Goal: Transaction & Acquisition: Download file/media

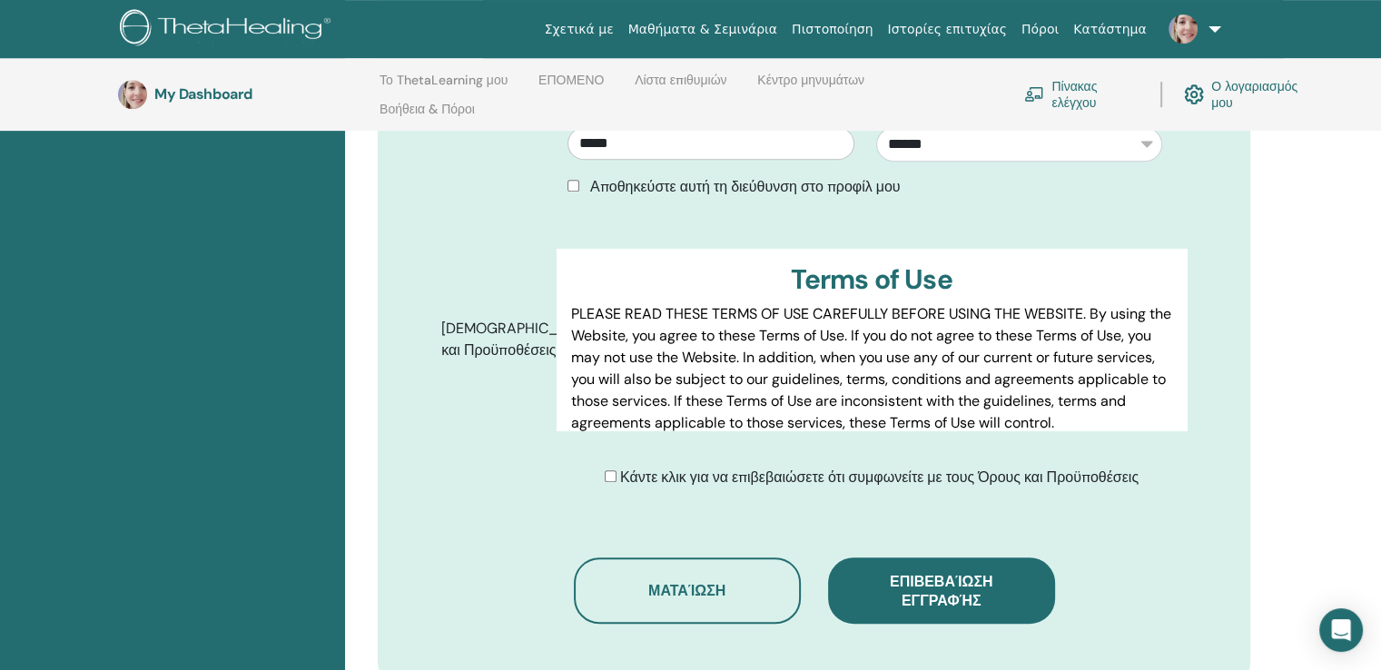
scroll to position [811, 0]
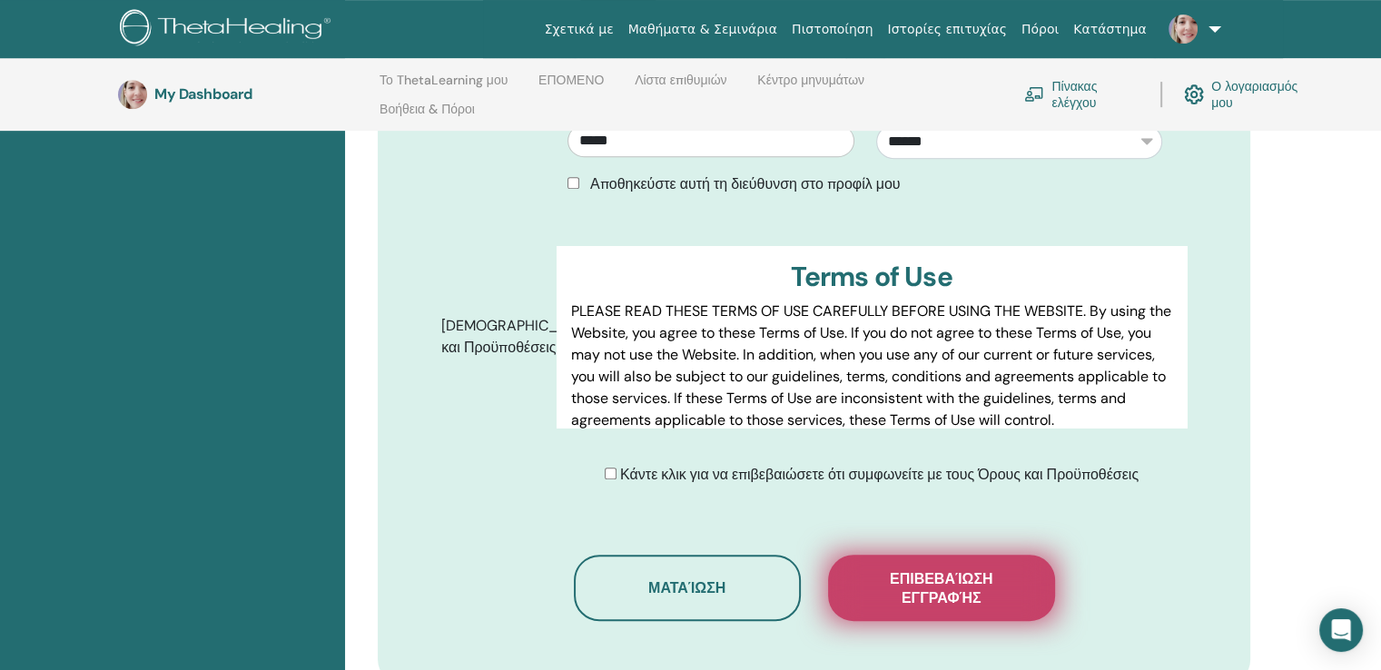
click at [957, 569] on span "Επιβεβαίωση εγγραφής" at bounding box center [942, 588] width 182 height 38
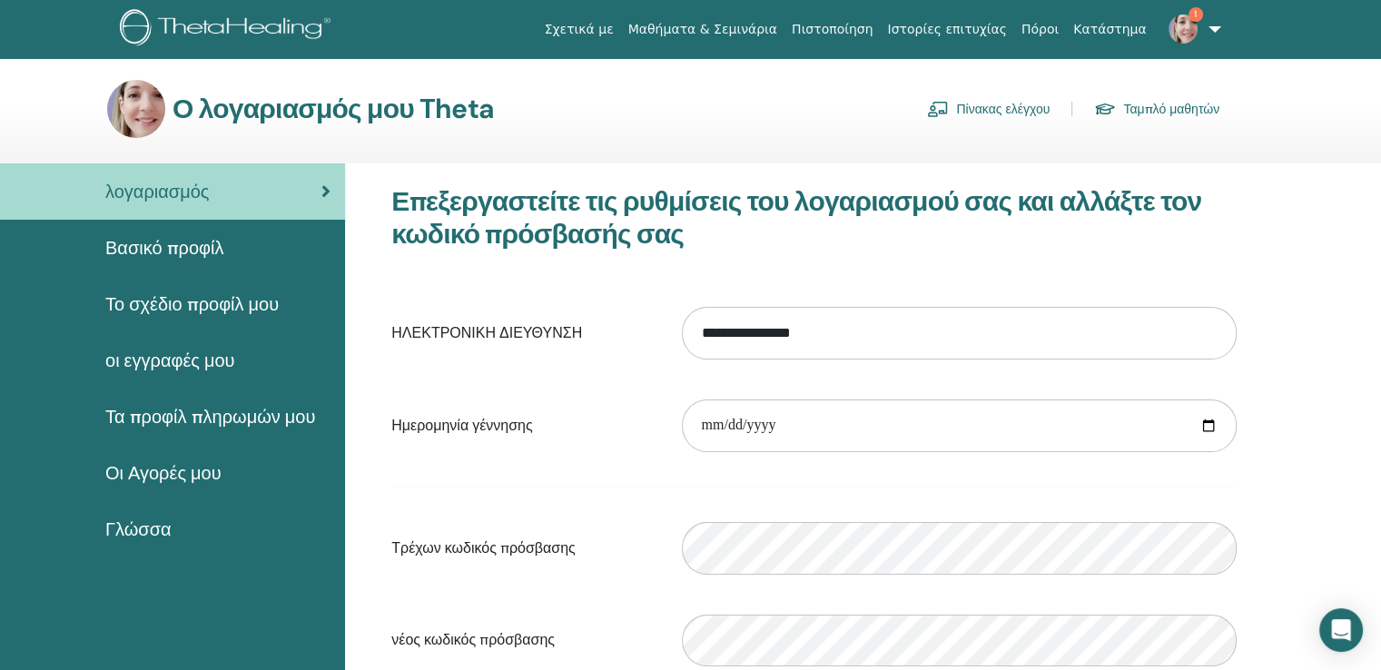
click at [174, 469] on span "Οι Αγορές μου" at bounding box center [163, 472] width 116 height 27
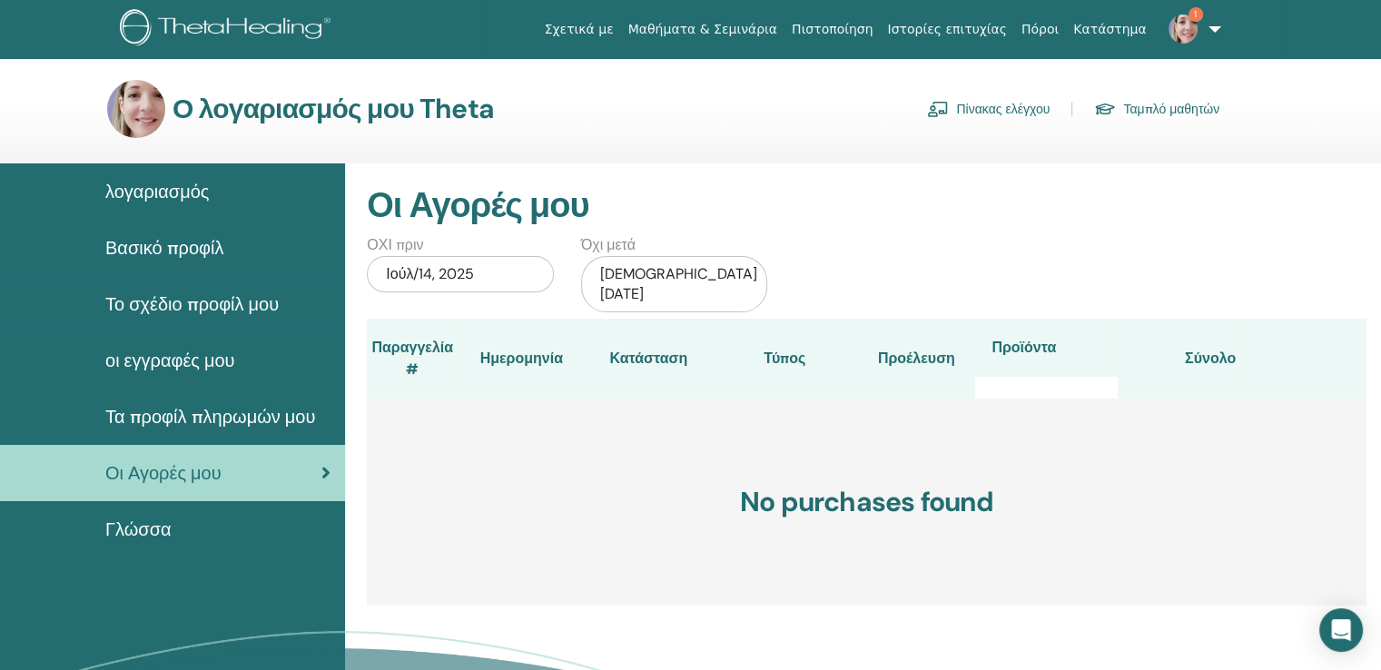
click at [177, 295] on span "Το σχέδιο προφίλ μου" at bounding box center [191, 303] width 173 height 27
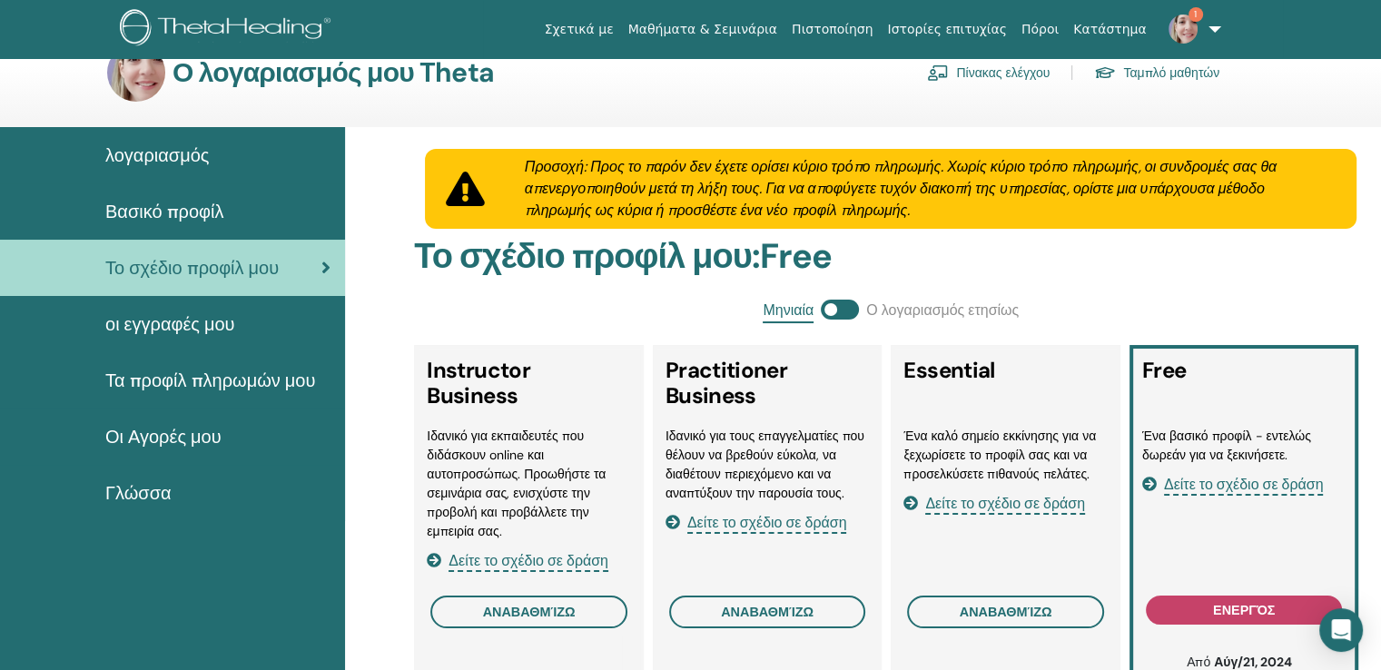
scroll to position [185, 0]
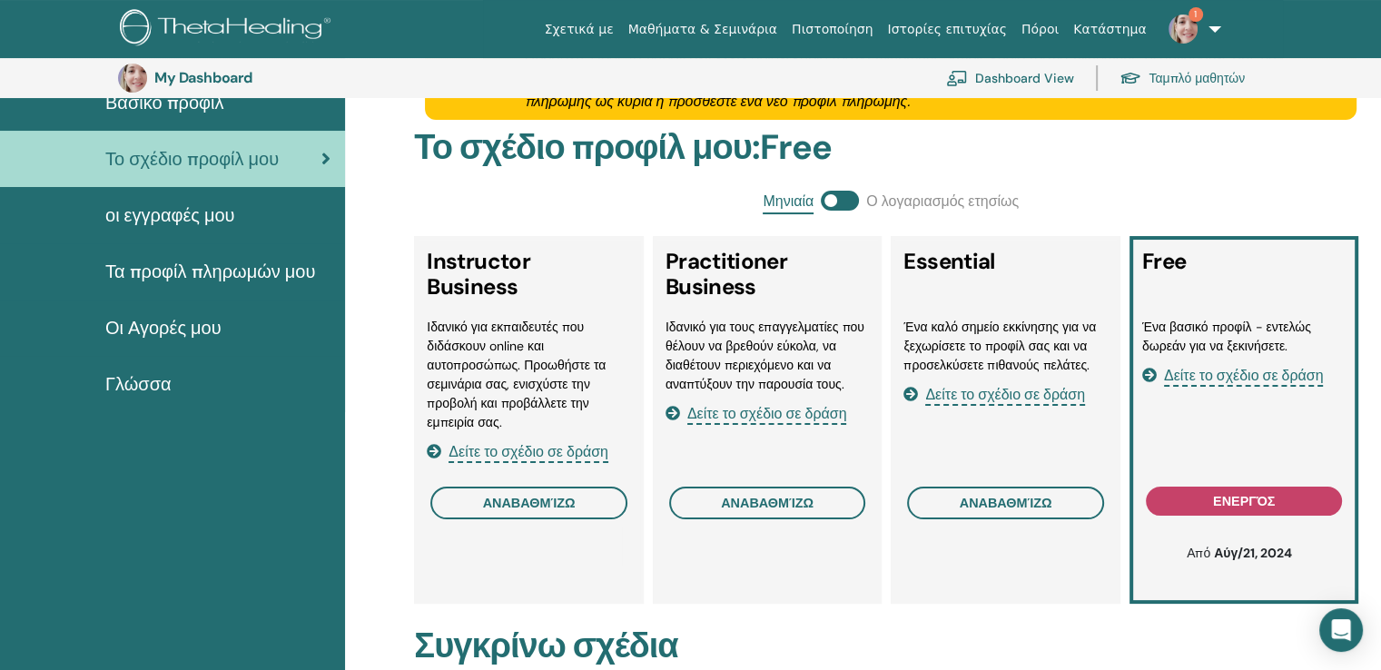
click at [180, 222] on span "οι εγγραφές μου" at bounding box center [170, 215] width 130 height 27
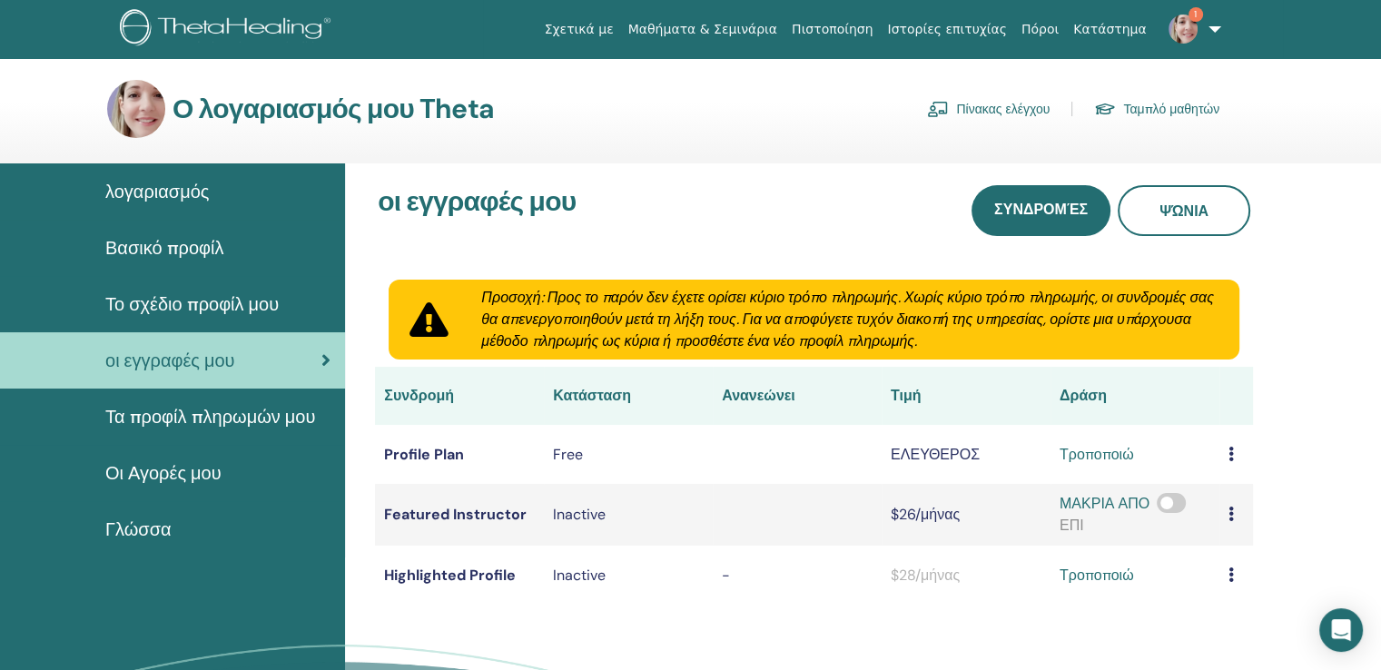
click at [189, 246] on span "Βασικό προφίλ" at bounding box center [164, 247] width 118 height 27
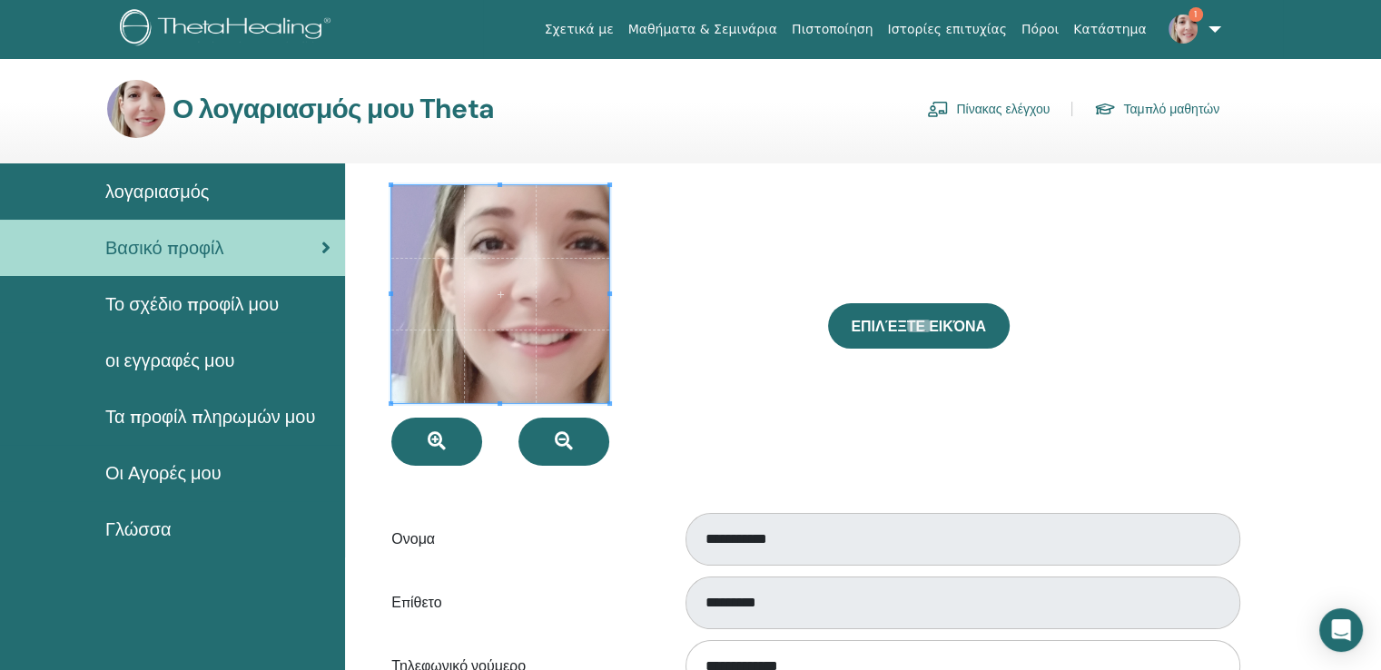
click at [169, 185] on span "λογαριασμός" at bounding box center [156, 191] width 103 height 27
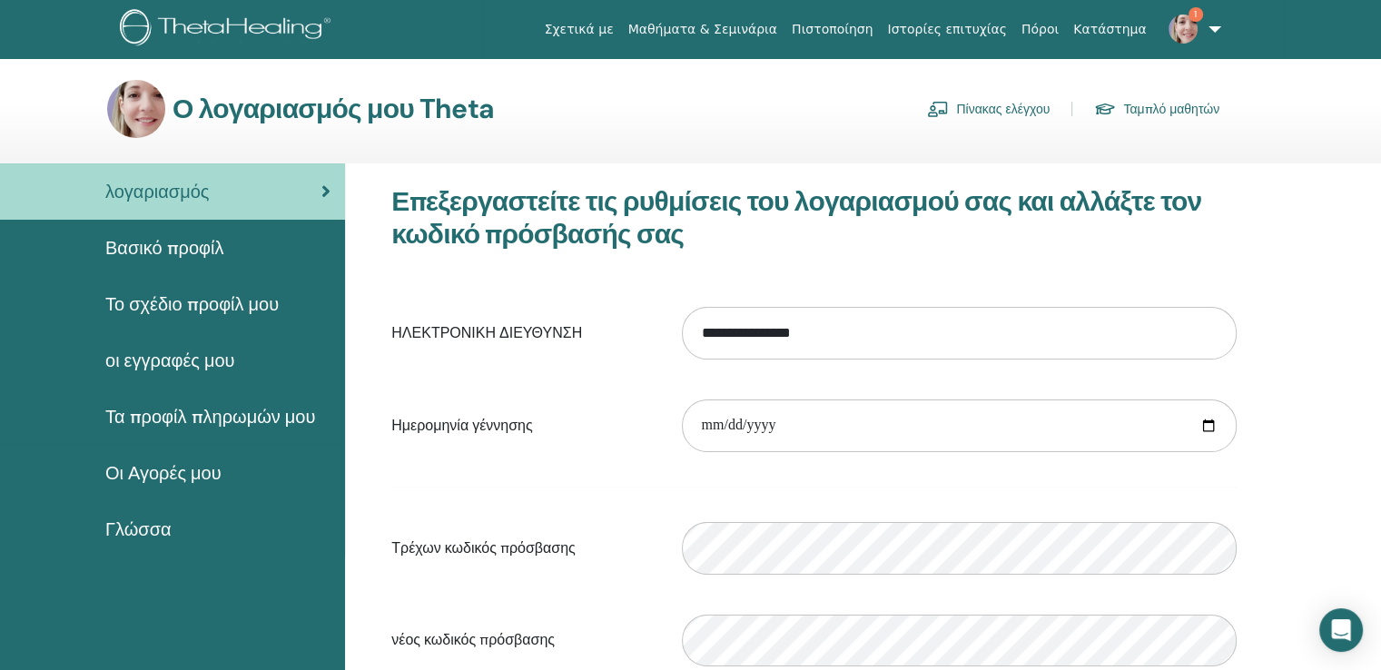
click at [182, 477] on span "Οι Αγορές μου" at bounding box center [163, 472] width 116 height 27
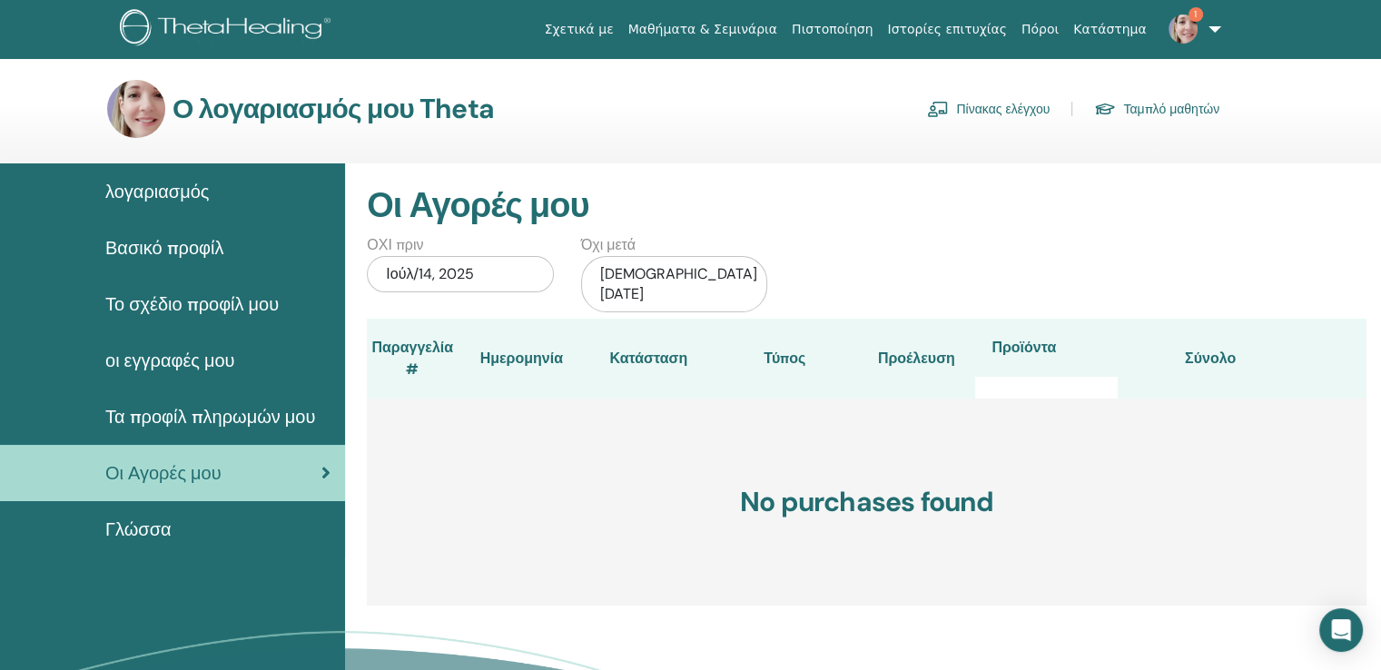
click at [163, 531] on span "Γλώσσα" at bounding box center [138, 529] width 66 height 27
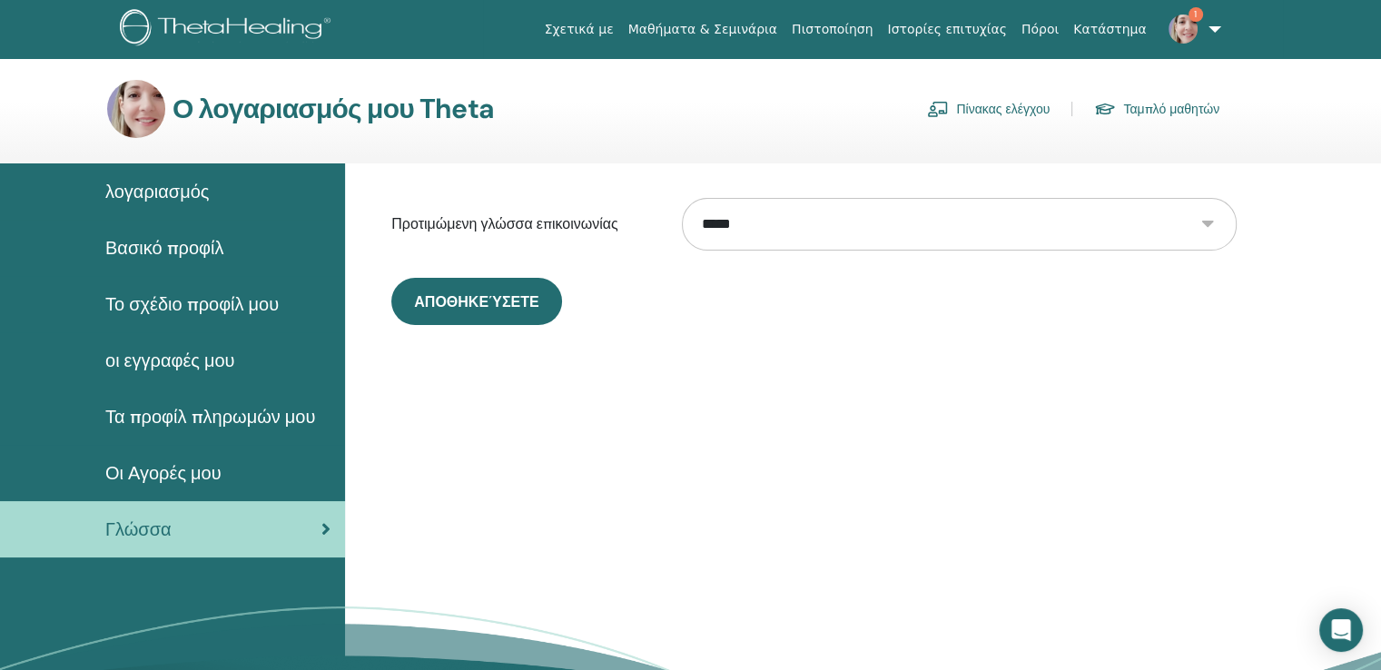
click at [205, 358] on span "οι εγγραφές μου" at bounding box center [170, 360] width 130 height 27
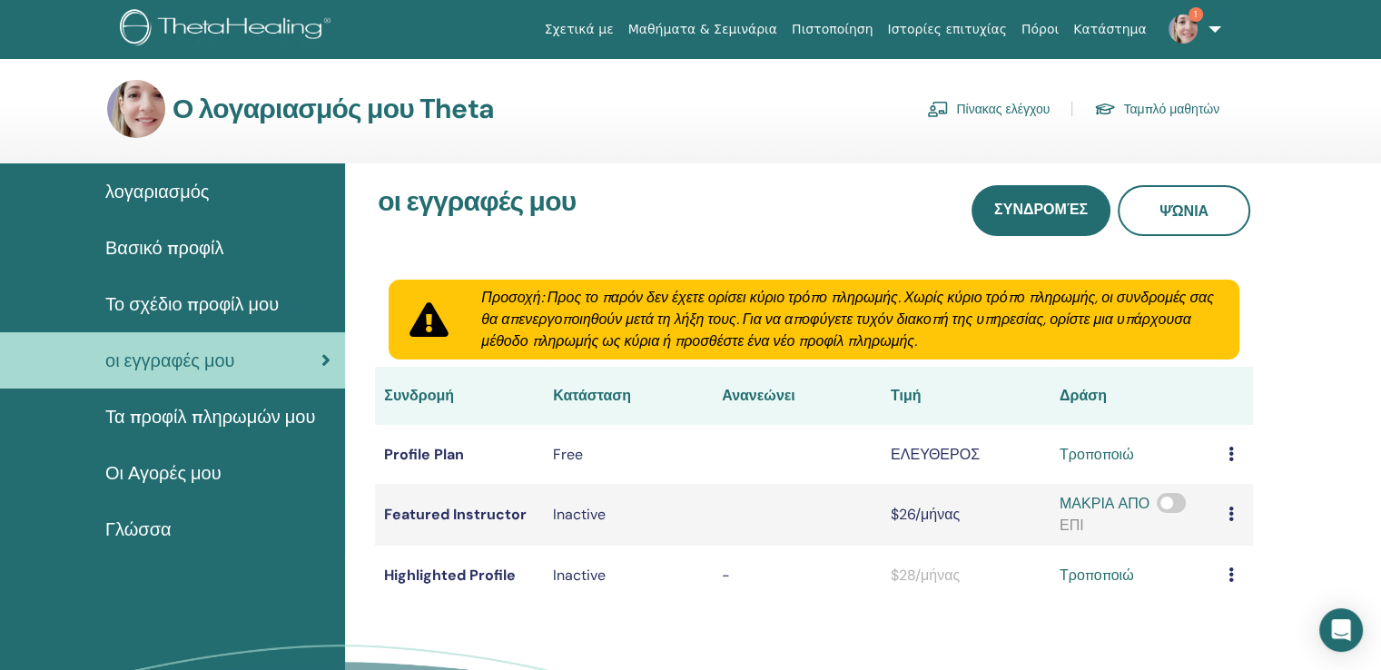
click at [208, 300] on span "Το σχέδιο προφίλ μου" at bounding box center [191, 303] width 173 height 27
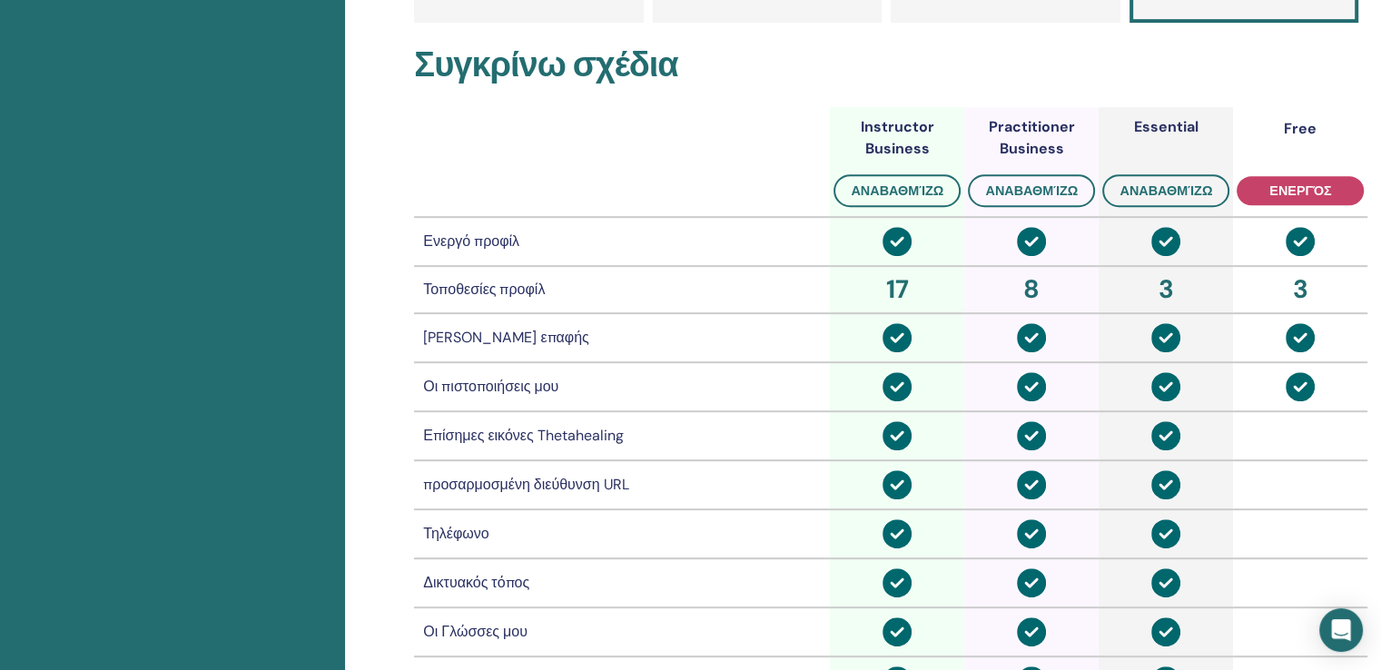
scroll to position [730, 0]
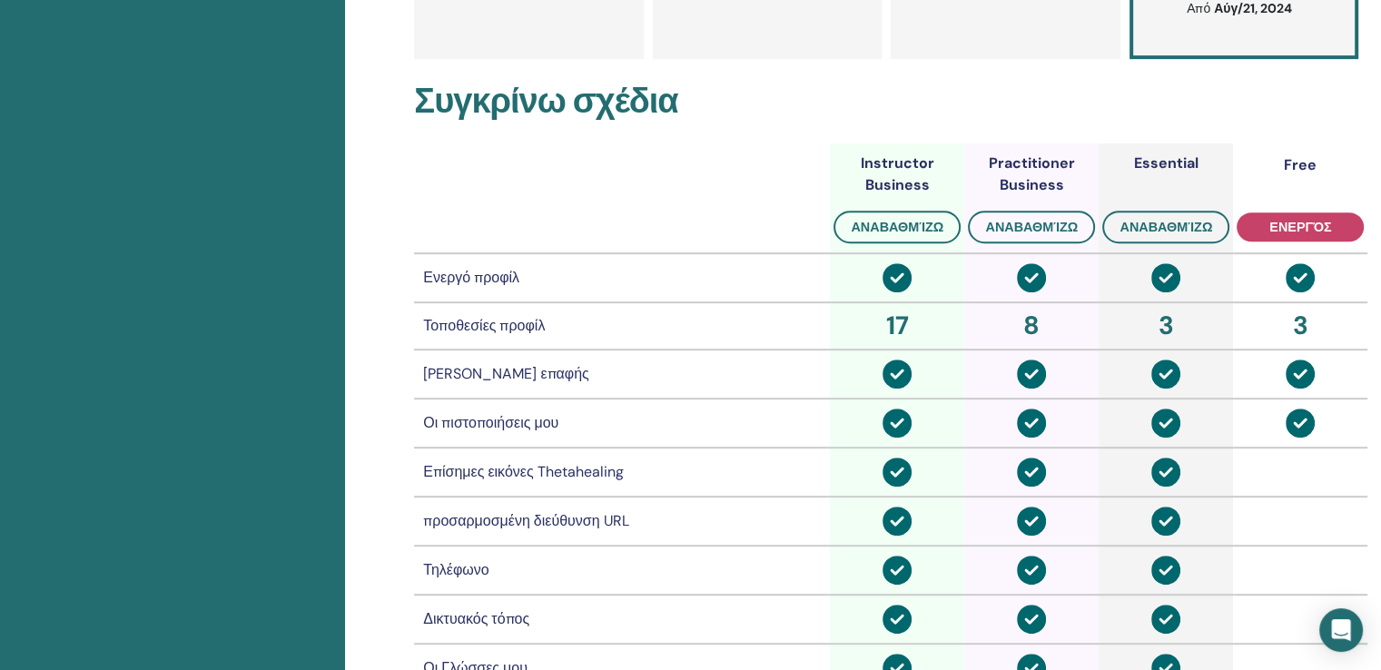
click at [531, 420] on div "Οι πιστοποιήσεις μου" at bounding box center [622, 423] width 398 height 22
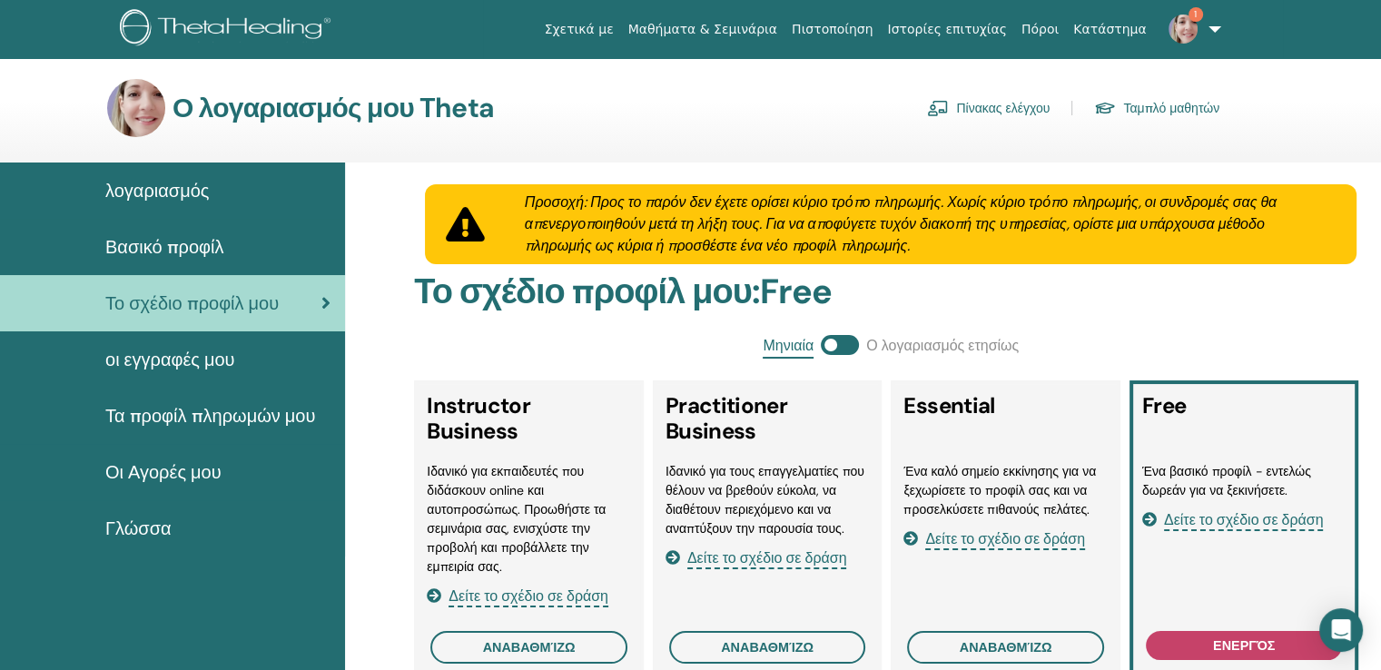
scroll to position [0, 0]
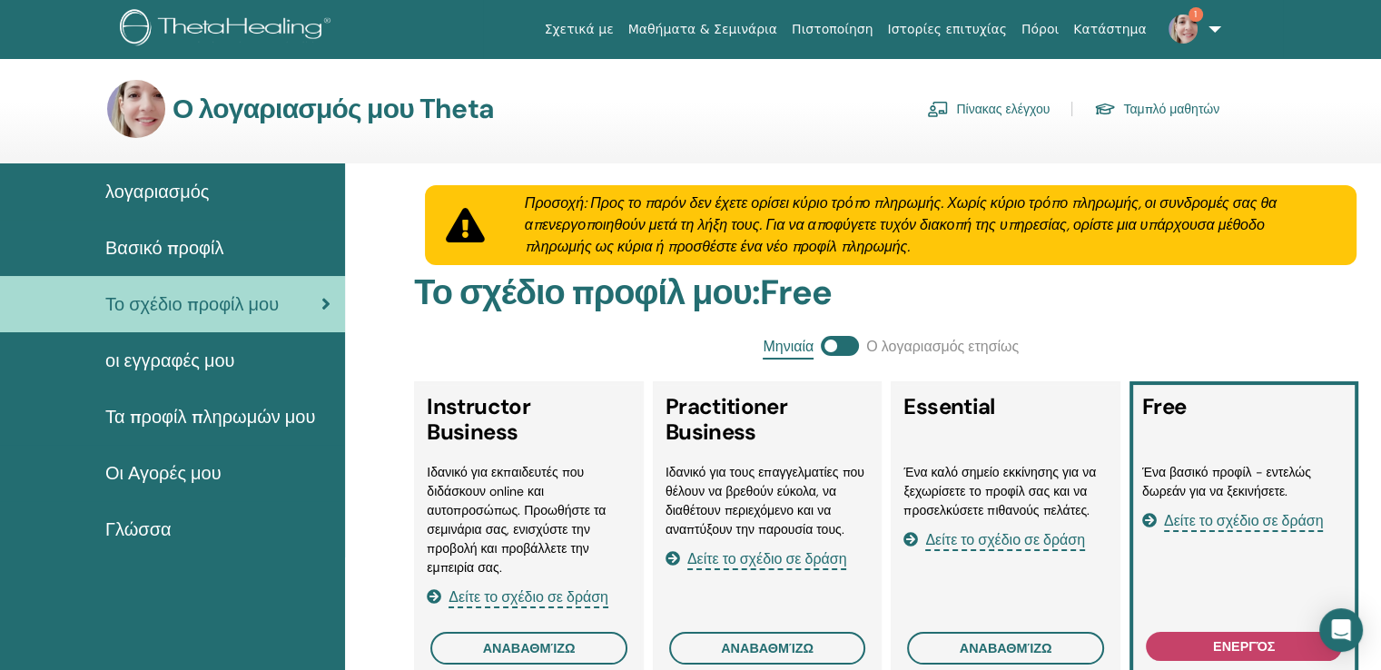
click at [182, 253] on span "Βασικό προφίλ" at bounding box center [164, 247] width 118 height 27
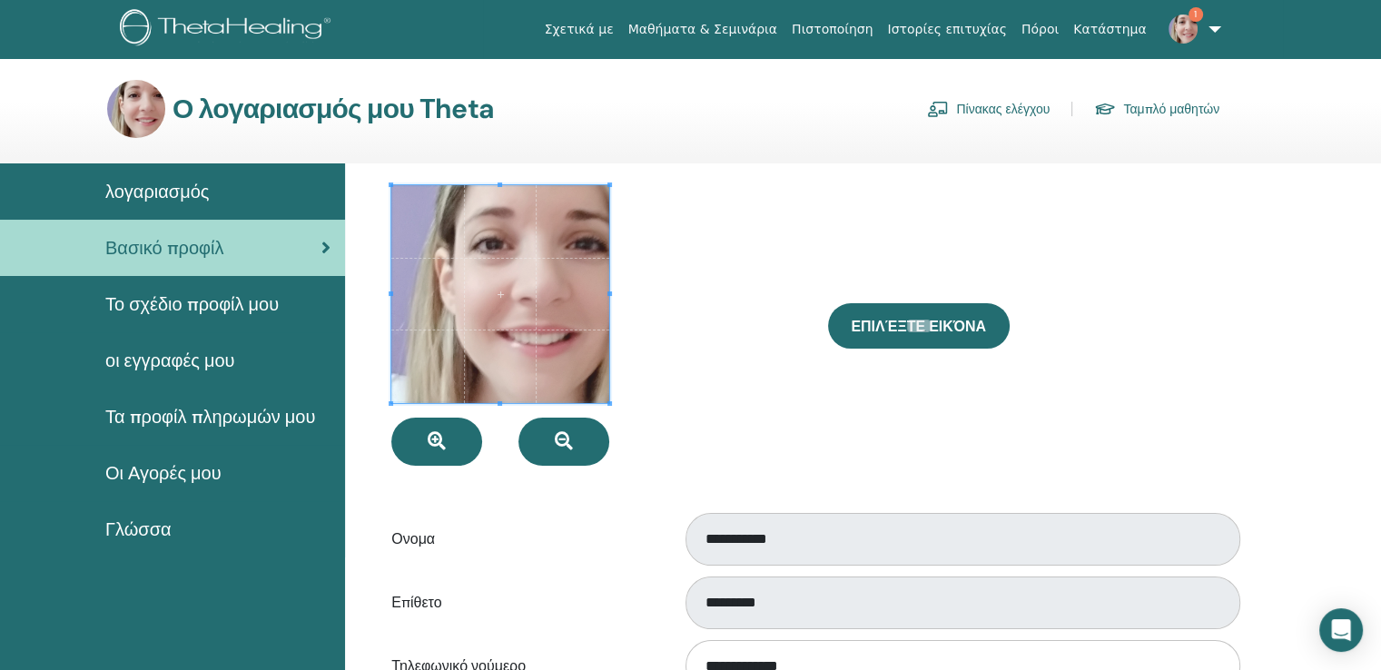
click at [196, 189] on span "λογαριασμός" at bounding box center [156, 191] width 103 height 27
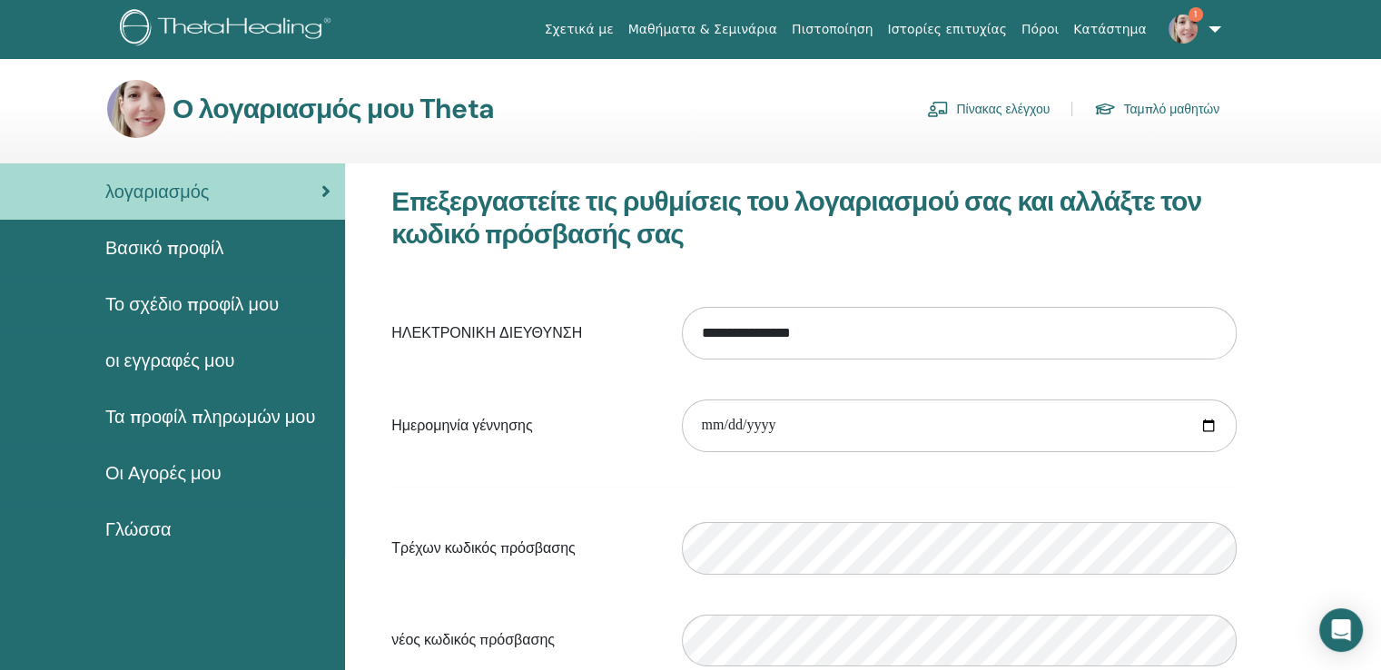
click at [851, 32] on link "Πιστοποίηση" at bounding box center [831, 30] width 95 height 34
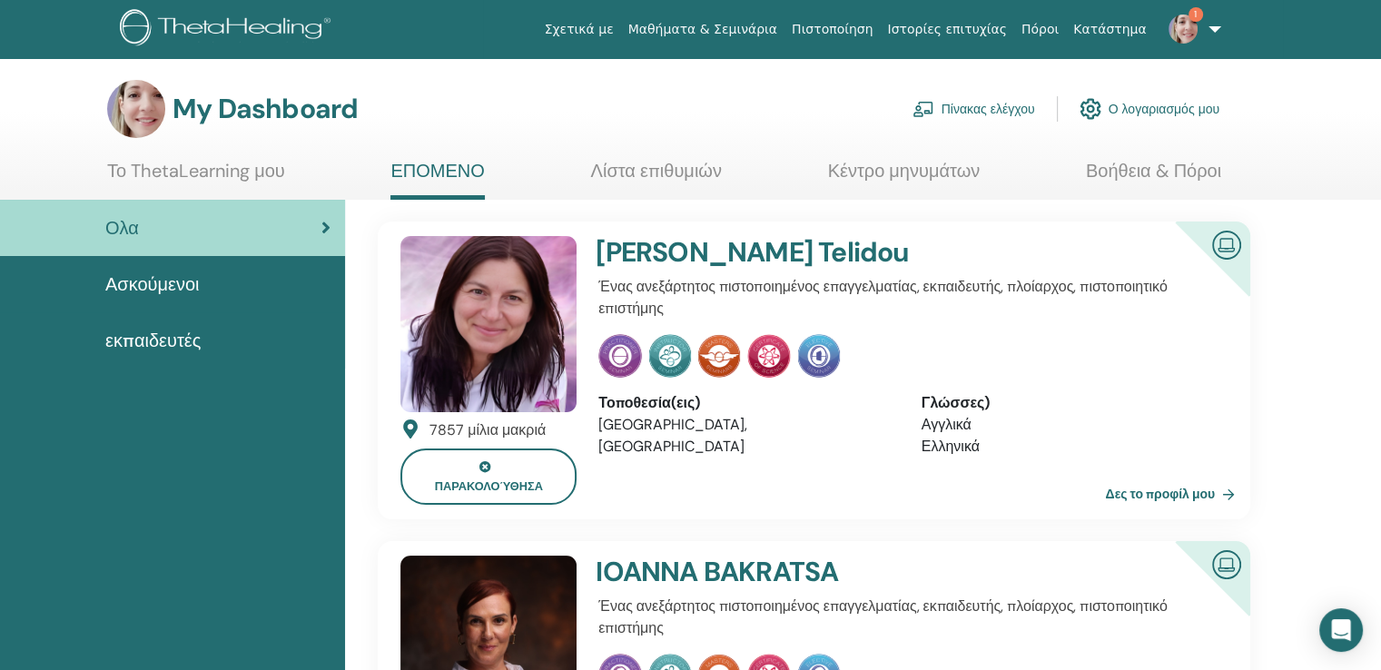
click at [155, 339] on span "εκπαιδευτές" at bounding box center [152, 340] width 95 height 27
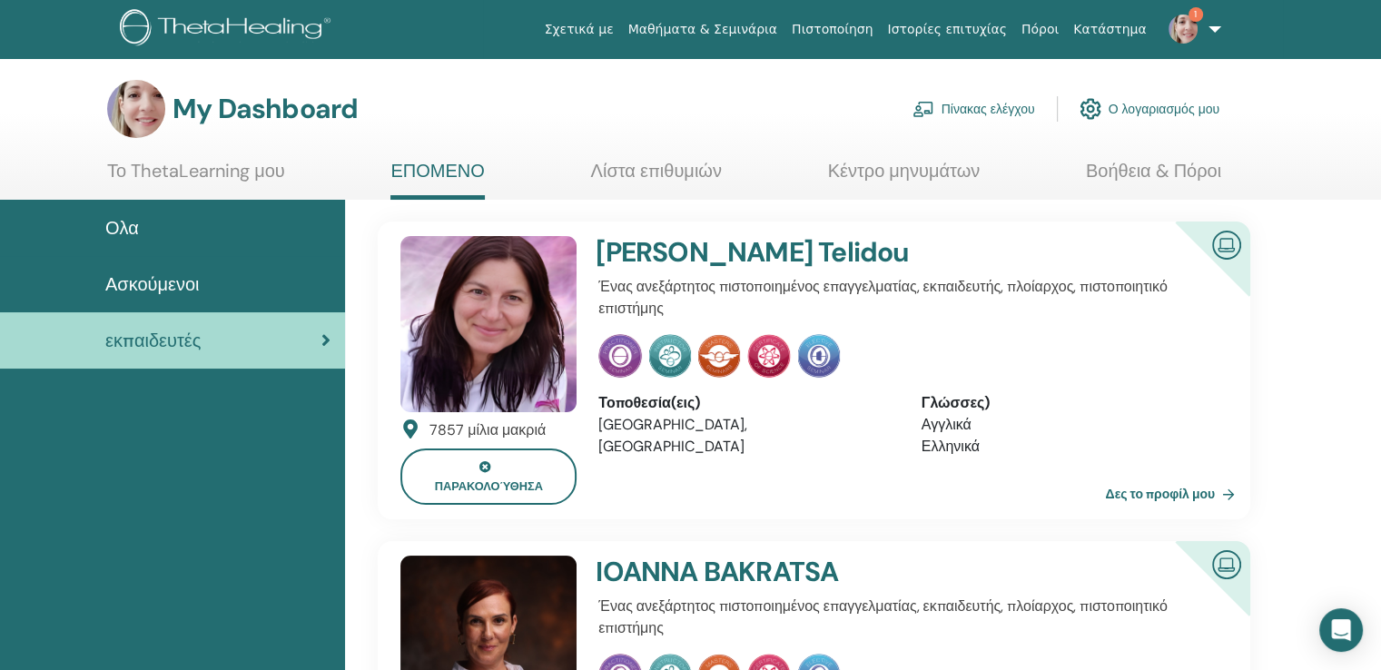
click at [163, 281] on span "Ασκούμενοι" at bounding box center [152, 284] width 94 height 27
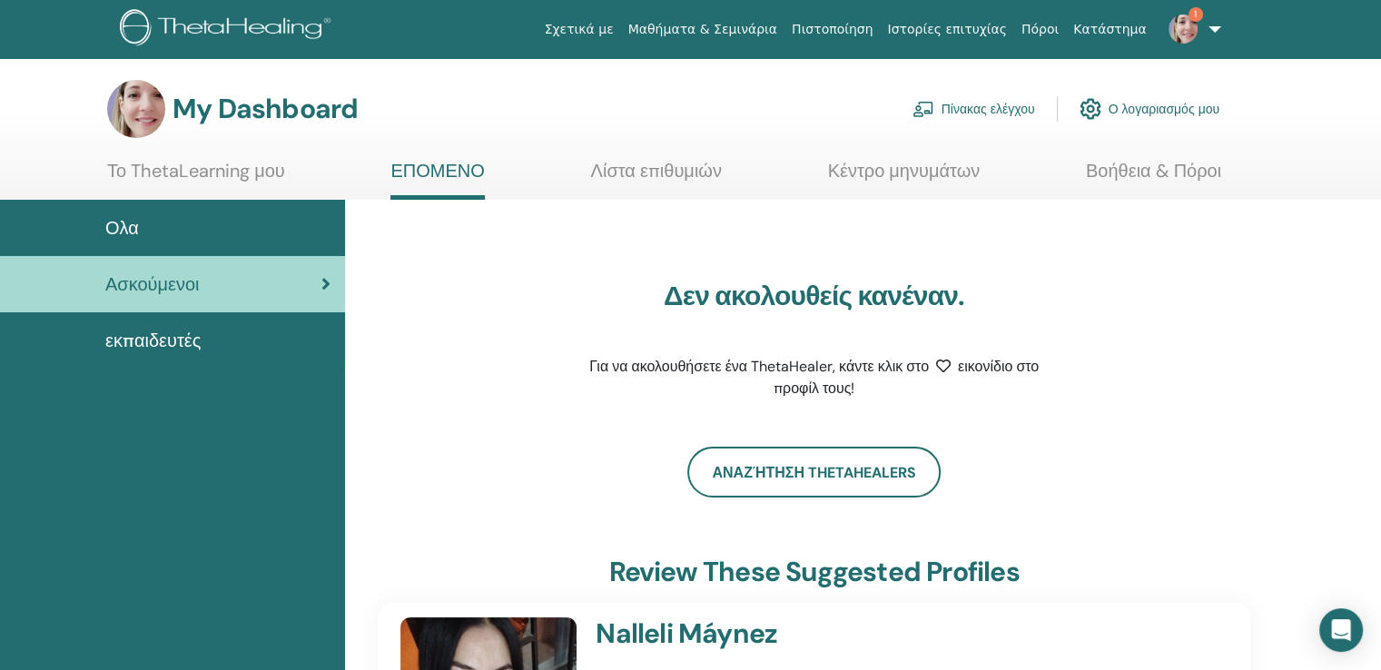
click at [121, 222] on span "Ολα" at bounding box center [122, 227] width 34 height 27
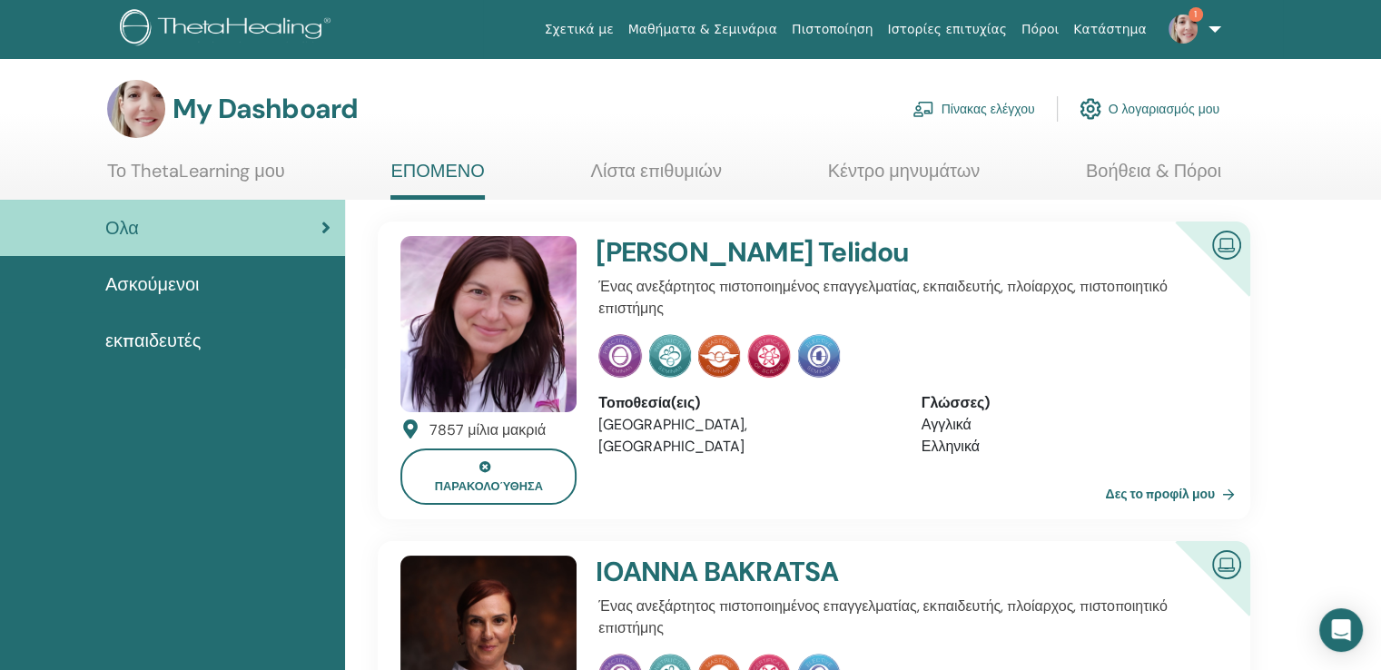
click at [197, 172] on link "Το ThetaLearning μου" at bounding box center [196, 177] width 178 height 35
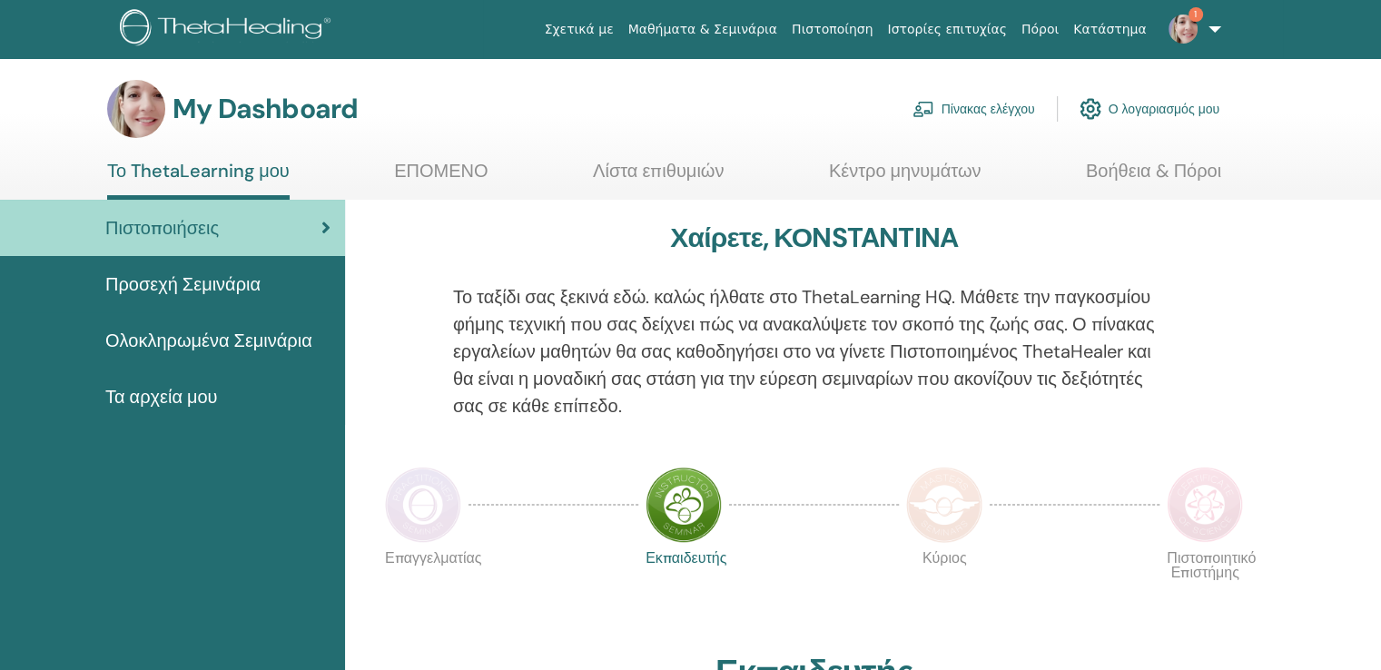
click at [214, 224] on span "Πιστοποιήσεις" at bounding box center [161, 227] width 113 height 27
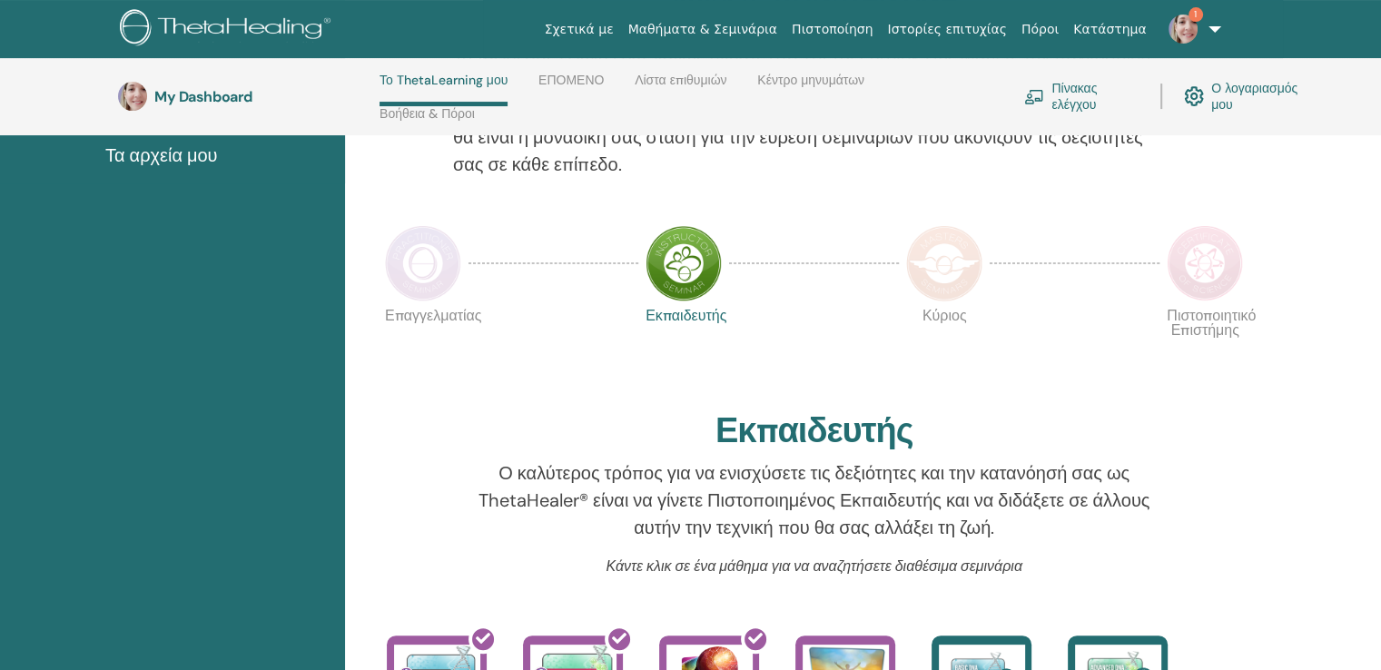
scroll to position [301, 0]
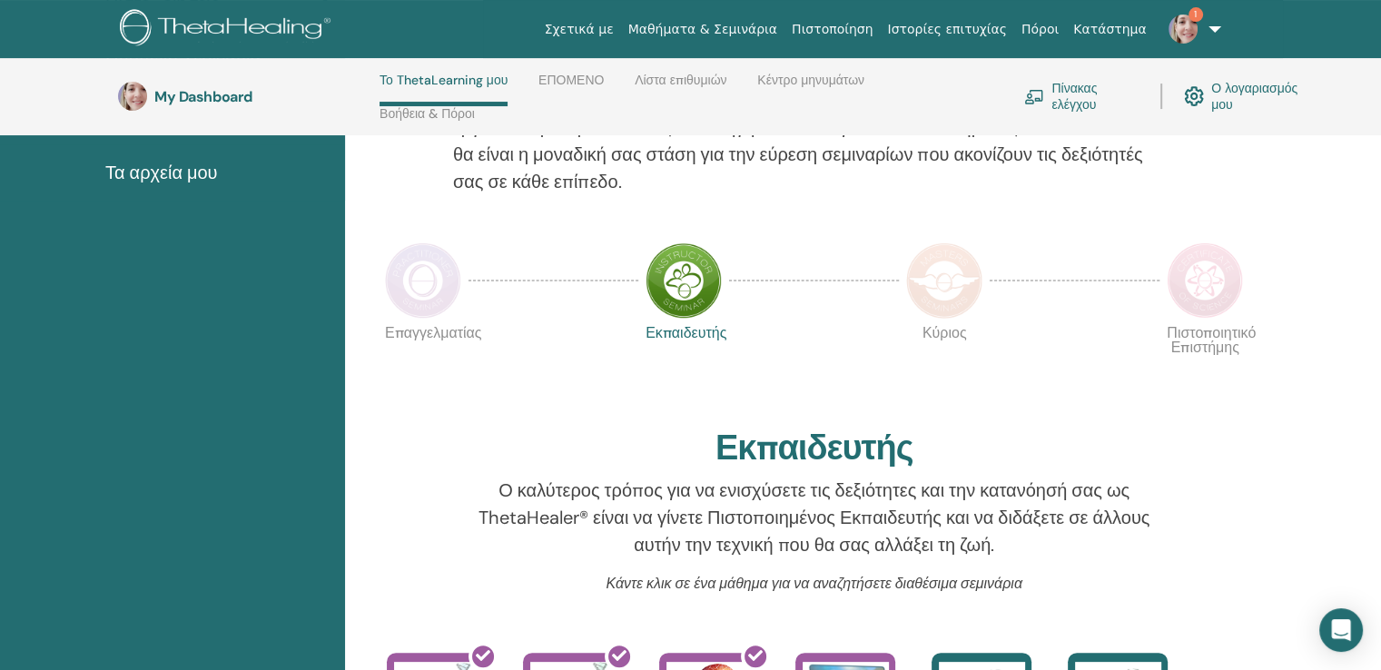
click at [1202, 284] on img at bounding box center [1204, 280] width 76 height 76
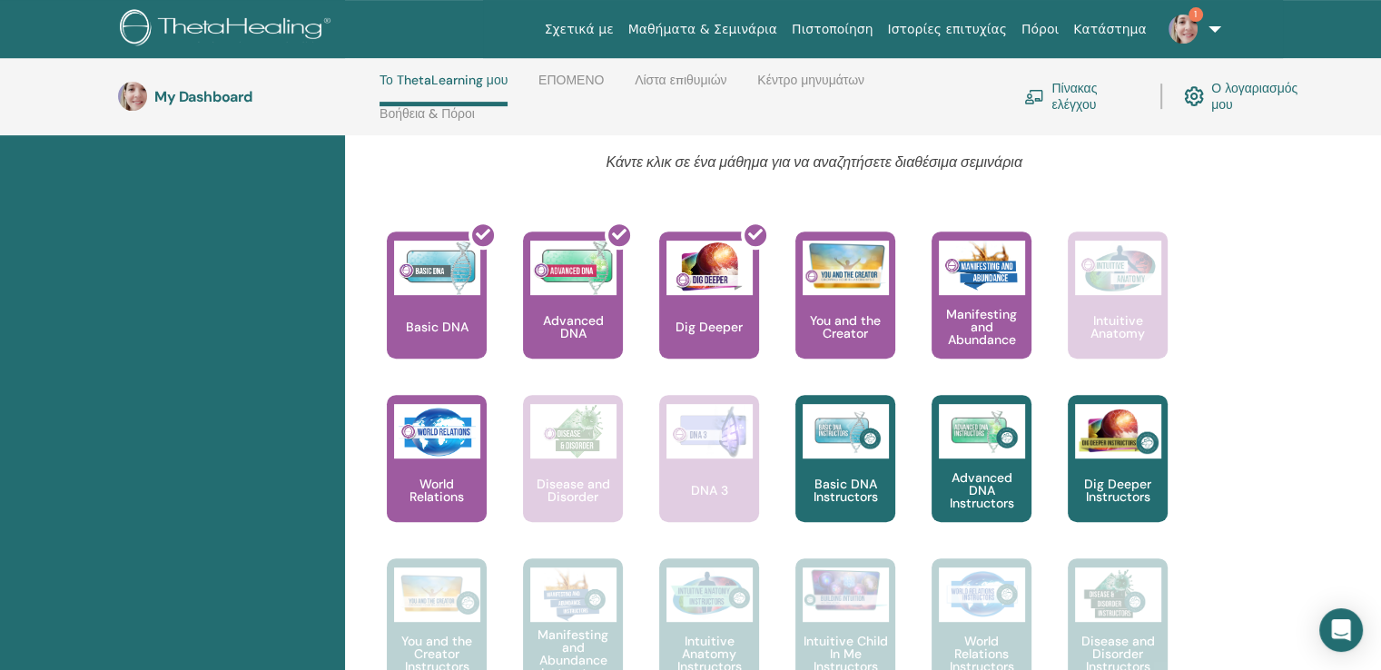
scroll to position [762, 0]
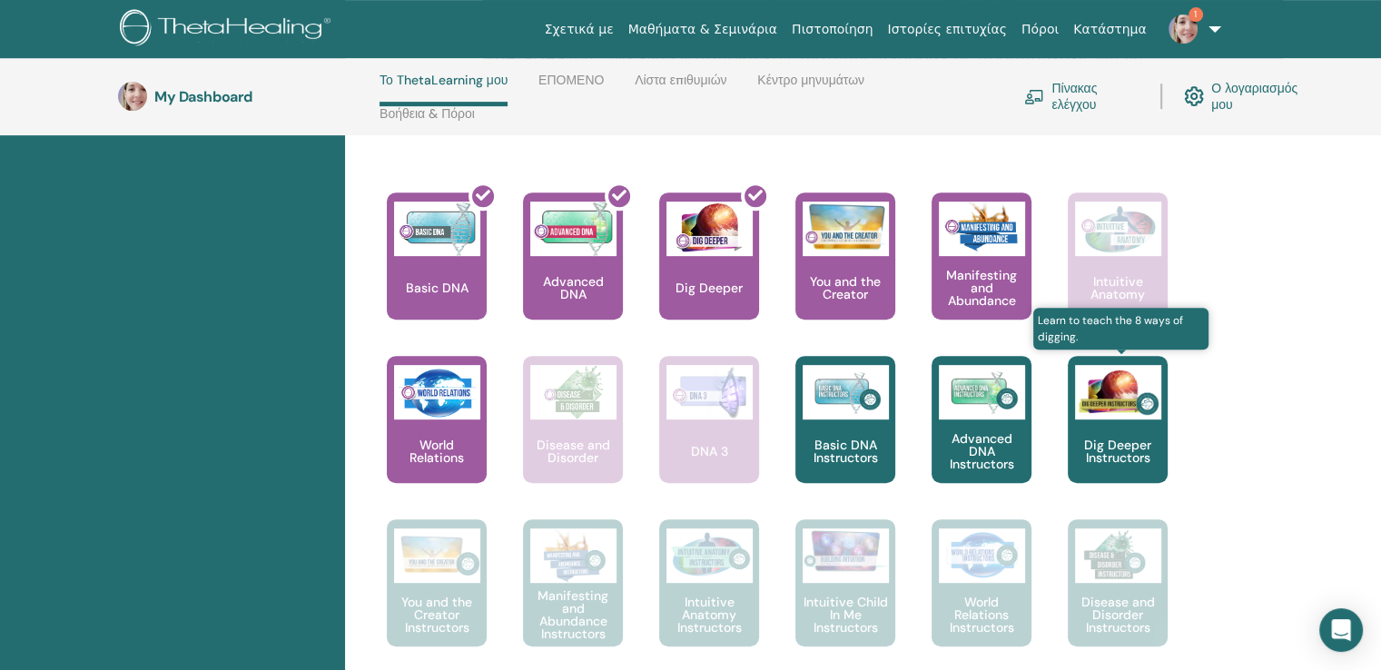
click at [1126, 434] on div "Dig Deeper Instructors" at bounding box center [1118, 419] width 100 height 127
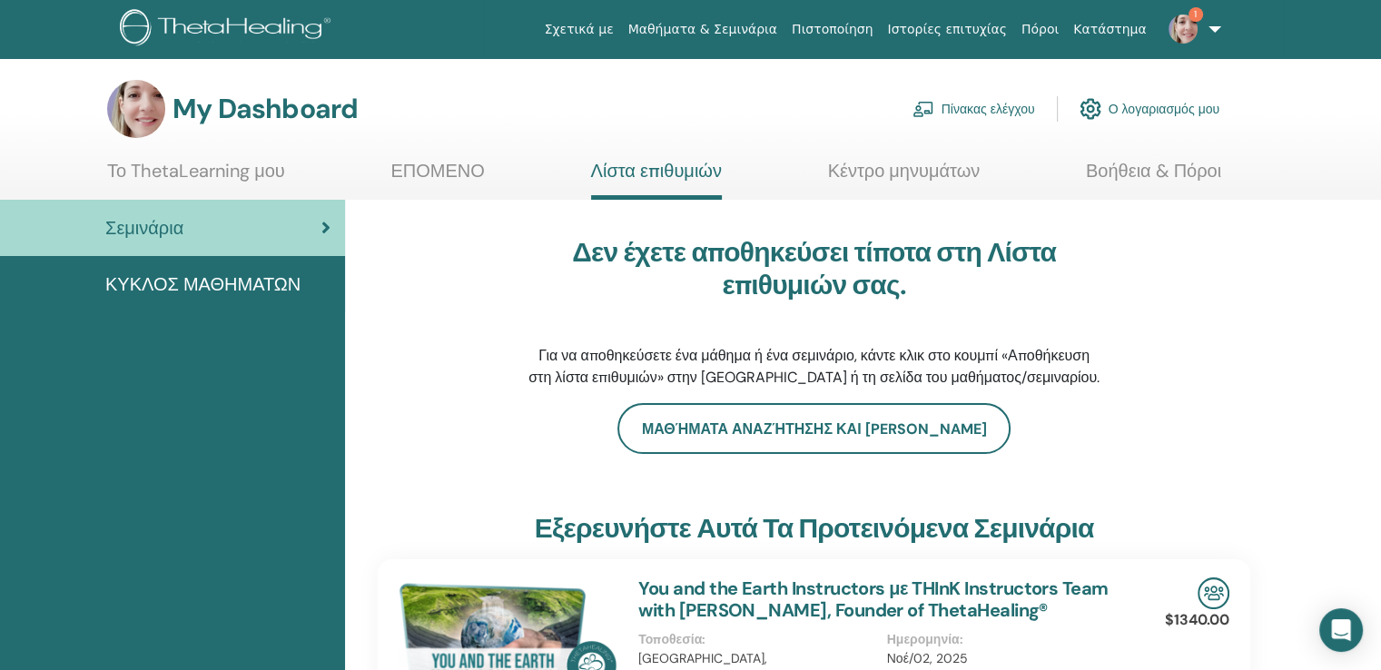
click at [885, 172] on link "Κέντρο μηνυμάτων" at bounding box center [904, 177] width 153 height 35
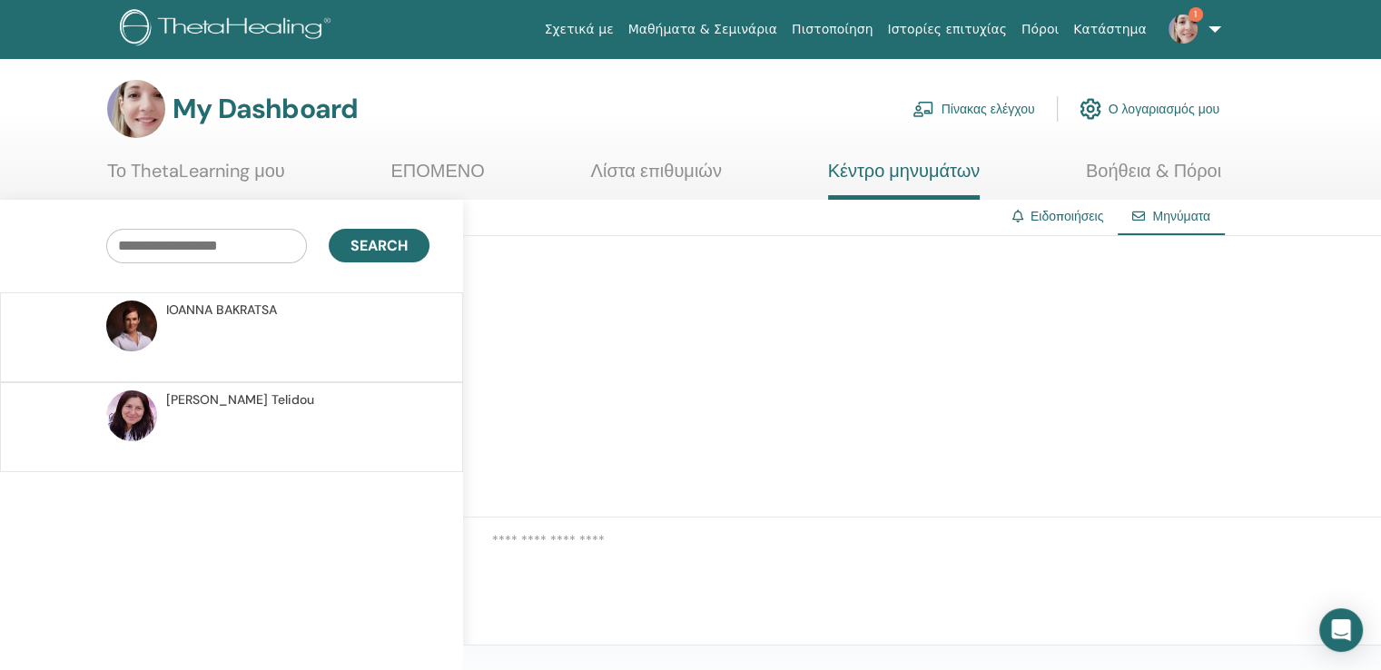
click at [1135, 175] on link "Βοήθεια & Πόροι" at bounding box center [1153, 177] width 135 height 35
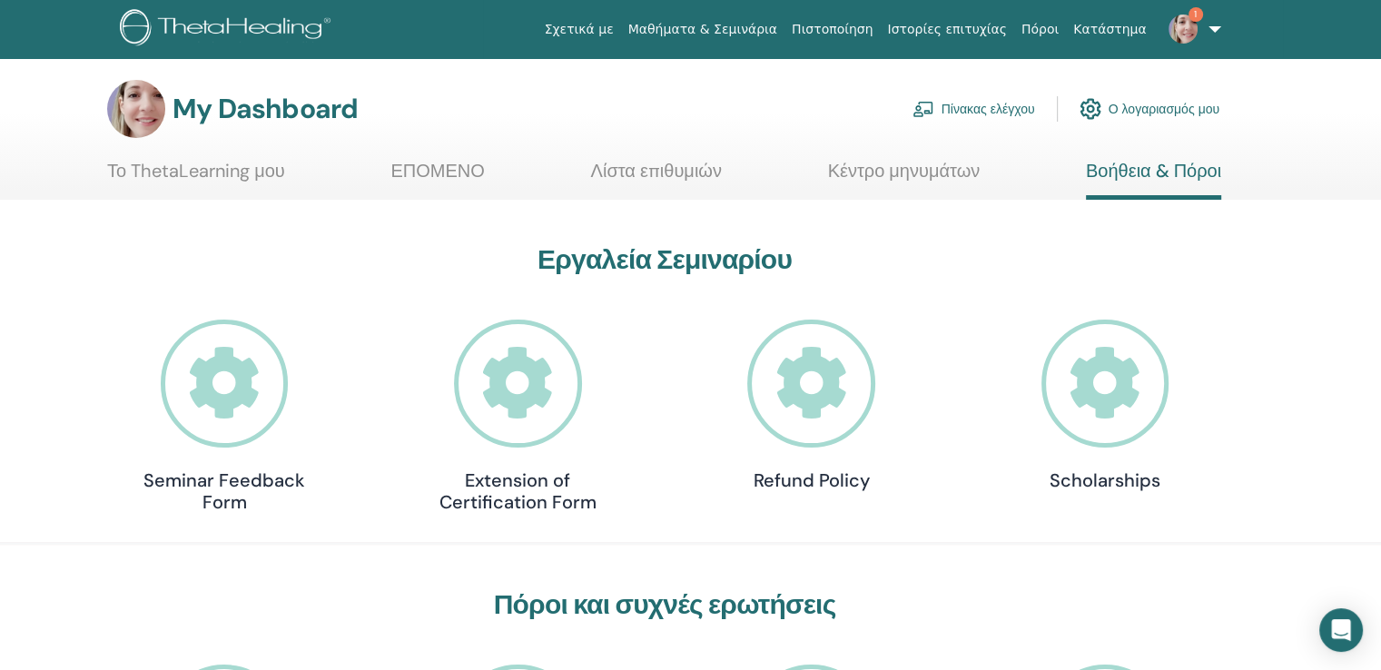
click at [527, 410] on icon at bounding box center [518, 384] width 128 height 128
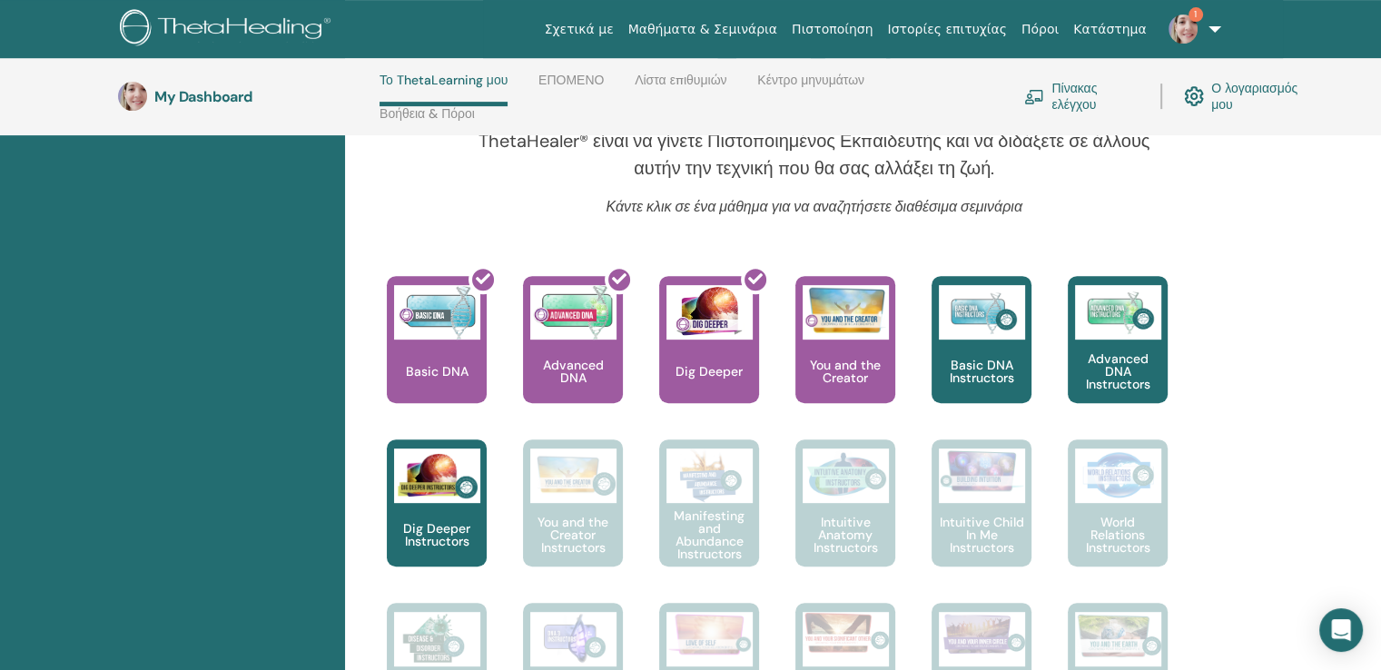
scroll to position [694, 0]
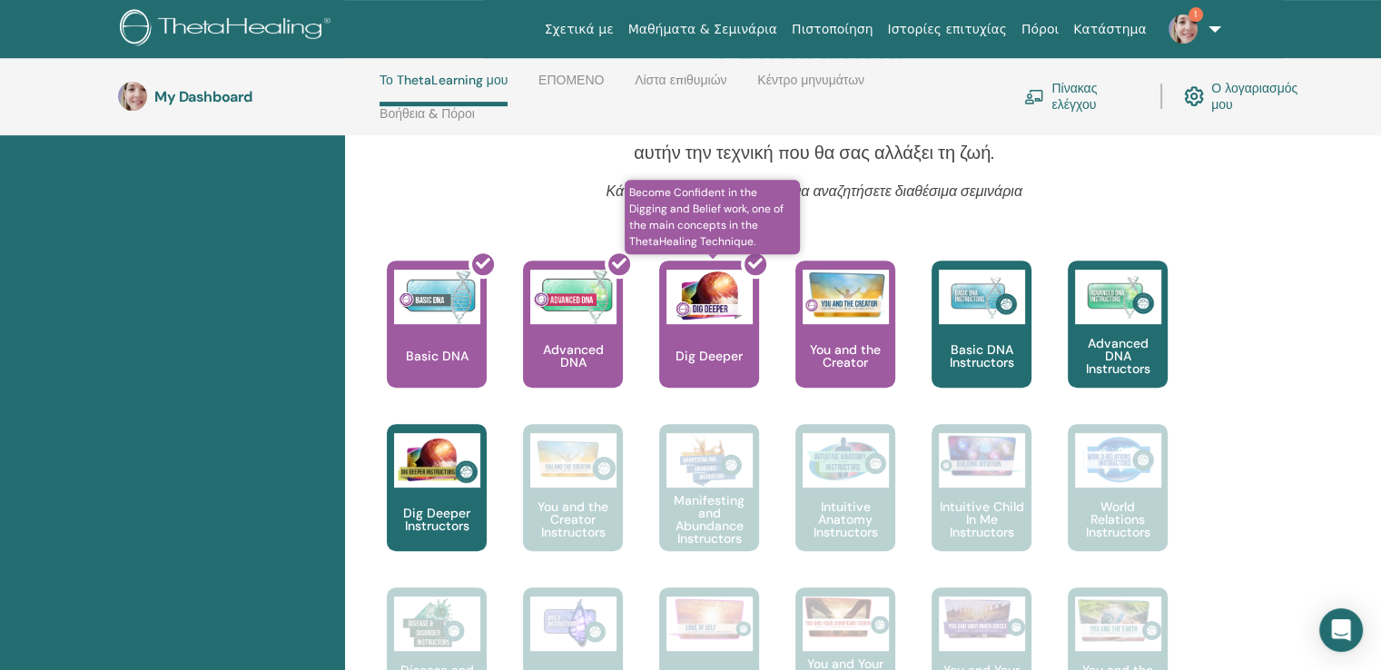
click at [713, 349] on div at bounding box center [720, 331] width 100 height 163
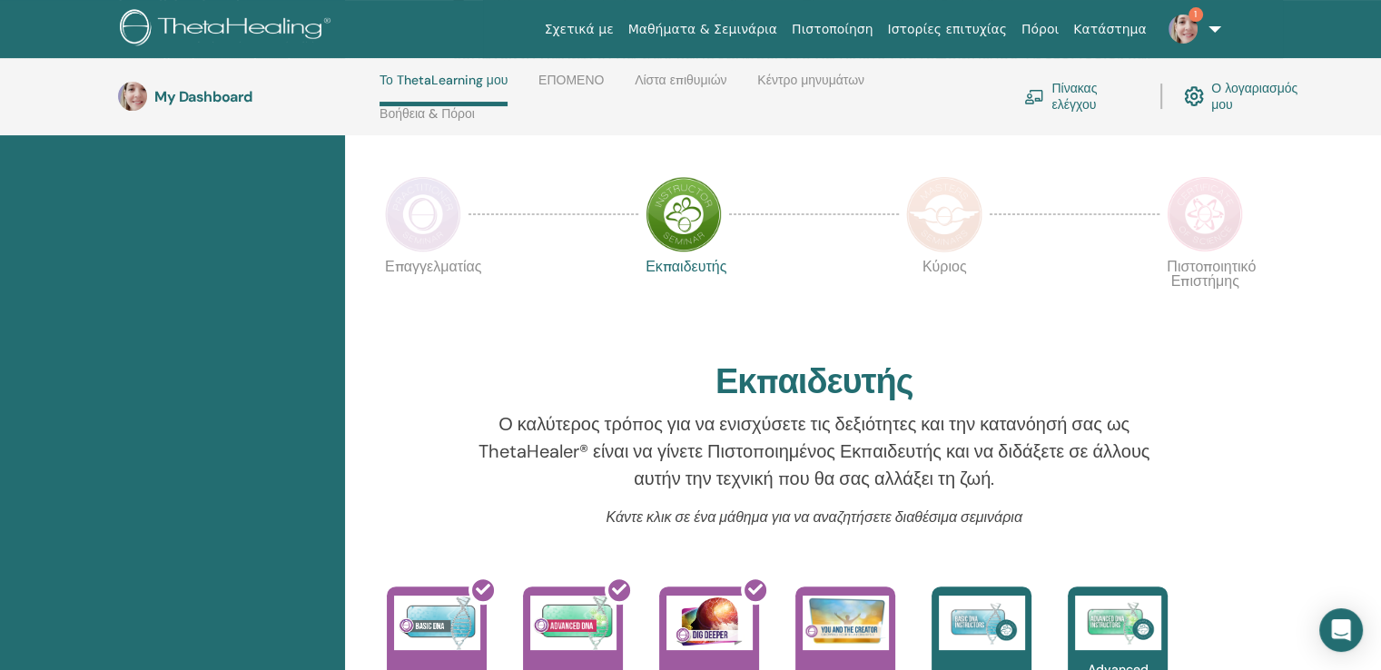
scroll to position [367, 0]
click at [1216, 94] on link "Ο λογαριασμός μου" at bounding box center [1249, 96] width 131 height 40
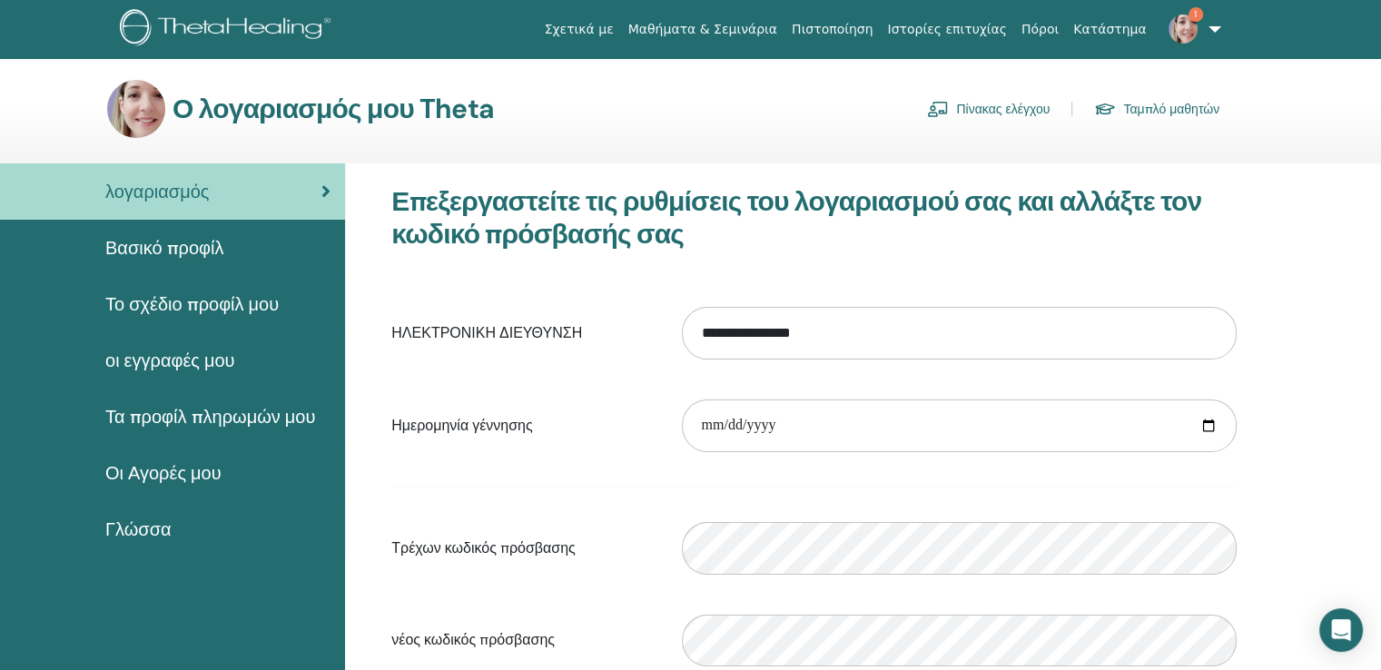
click at [174, 241] on span "Βασικό προφίλ" at bounding box center [164, 247] width 118 height 27
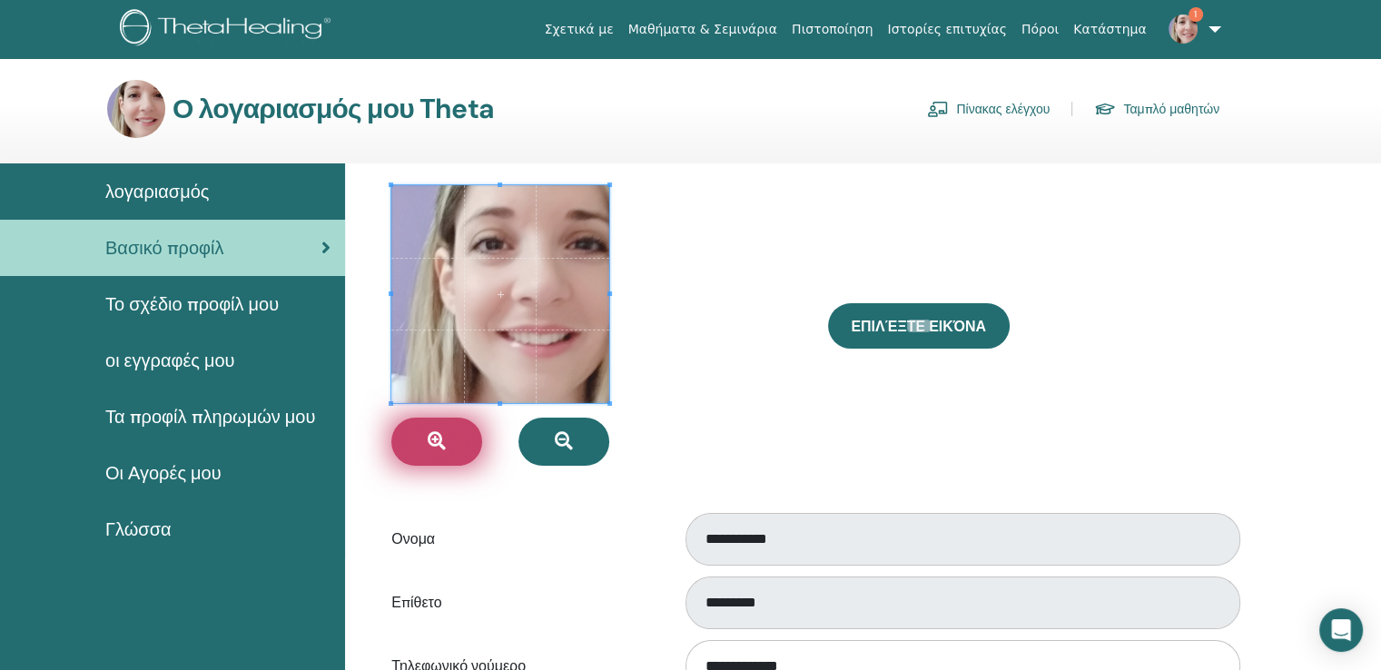
click at [434, 436] on icon "button" at bounding box center [437, 441] width 18 height 18
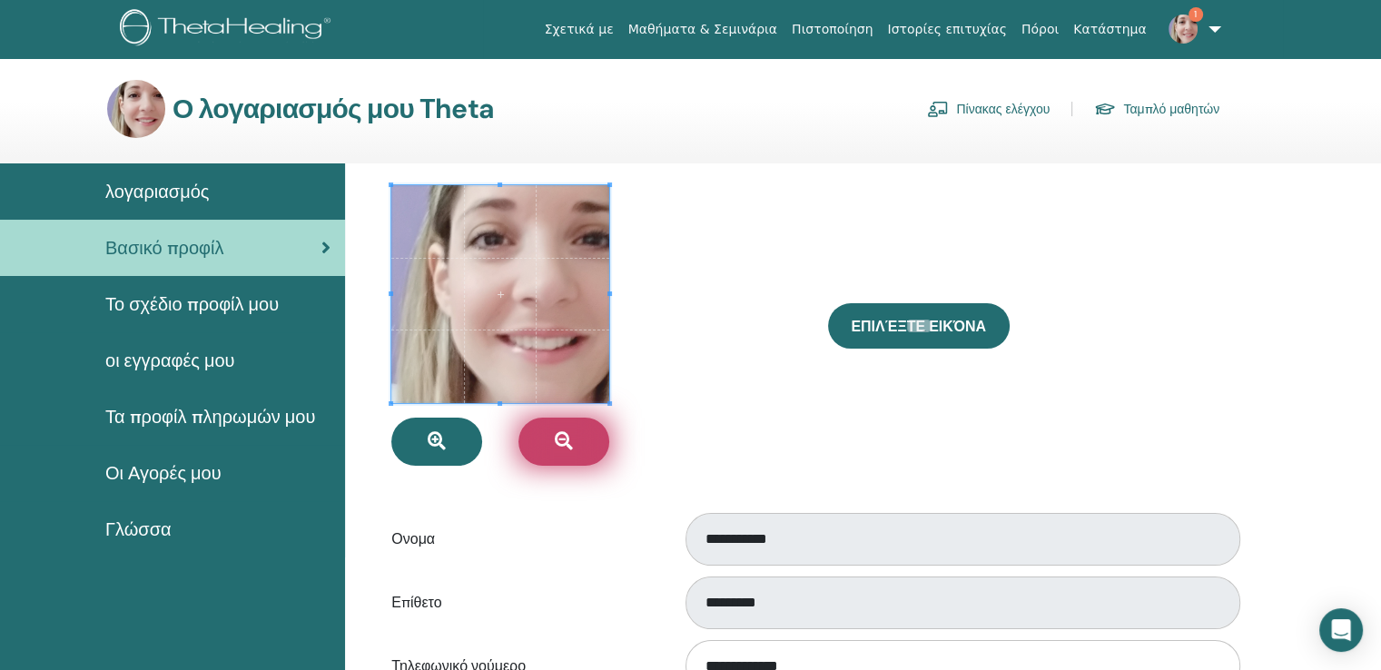
click at [565, 437] on icon "button" at bounding box center [564, 441] width 18 height 18
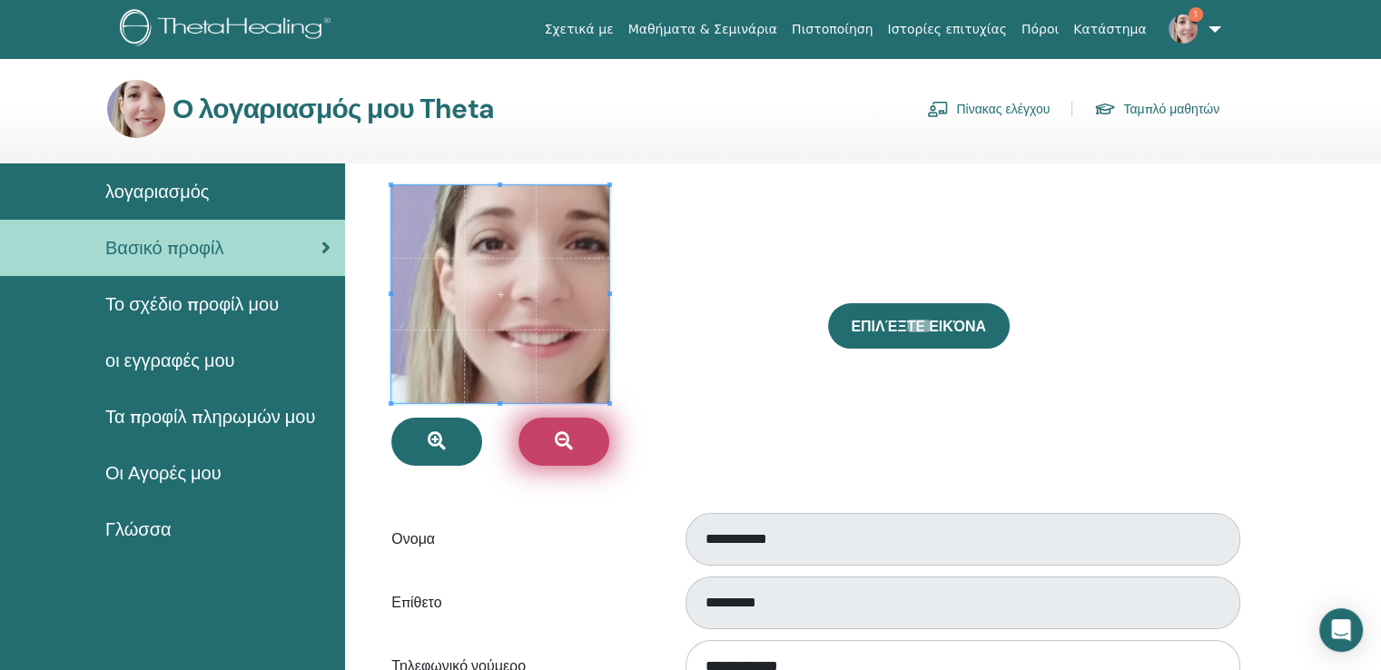
click at [565, 437] on icon "button" at bounding box center [564, 441] width 18 height 18
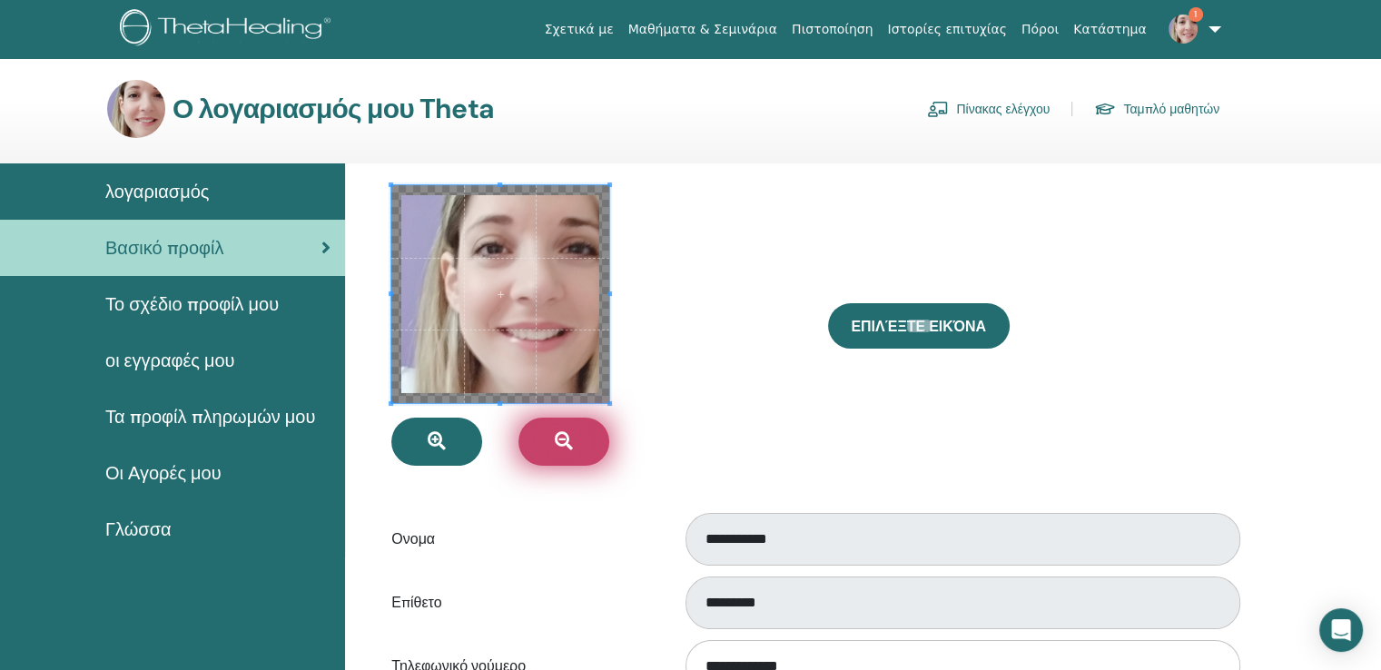
click at [565, 437] on icon "button" at bounding box center [564, 441] width 18 height 18
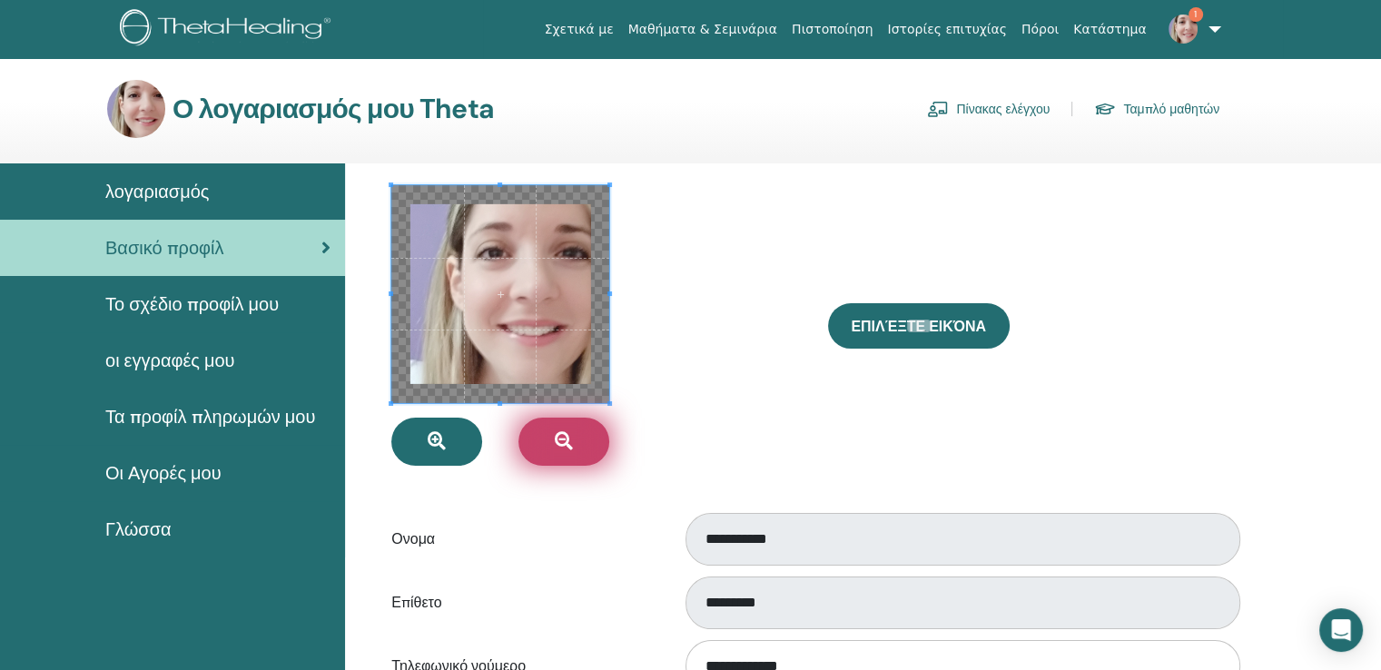
click at [565, 437] on icon "button" at bounding box center [564, 441] width 18 height 18
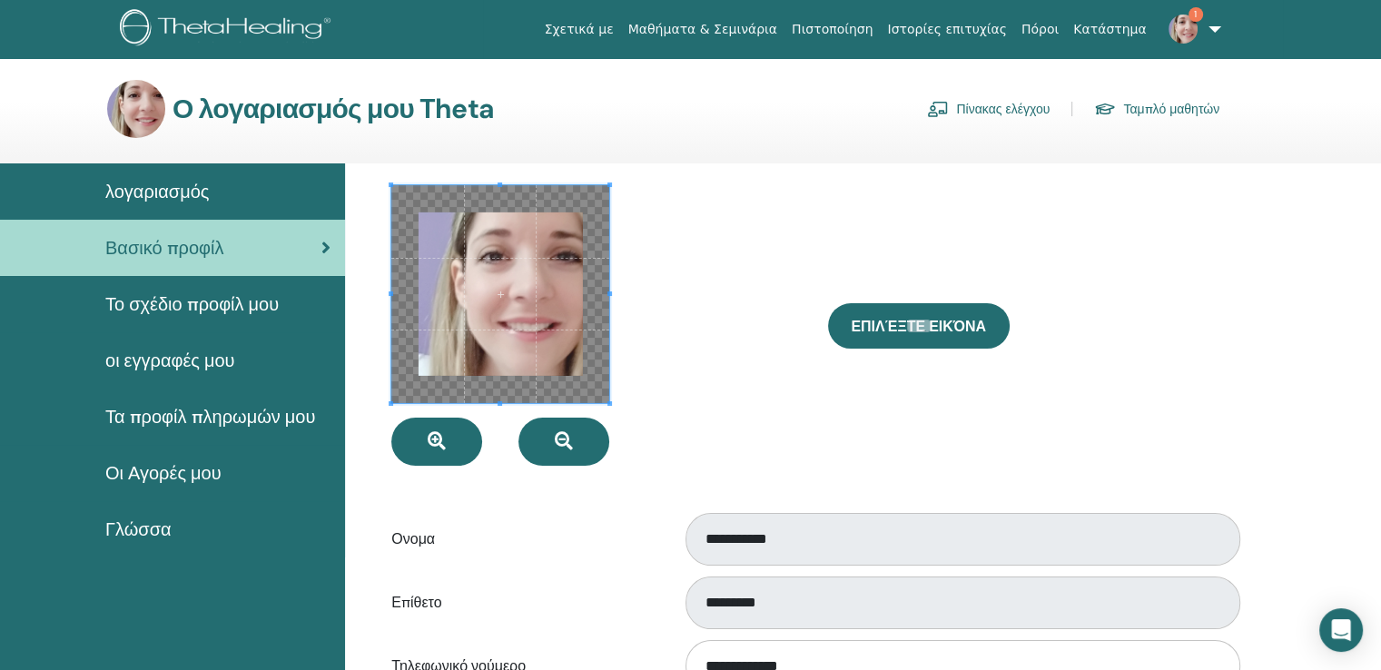
click at [695, 408] on div at bounding box center [596, 325] width 436 height 280
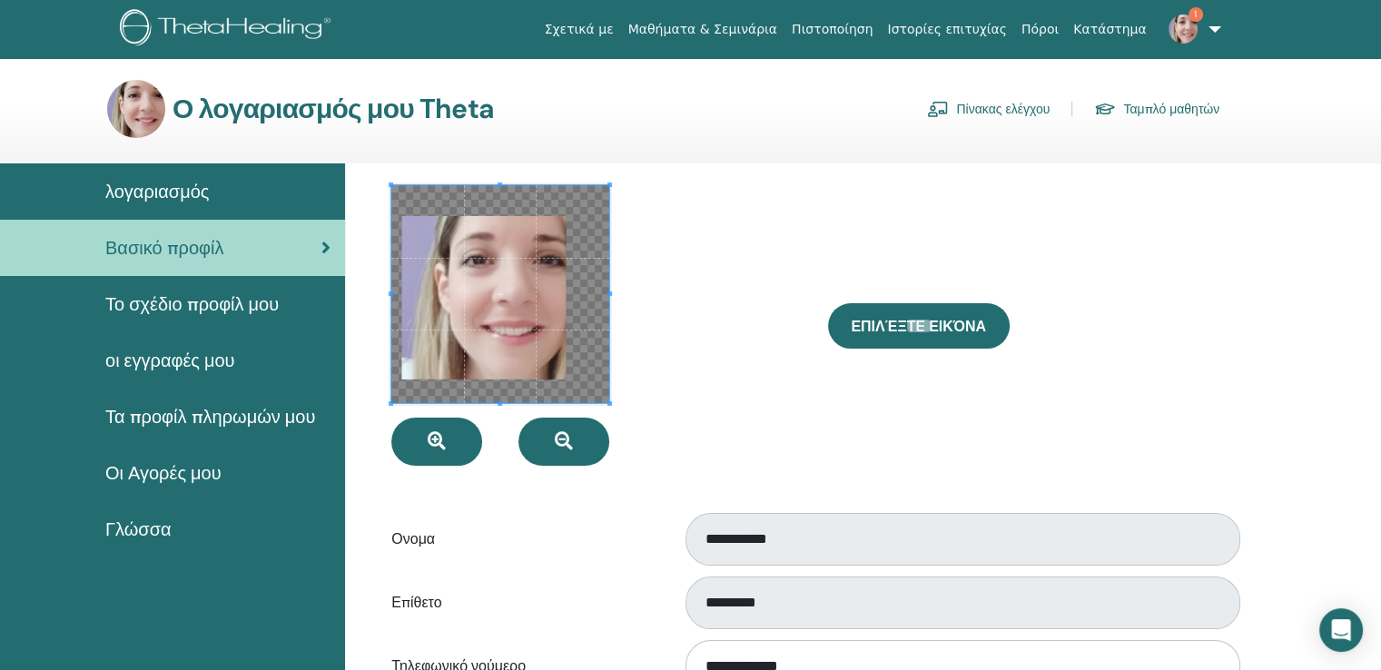
click at [512, 308] on span at bounding box center [500, 294] width 218 height 218
click at [563, 220] on span at bounding box center [500, 294] width 218 height 218
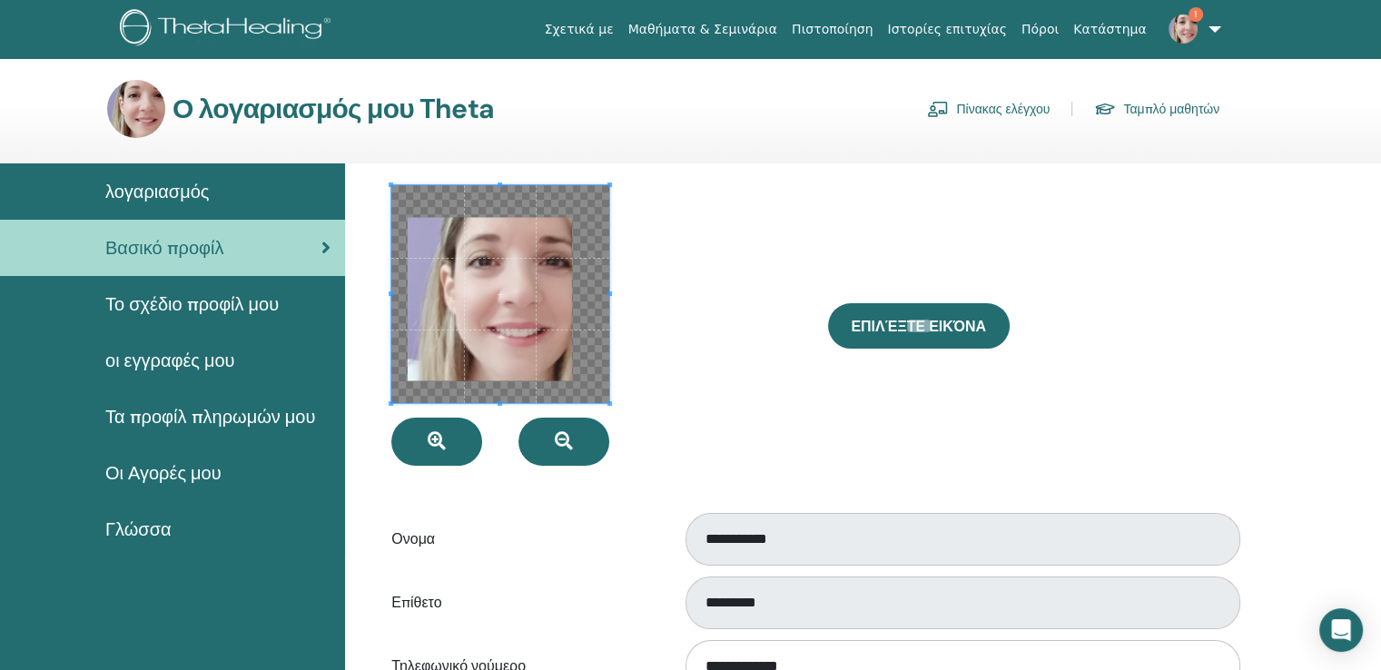
click at [545, 237] on span at bounding box center [500, 294] width 218 height 218
click at [676, 228] on div at bounding box center [596, 325] width 436 height 280
click at [186, 299] on span "Το σχέδιο προφίλ μου" at bounding box center [191, 303] width 173 height 27
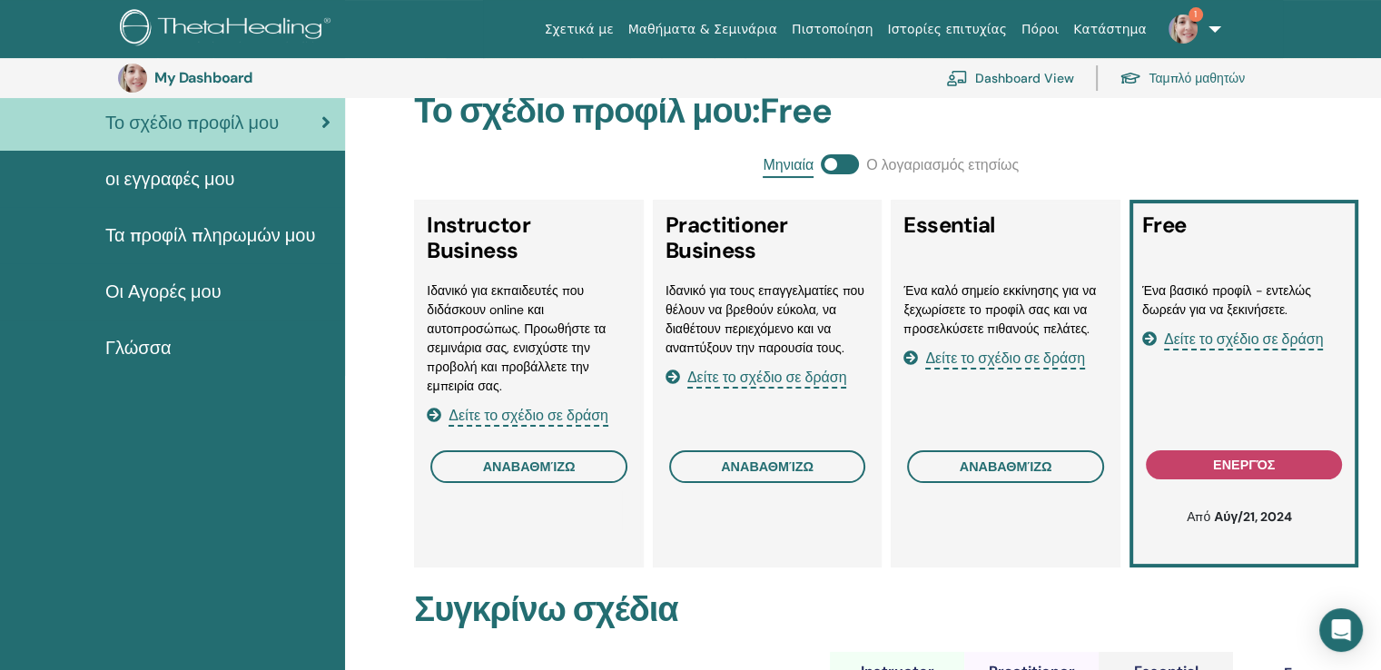
scroll to position [185, 0]
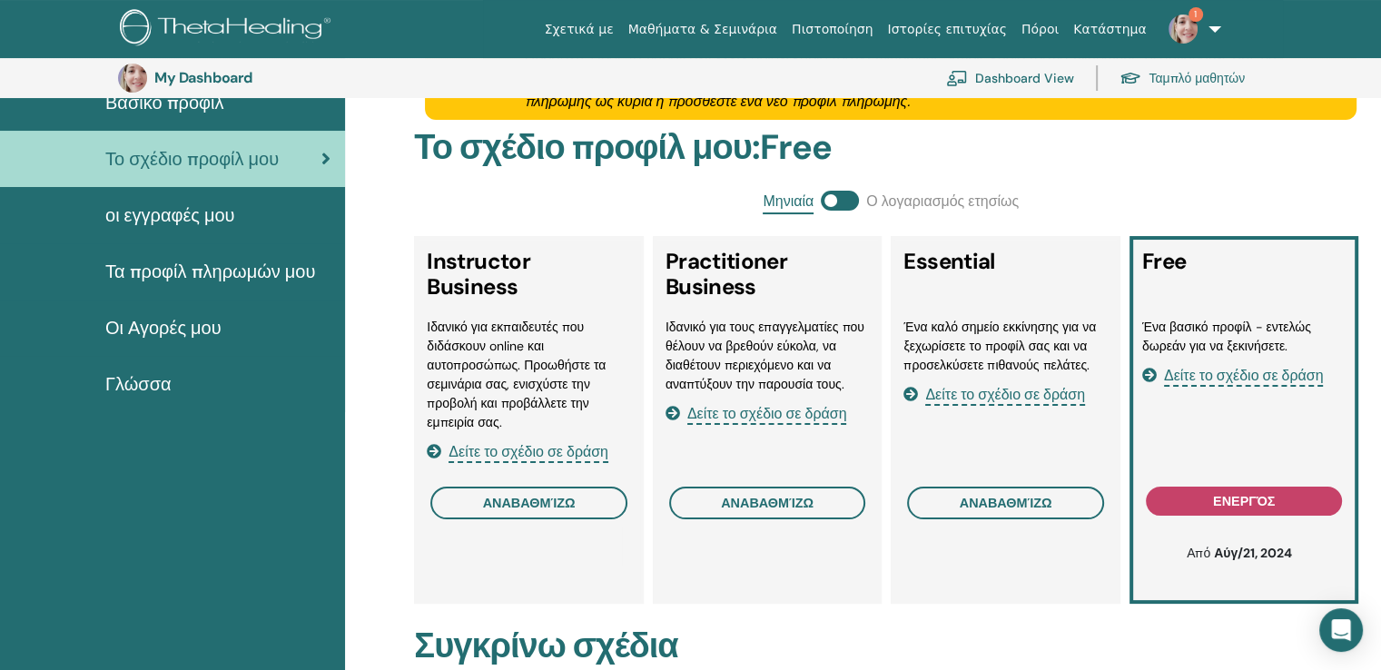
click at [951, 391] on span "Δείτε το σχέδιο σε δράση" at bounding box center [1005, 395] width 160 height 21
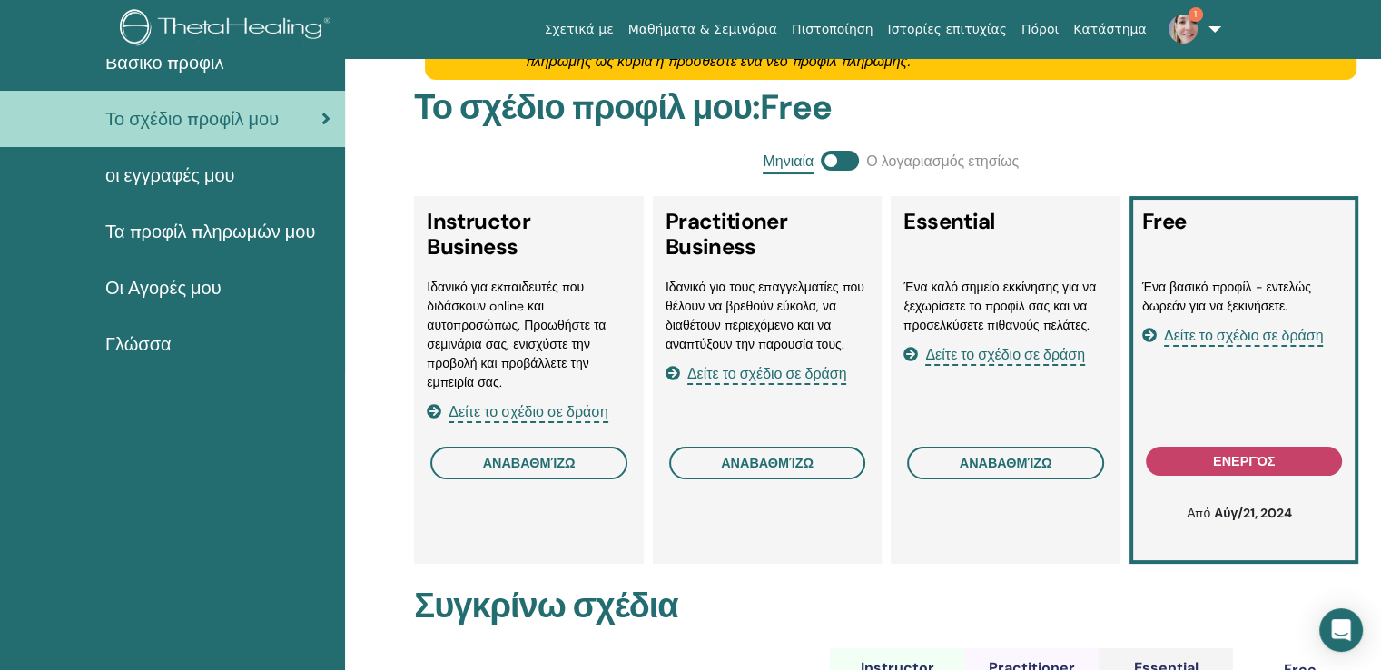
scroll to position [0, 0]
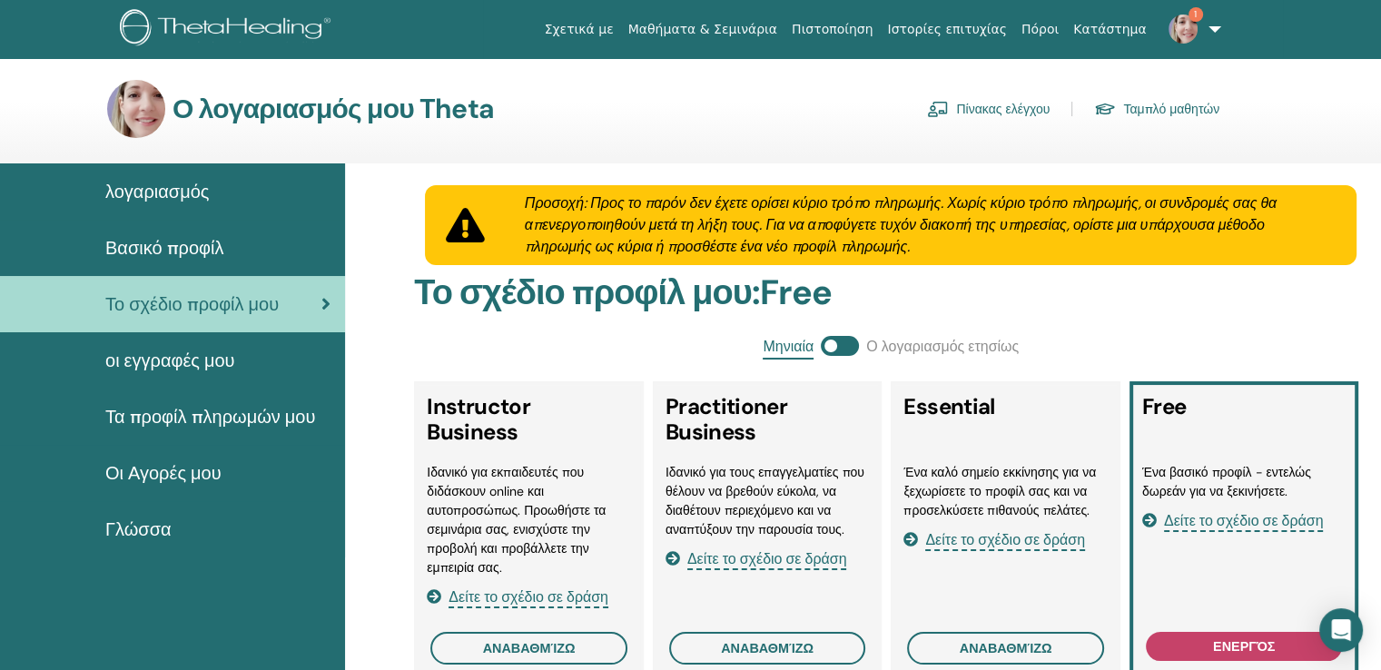
click at [1196, 107] on link "Ταμπλό μαθητών" at bounding box center [1156, 108] width 125 height 29
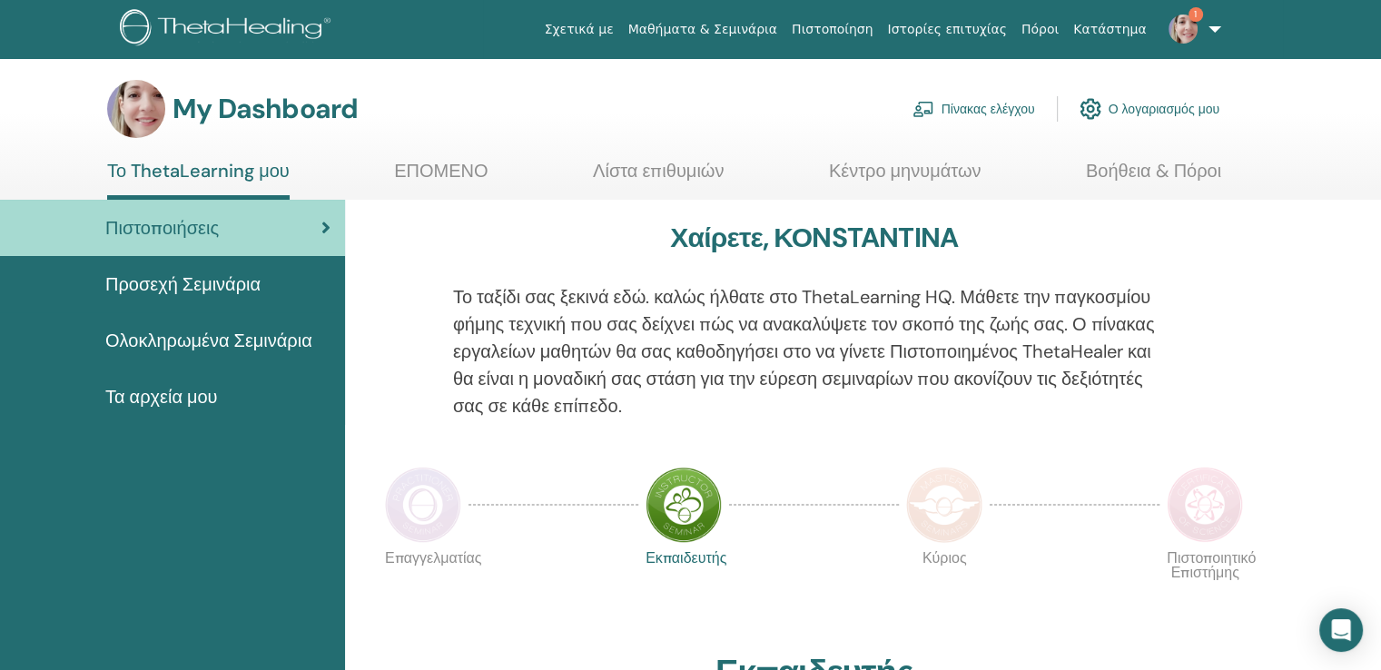
click at [449, 172] on link "ΕΠΟΜΕΝΟ" at bounding box center [440, 177] width 93 height 35
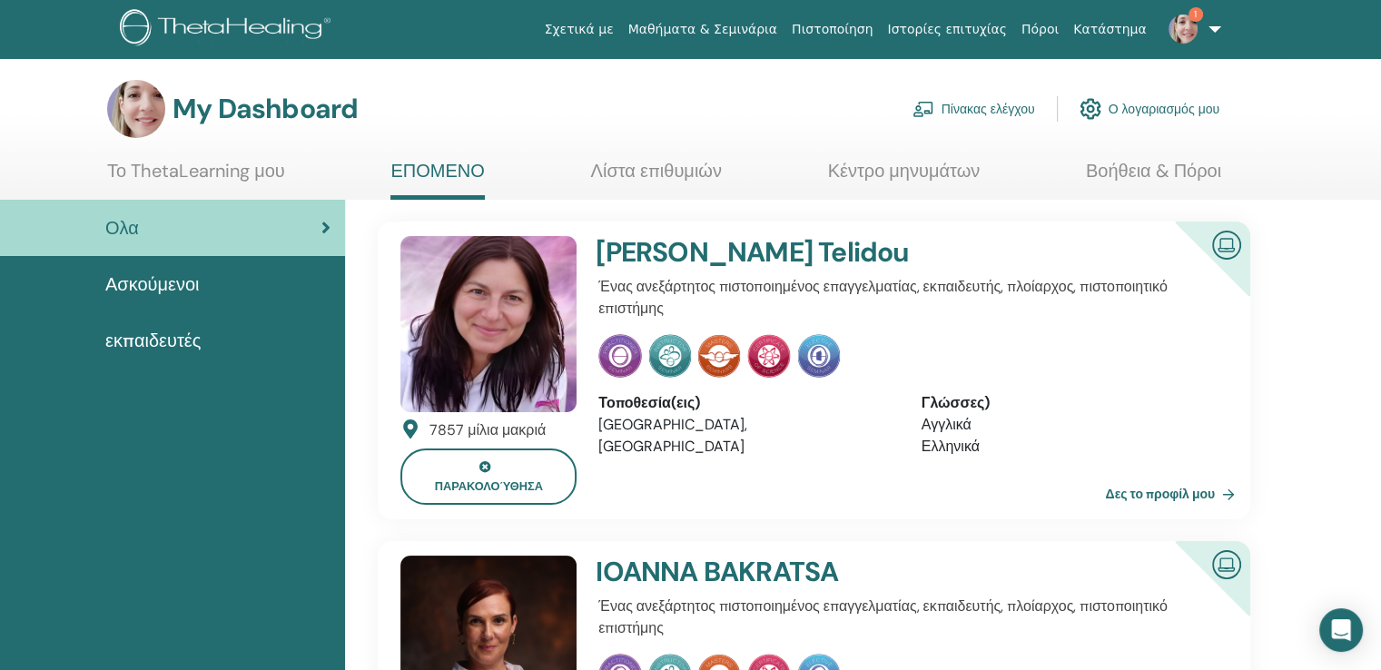
click at [641, 172] on link "Λίστα επιθυμιών" at bounding box center [656, 177] width 131 height 35
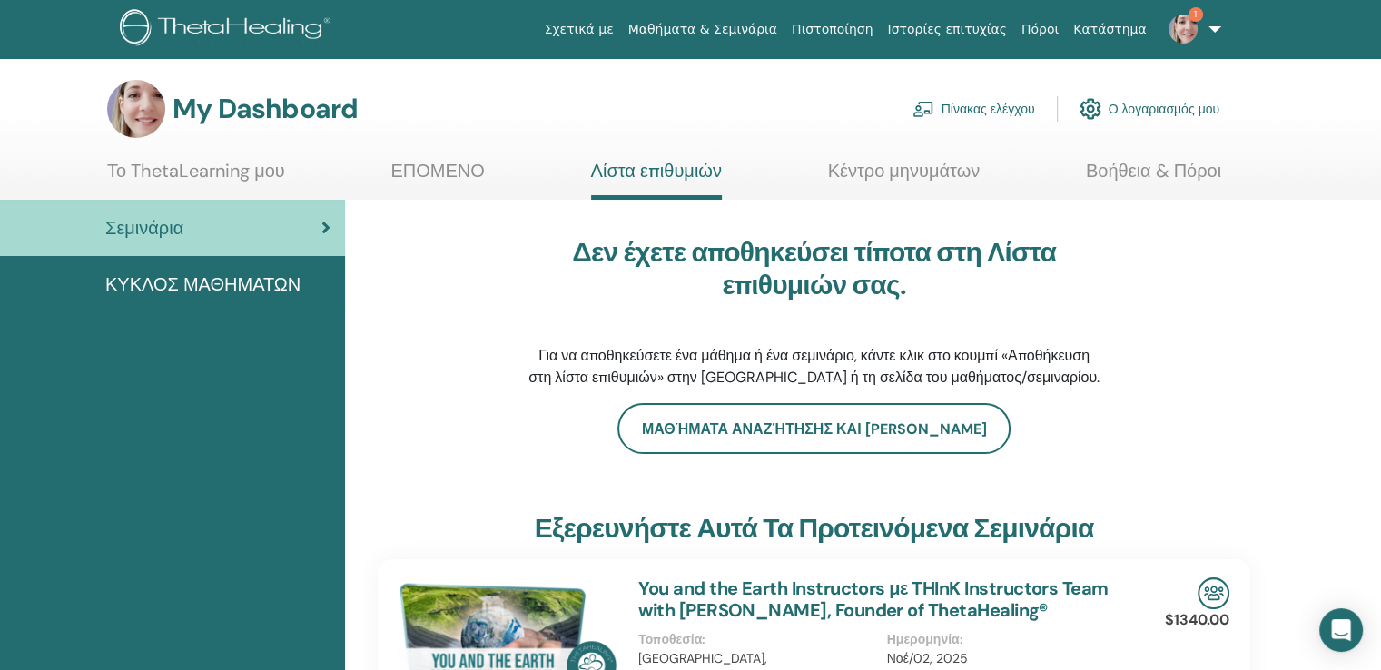
click at [891, 172] on link "Κέντρο μηνυμάτων" at bounding box center [904, 177] width 153 height 35
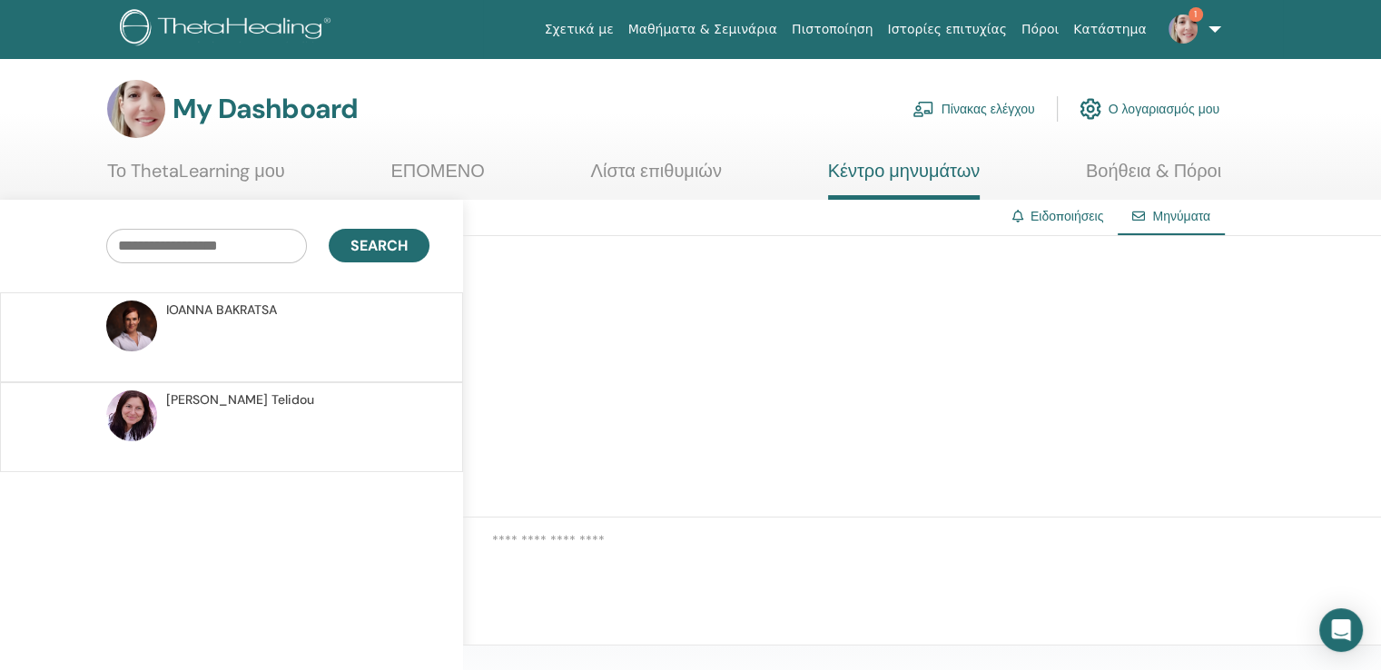
click at [241, 169] on link "Το ThetaLearning μου" at bounding box center [196, 177] width 178 height 35
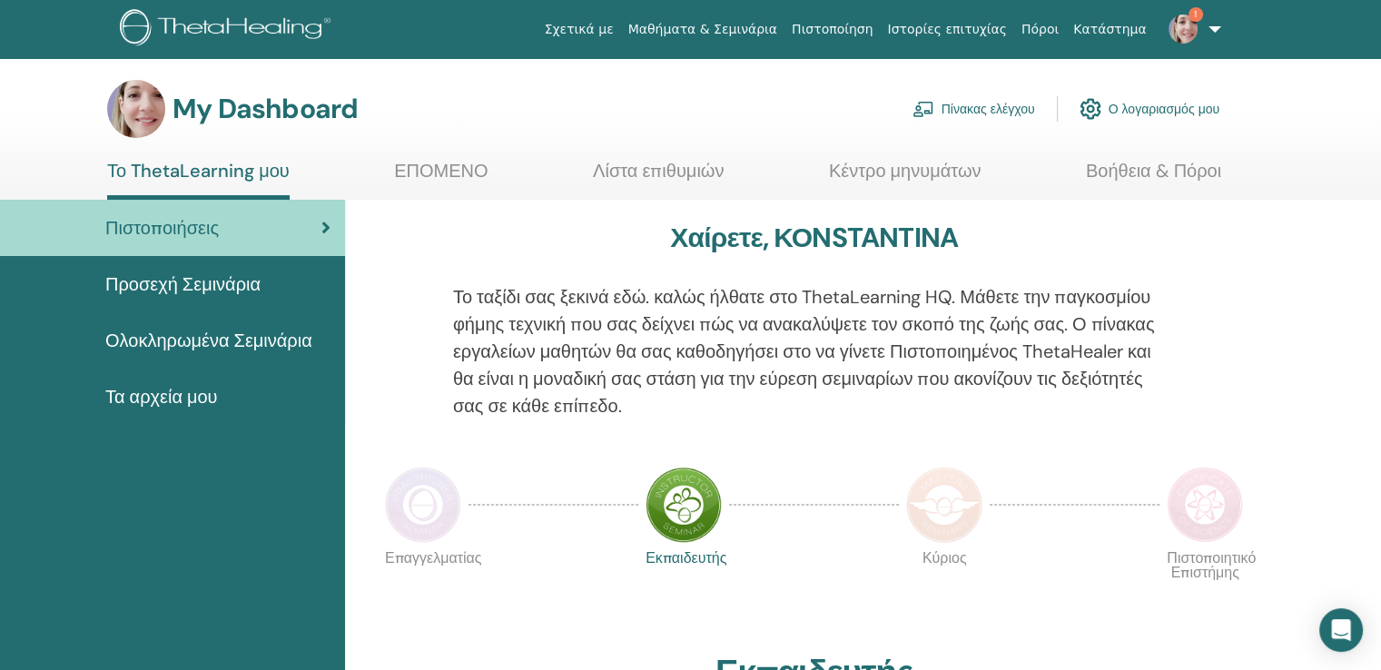
click at [249, 225] on div "Πιστοποιήσεις" at bounding box center [173, 227] width 316 height 27
click at [1139, 106] on link "Ο λογαριασμός μου" at bounding box center [1149, 109] width 140 height 40
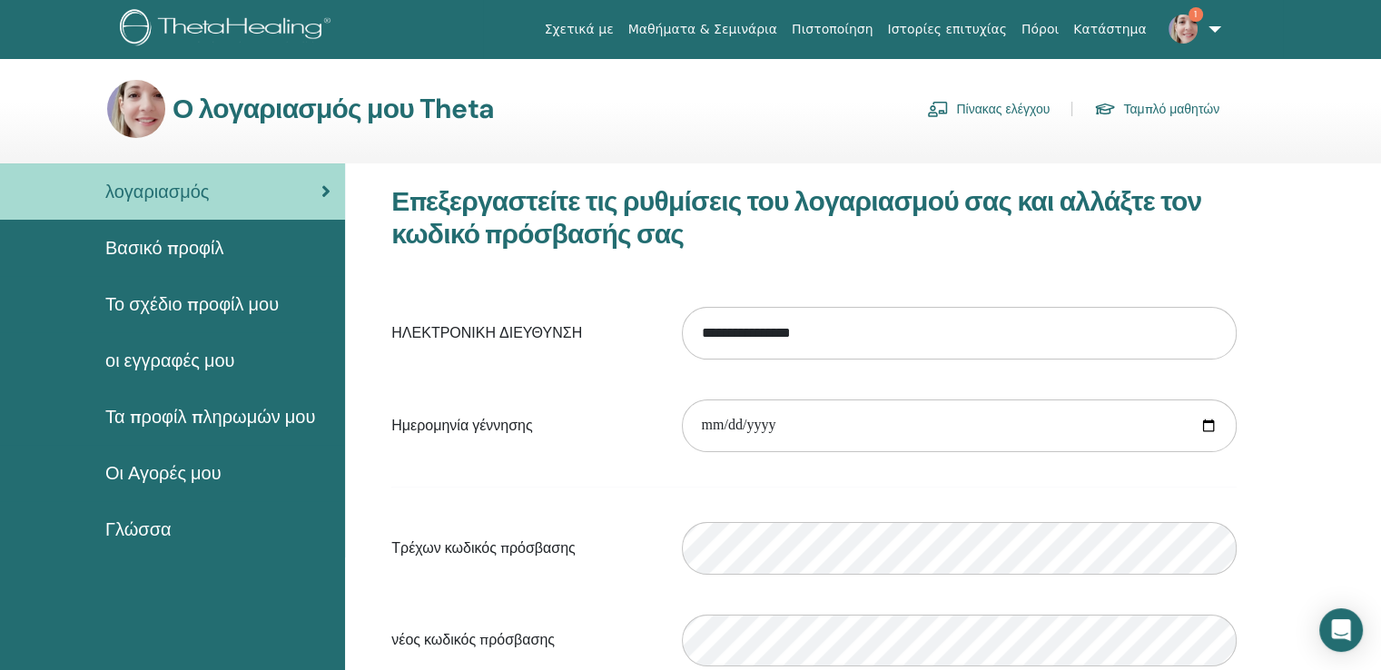
click at [212, 237] on span "Βασικό προφίλ" at bounding box center [164, 247] width 118 height 27
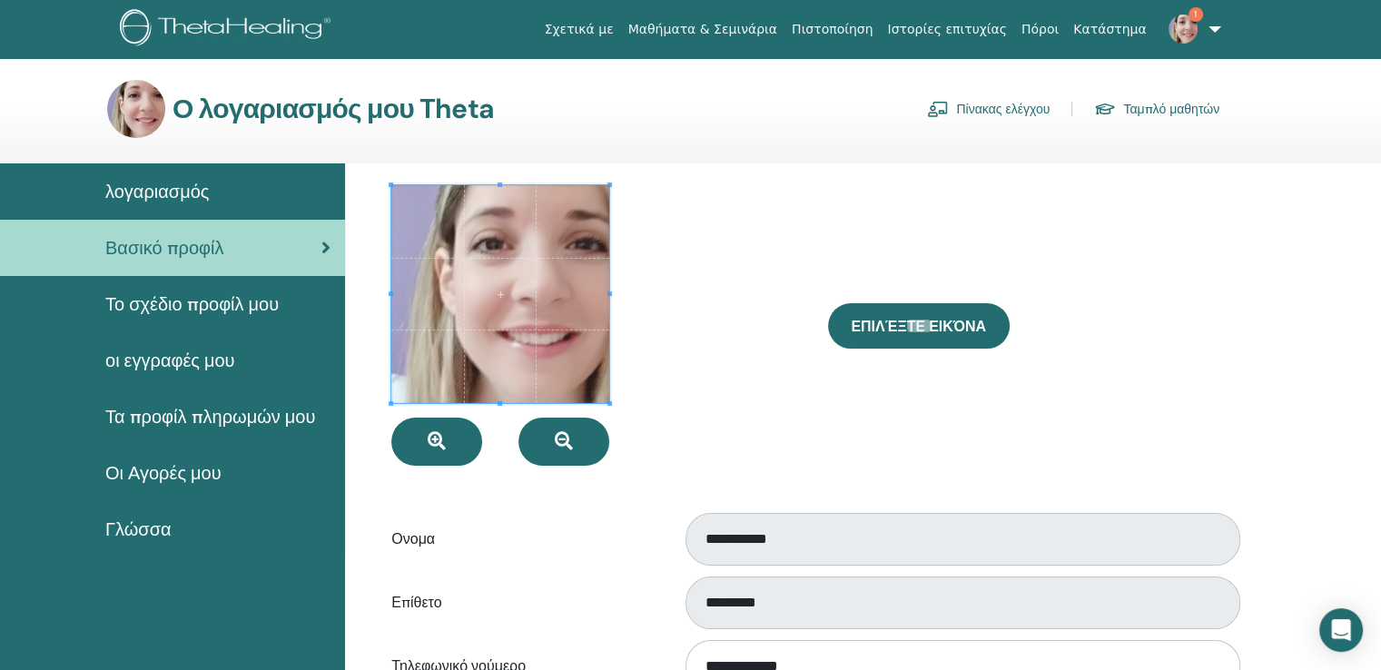
click at [156, 527] on span "Γλώσσα" at bounding box center [138, 529] width 66 height 27
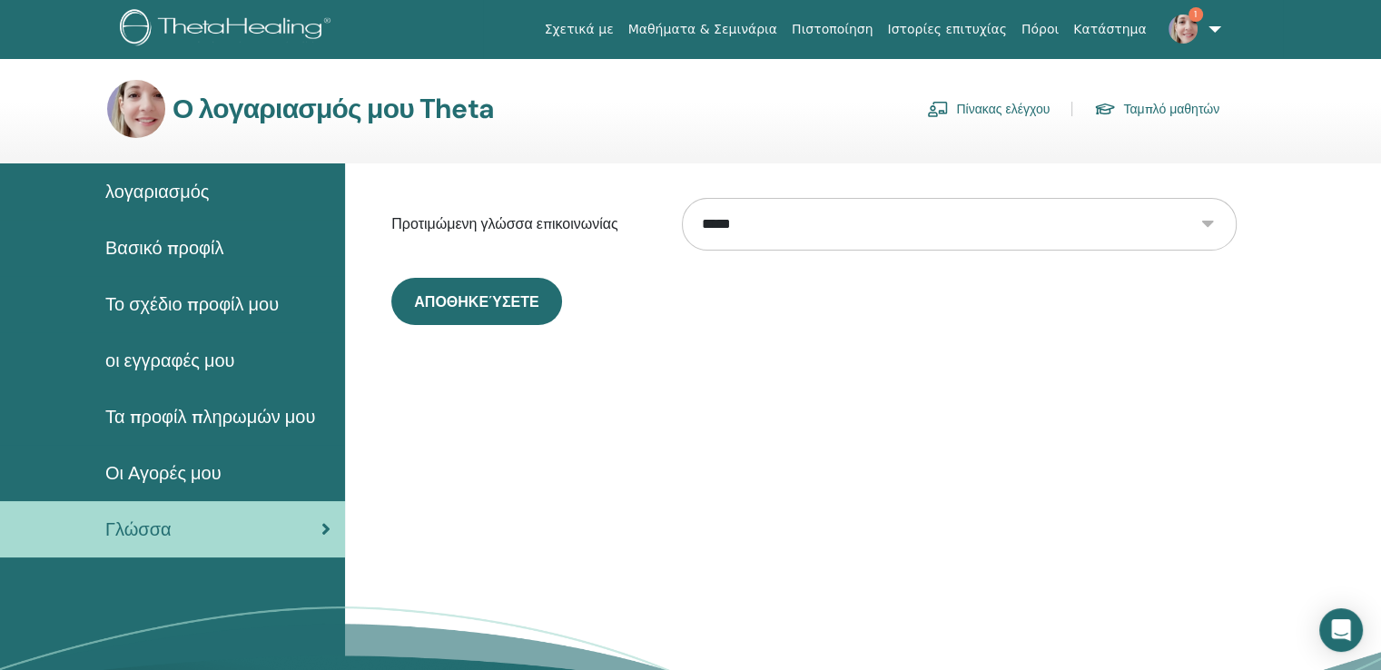
click at [163, 467] on span "Οι Αγορές μου" at bounding box center [163, 472] width 116 height 27
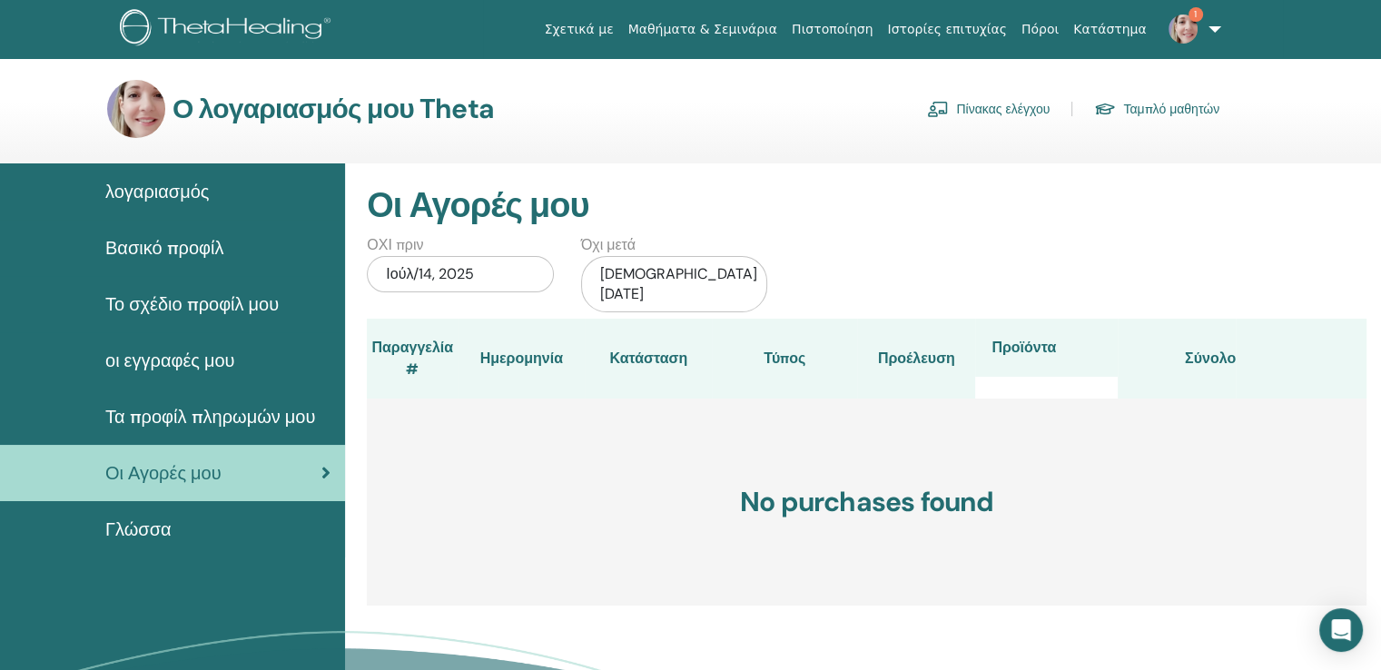
click at [207, 295] on span "Το σχέδιο προφίλ μου" at bounding box center [191, 303] width 173 height 27
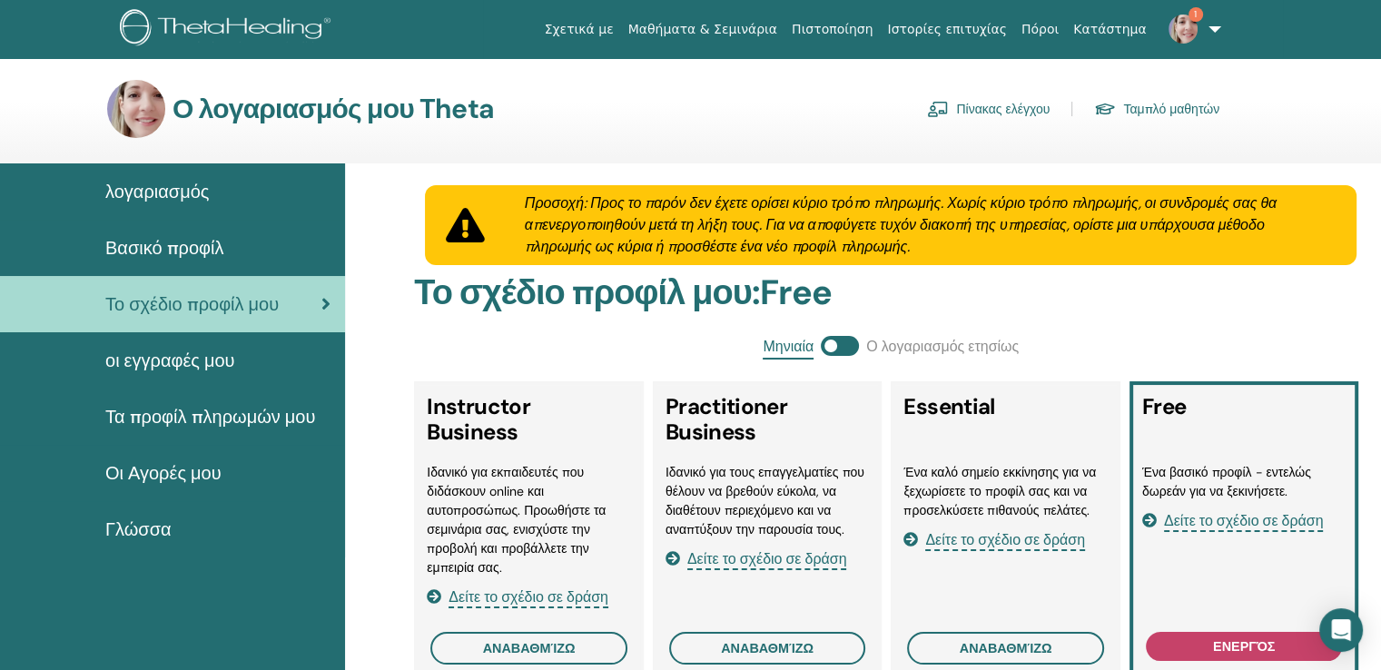
click at [621, 25] on link "Σχετικά με" at bounding box center [579, 30] width 84 height 34
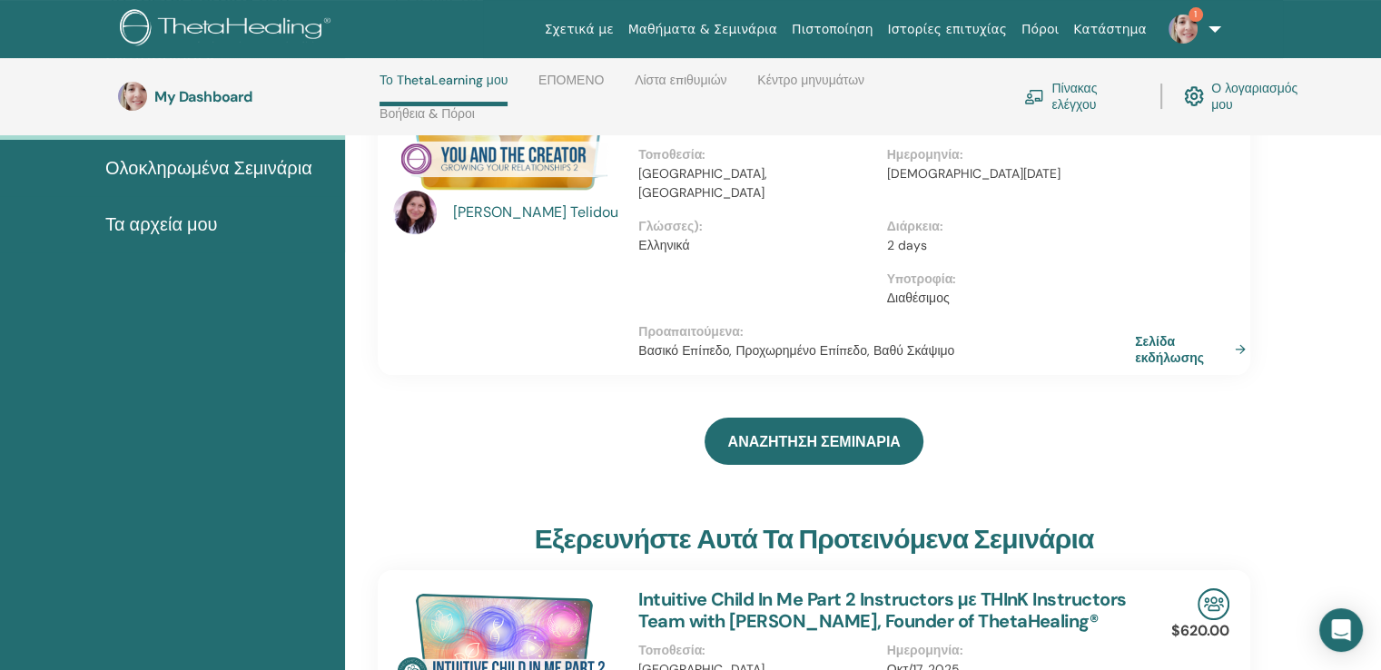
scroll to position [174, 0]
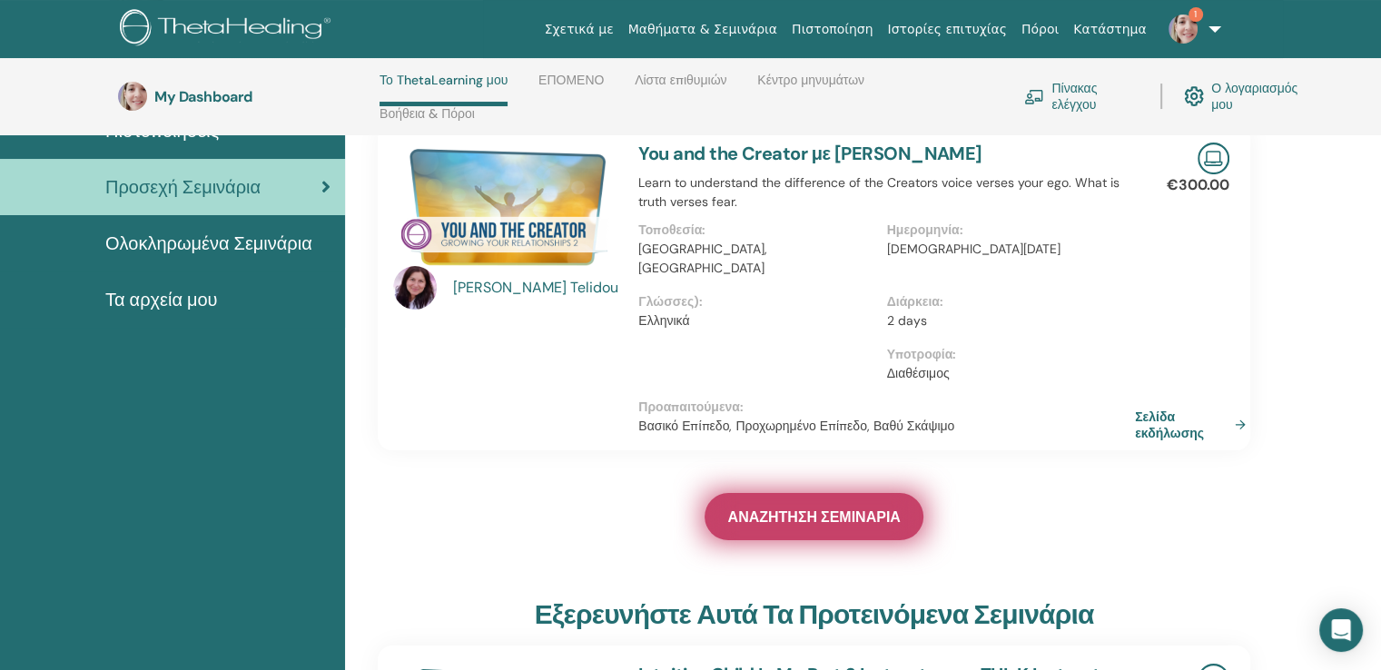
click at [829, 507] on link "ΑΝΑΖΗΤΗΣΗ ΣΕΜΙΝΑΡΙΑ" at bounding box center [813, 516] width 218 height 47
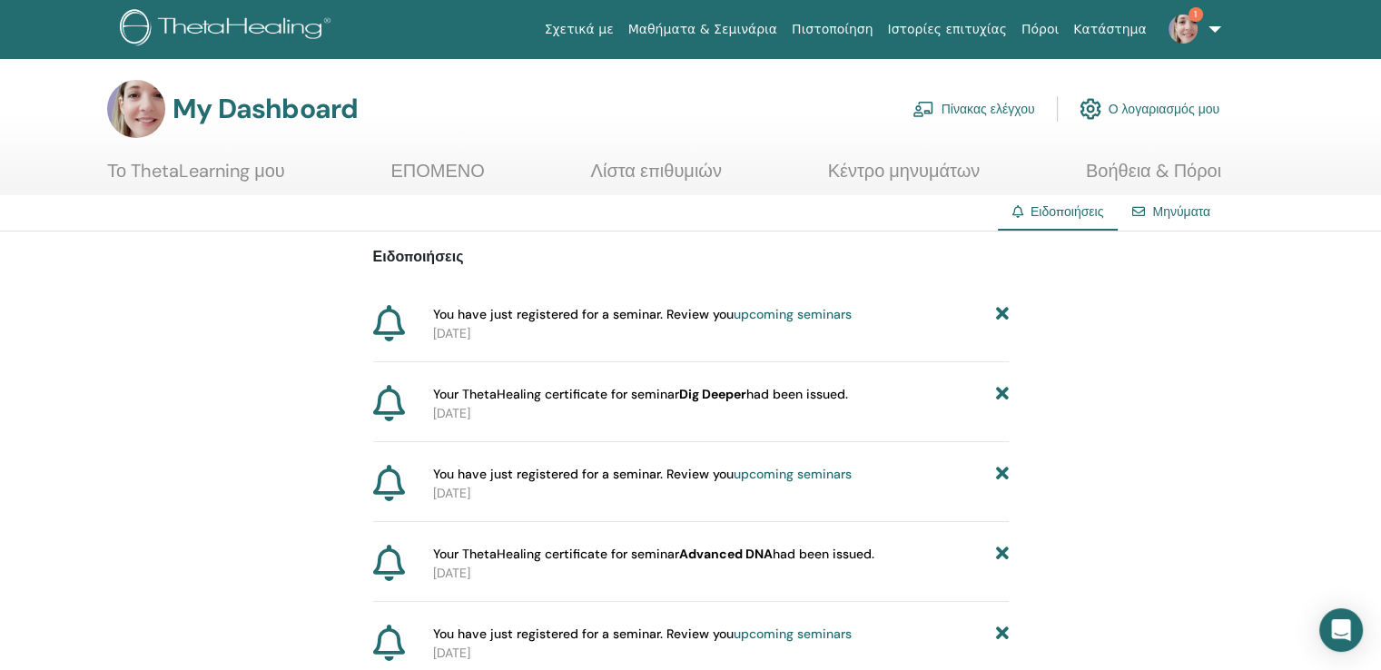
click at [473, 404] on p "2025-04-27" at bounding box center [721, 413] width 576 height 19
click at [498, 394] on span "Your ThetaHealing certificate for seminar Dig Deeper had been issued." at bounding box center [640, 394] width 415 height 19
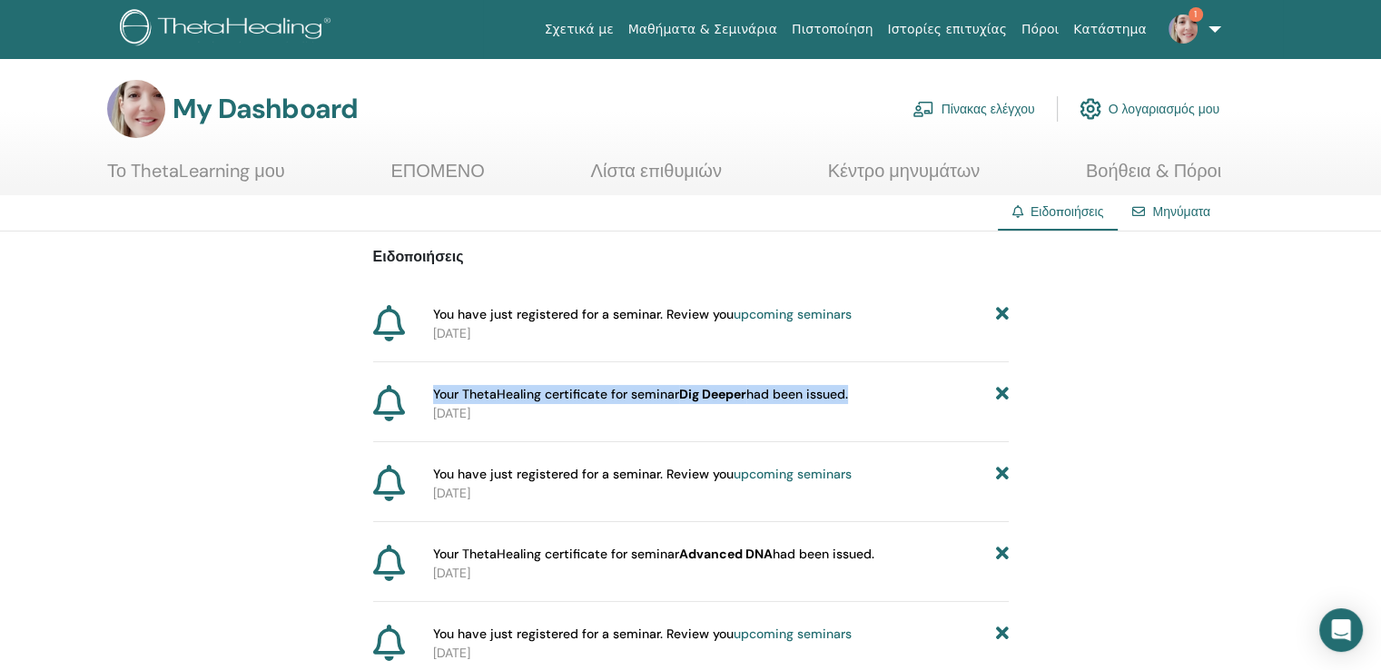
click at [498, 394] on span "Your ThetaHealing certificate for seminar Dig Deeper had been issued." at bounding box center [640, 394] width 415 height 19
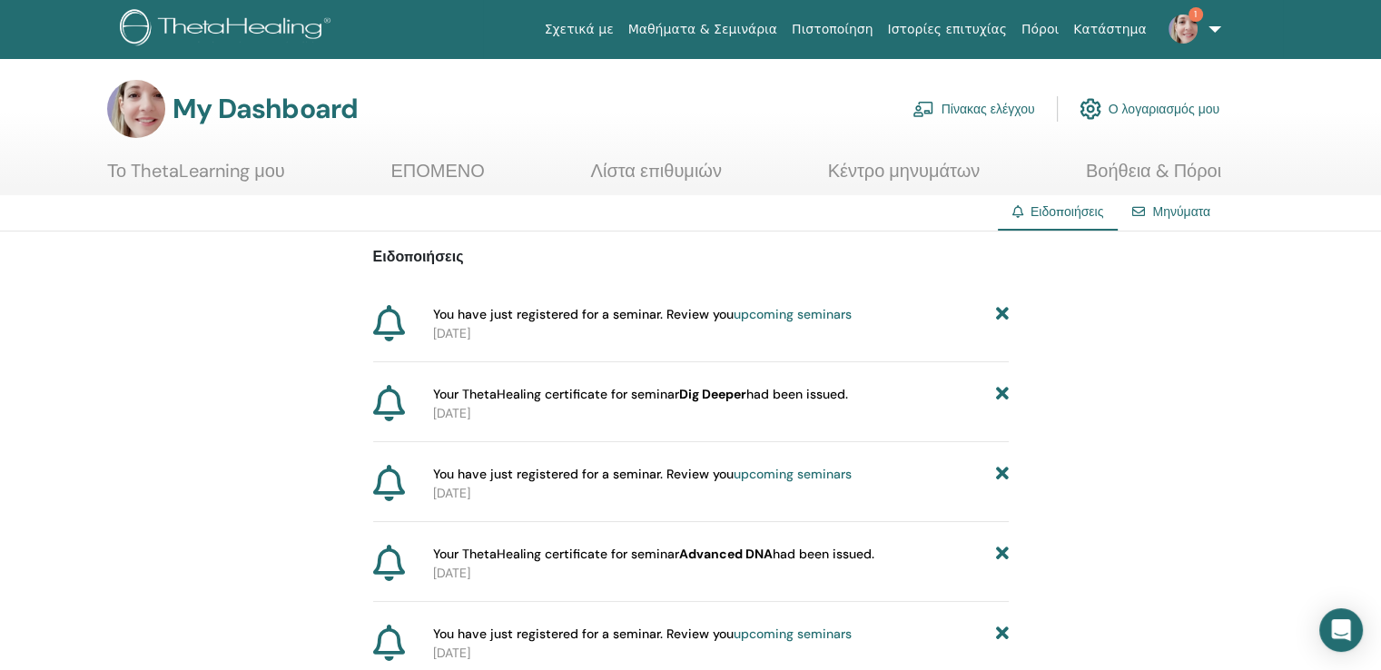
click at [563, 415] on p "2025-04-27" at bounding box center [721, 413] width 576 height 19
click at [390, 406] on icon at bounding box center [389, 403] width 32 height 36
click at [1172, 208] on link "Μηνύματα" at bounding box center [1181, 211] width 58 height 16
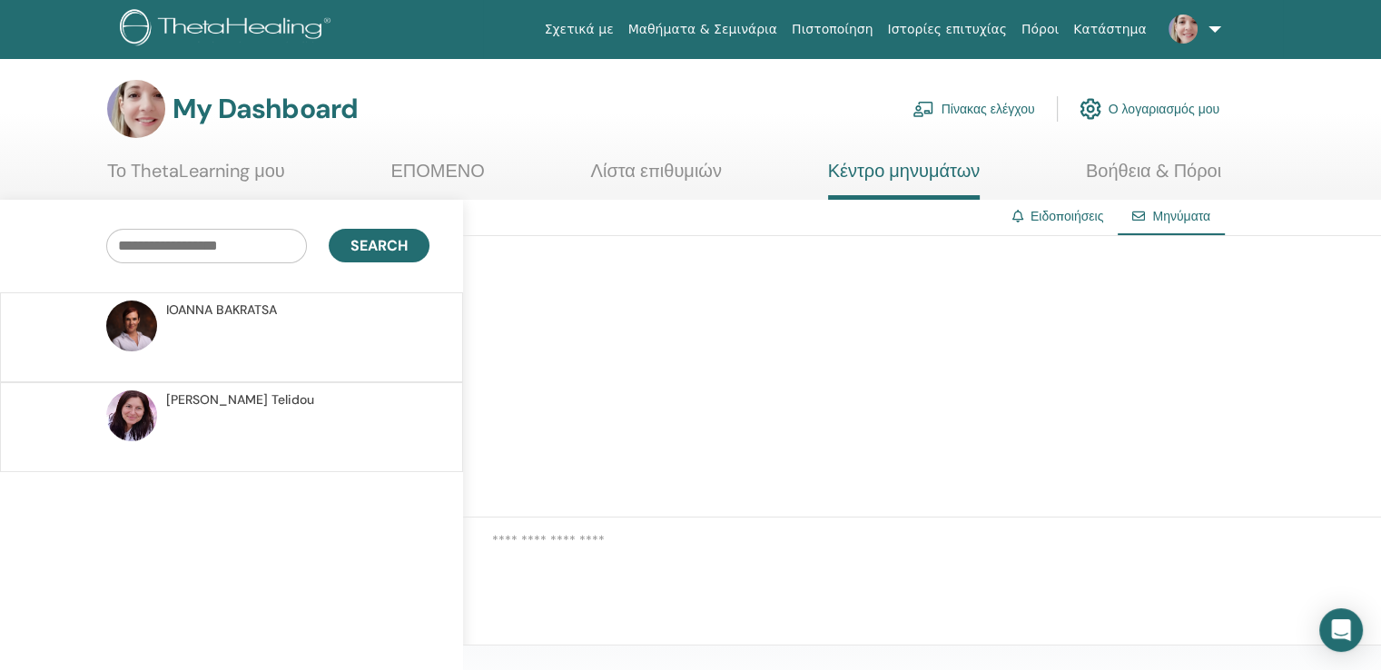
click at [1051, 218] on link "Ειδοποιήσεις" at bounding box center [1066, 216] width 73 height 16
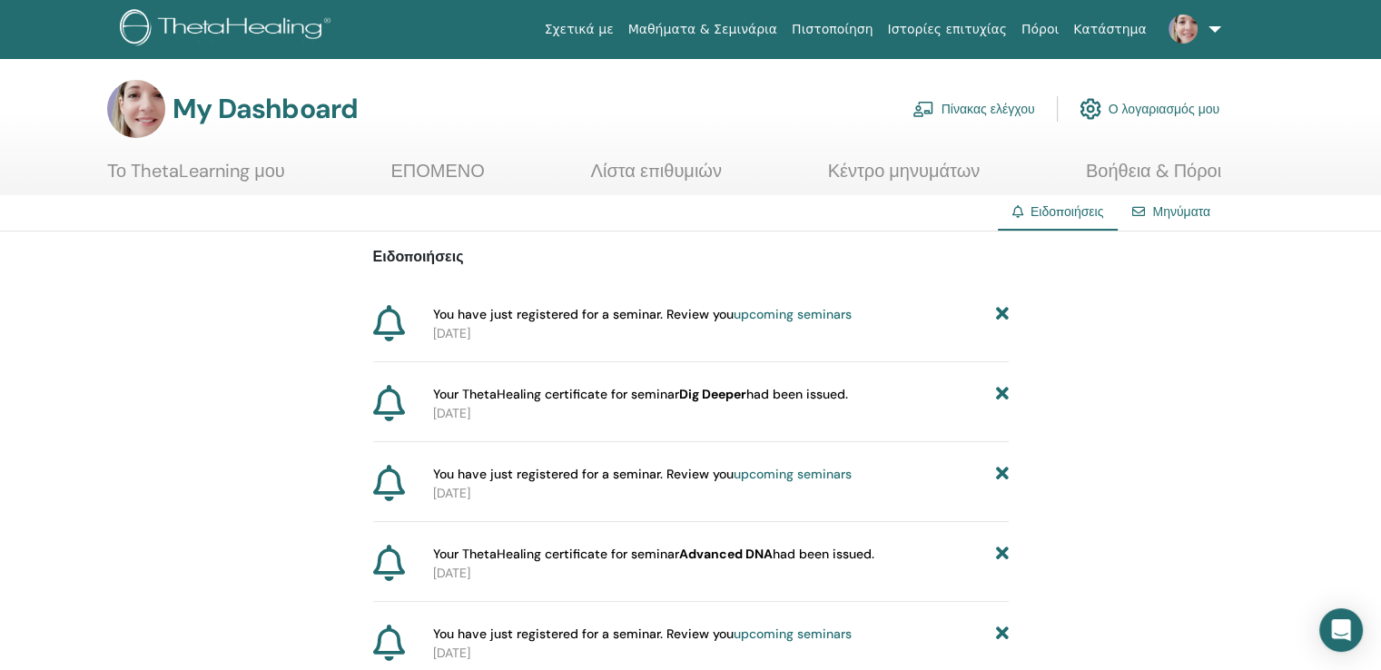
click at [714, 392] on b "Dig Deeper" at bounding box center [712, 394] width 67 height 16
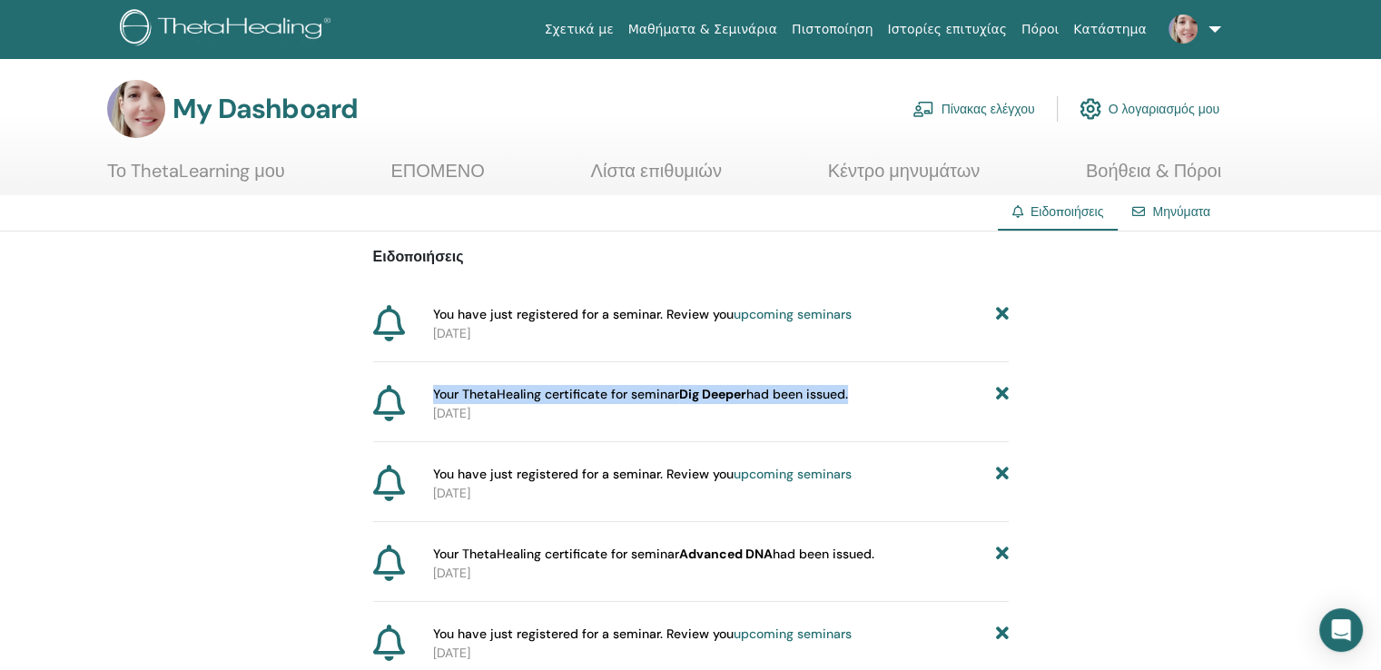
click at [714, 392] on b "Dig Deeper" at bounding box center [712, 394] width 67 height 16
click at [793, 310] on link "upcoming seminars" at bounding box center [792, 314] width 118 height 16
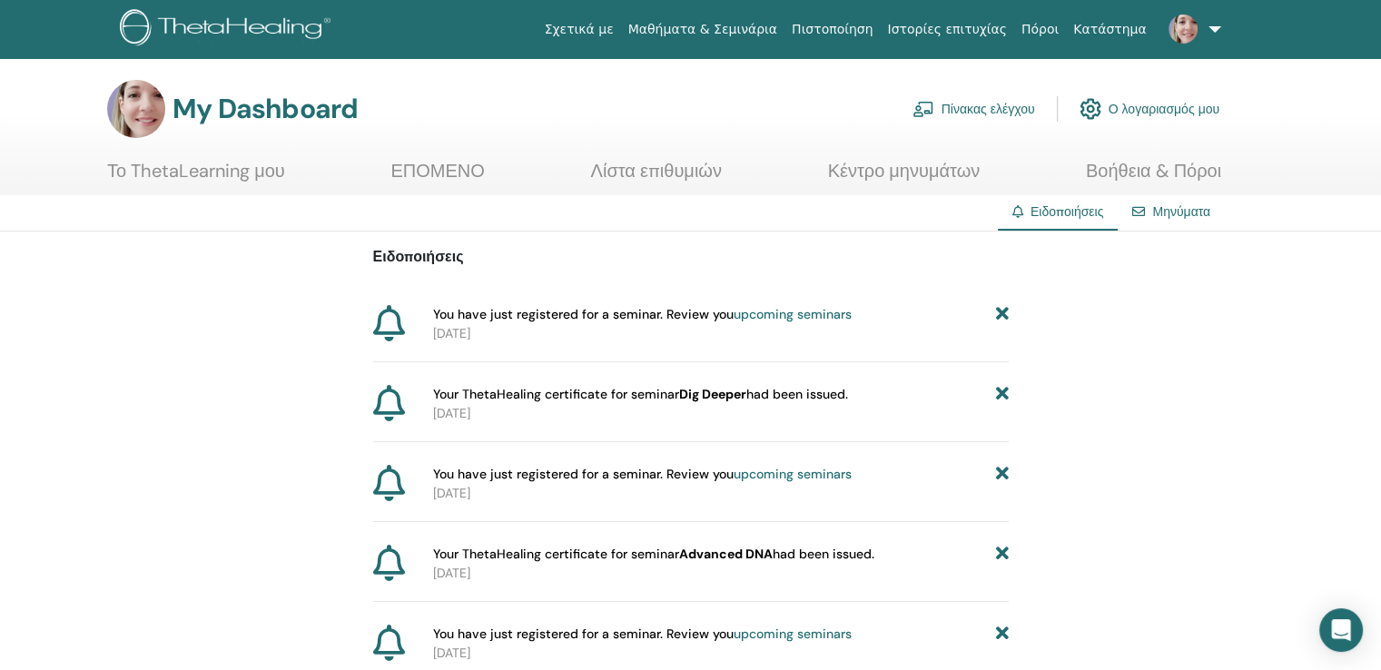
click at [466, 390] on span "Your ThetaHealing certificate for seminar Dig Deeper had been issued." at bounding box center [640, 394] width 415 height 19
click at [921, 168] on link "Κέντρο μηνυμάτων" at bounding box center [904, 177] width 153 height 35
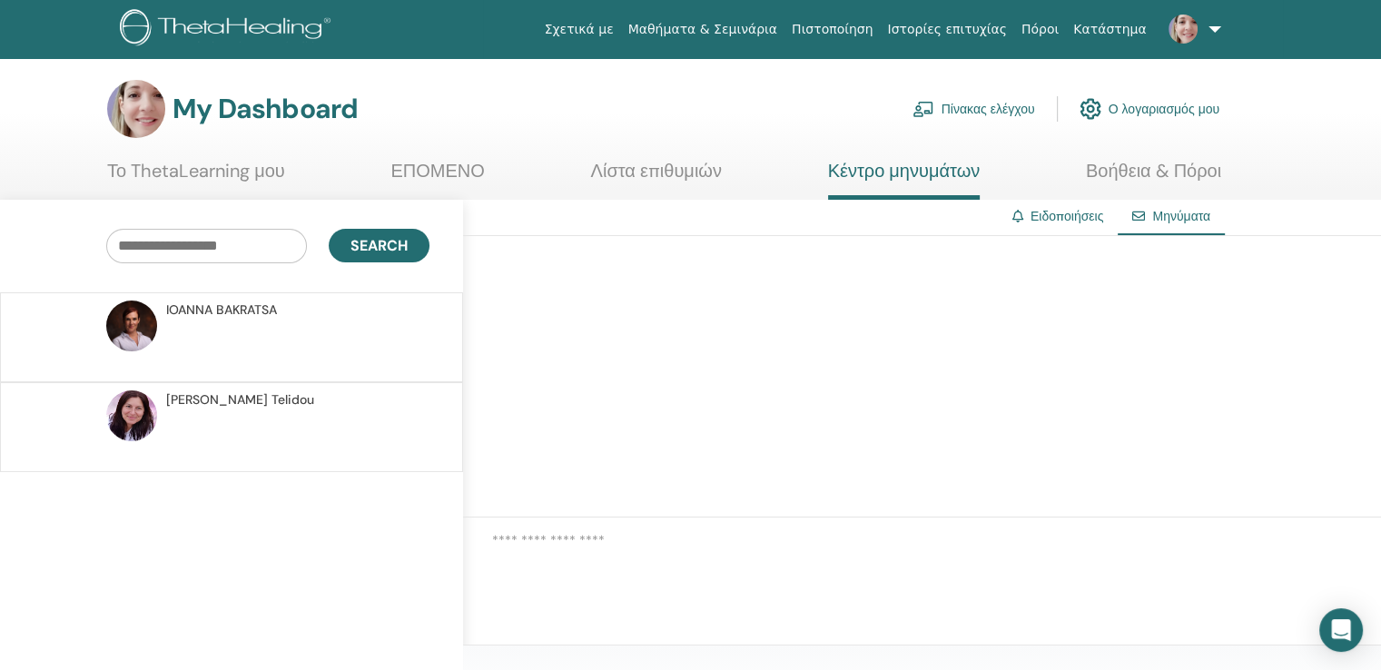
click at [672, 161] on link "Λίστα επιθυμιών" at bounding box center [656, 177] width 131 height 35
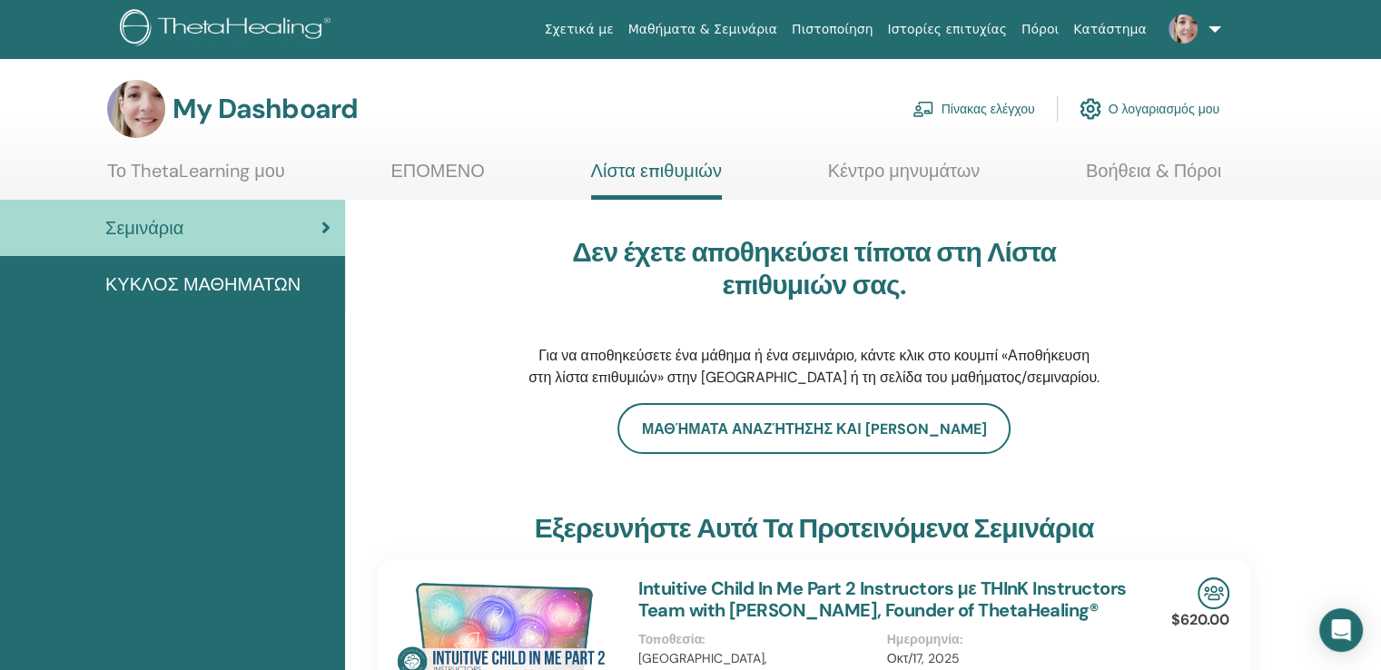
click at [443, 172] on link "ΕΠΟΜΕΝΟ" at bounding box center [436, 177] width 93 height 35
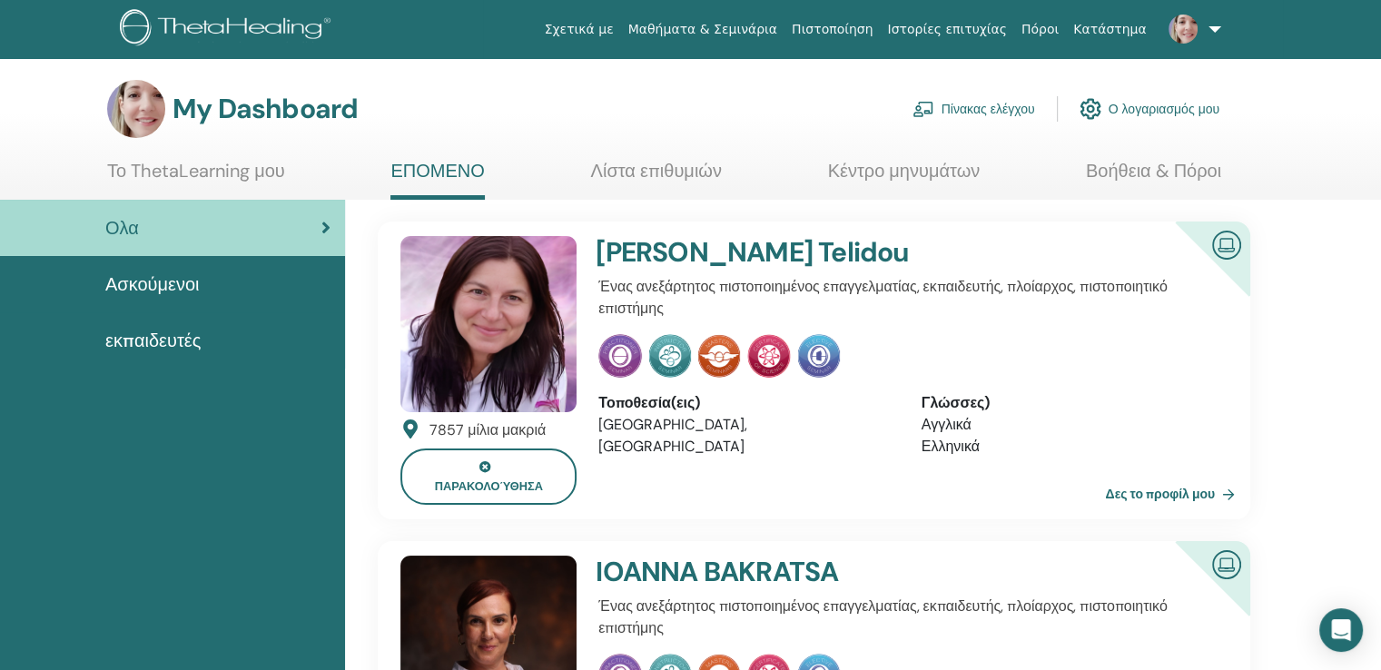
click at [1091, 111] on img at bounding box center [1090, 108] width 22 height 31
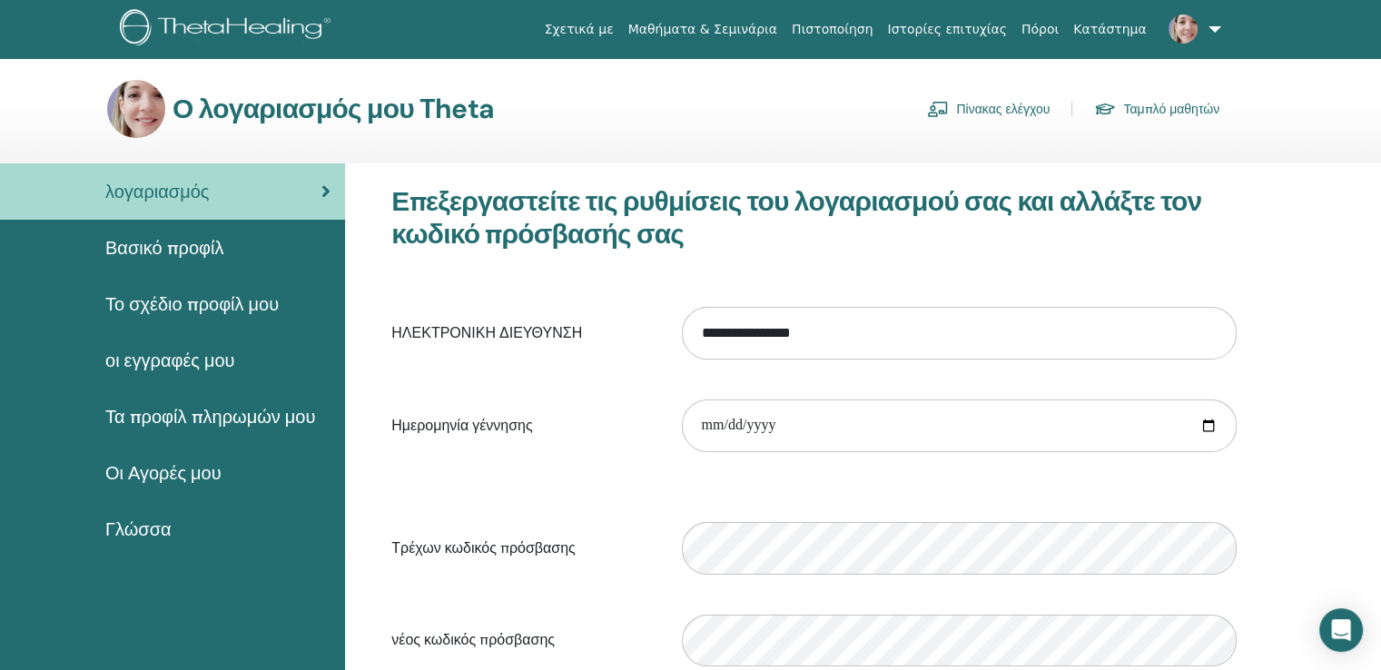
click at [1209, 25] on link at bounding box center [1191, 29] width 74 height 58
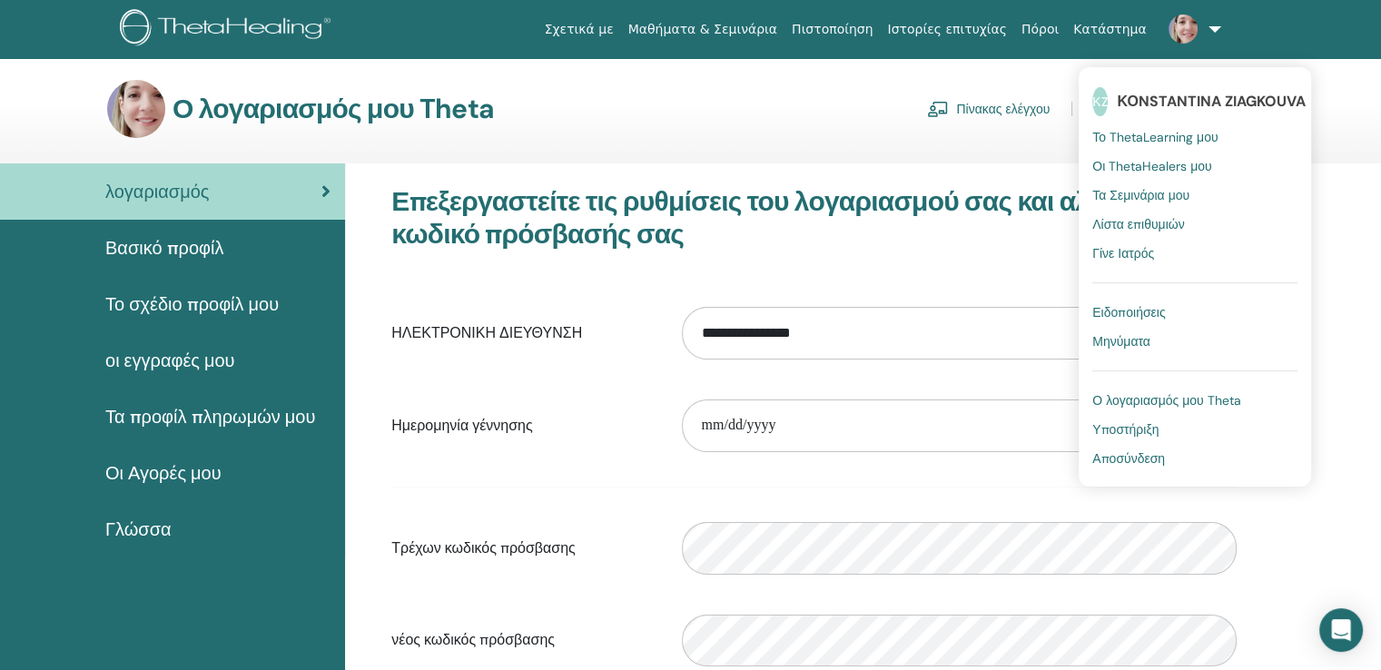
click at [1136, 429] on span "Υποστήριξη" at bounding box center [1125, 429] width 66 height 16
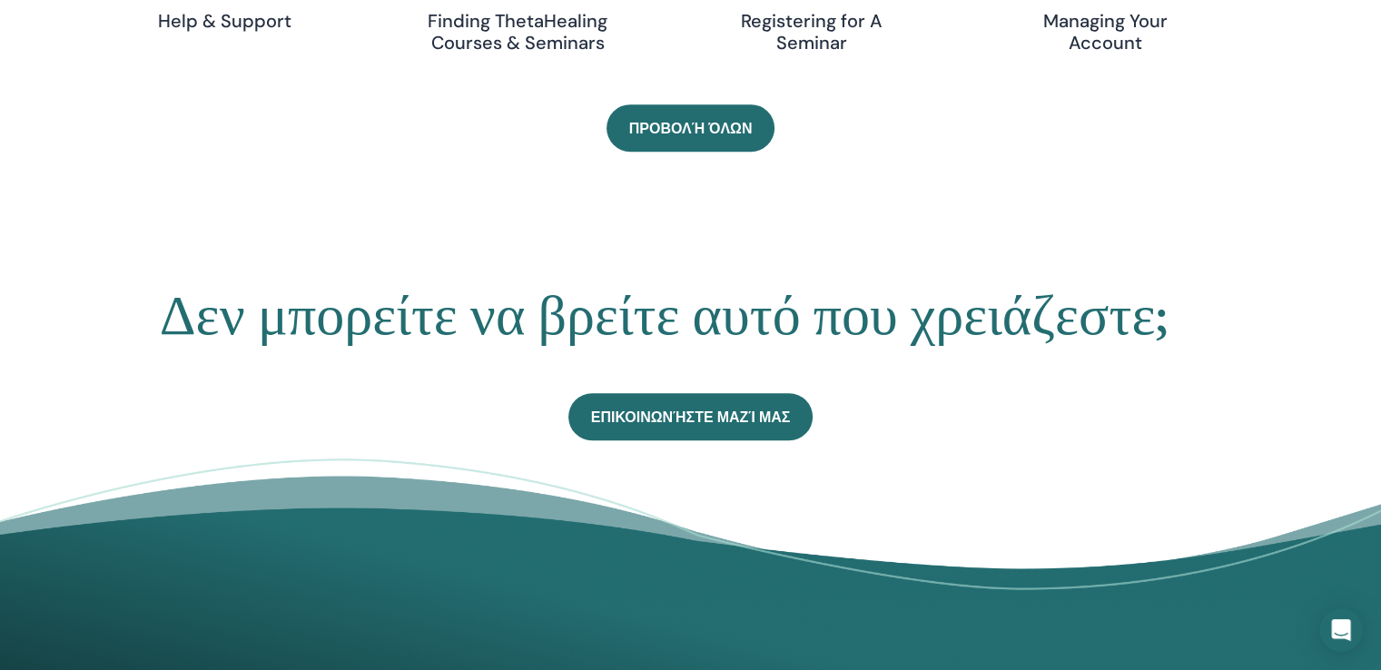
scroll to position [882, 0]
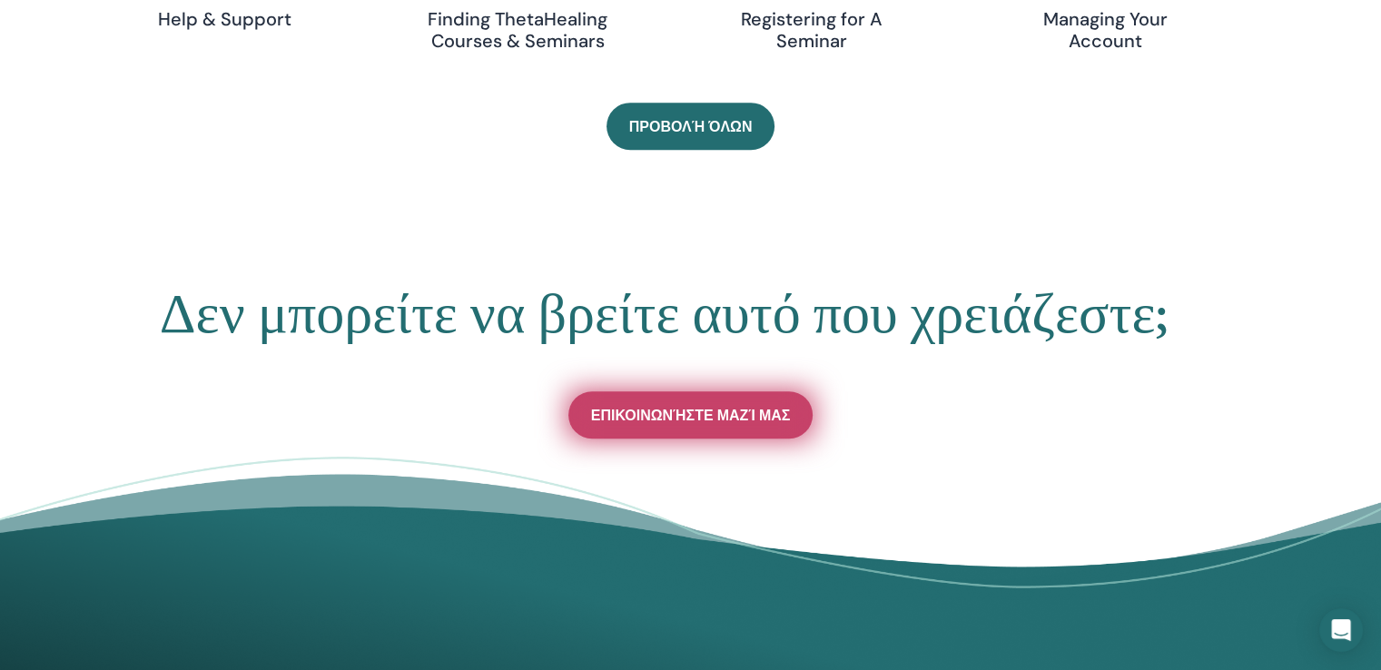
click at [732, 422] on span "Επικοινωνήστε μαζί μας" at bounding box center [691, 415] width 200 height 19
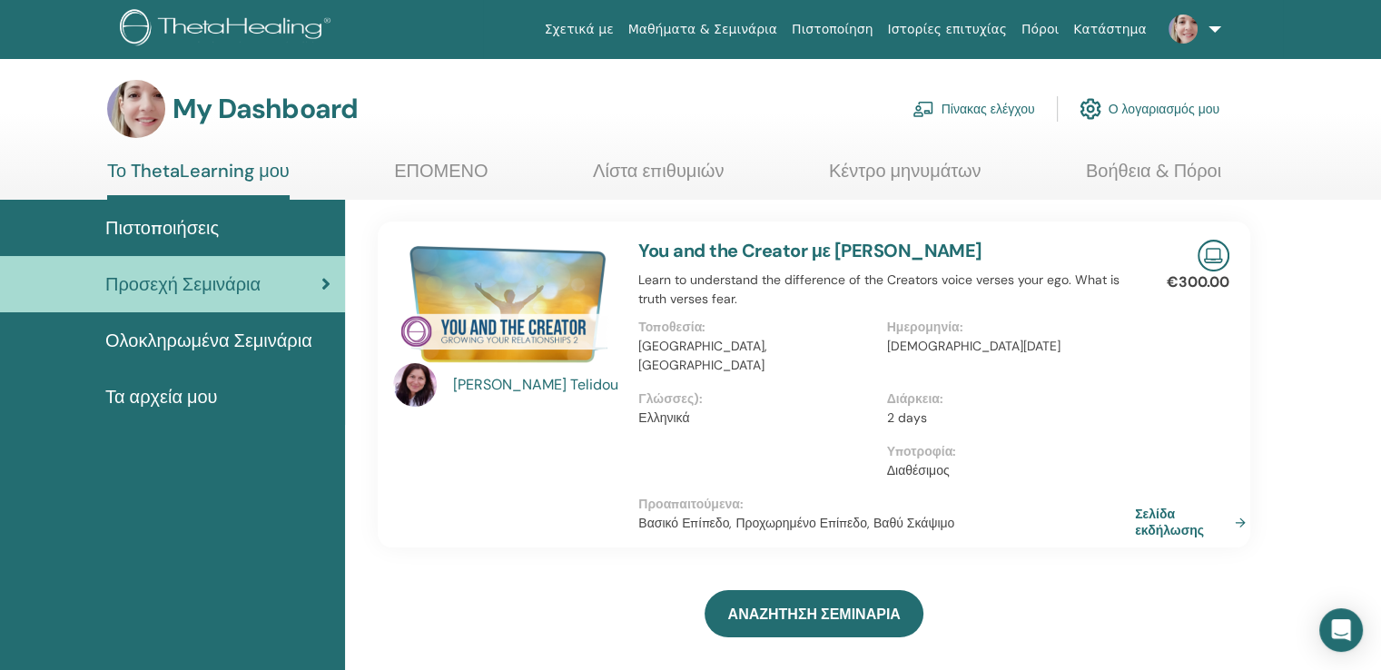
click at [188, 341] on span "Ολοκληρωμένα Σεμινάρια" at bounding box center [208, 340] width 207 height 27
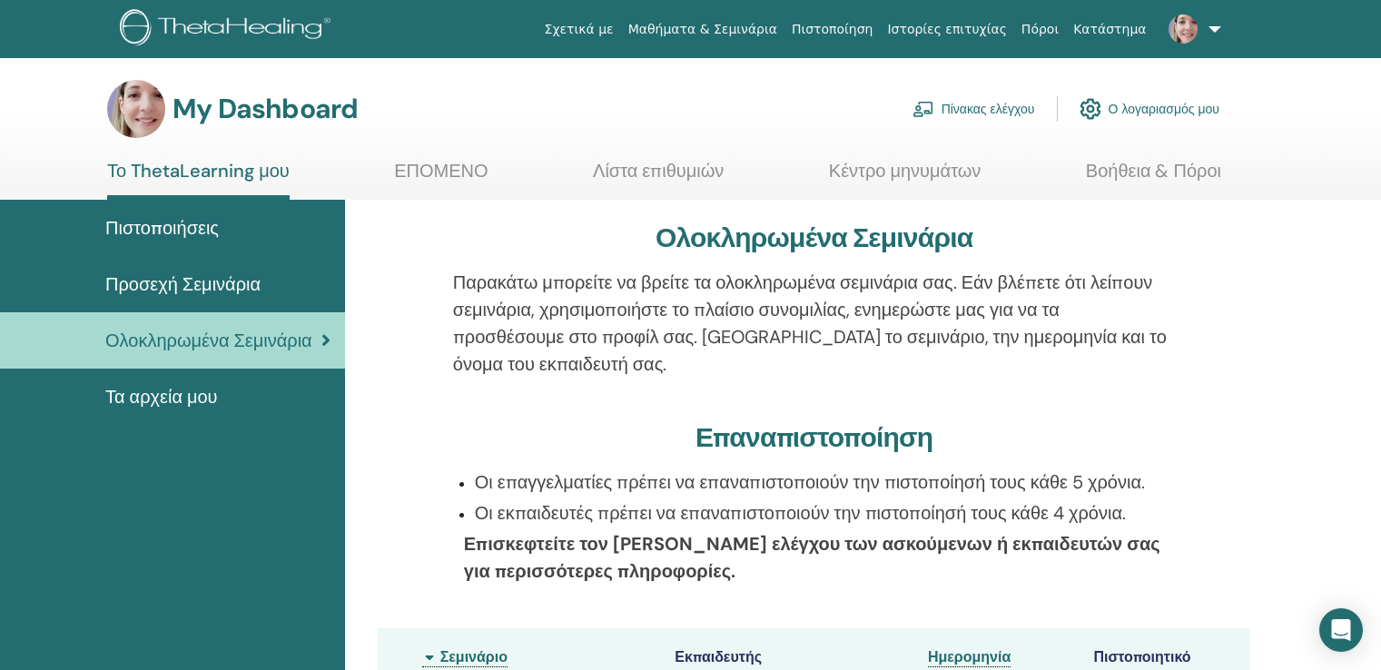
click at [188, 341] on span "Ολοκληρωμένα Σεμινάρια" at bounding box center [208, 340] width 207 height 27
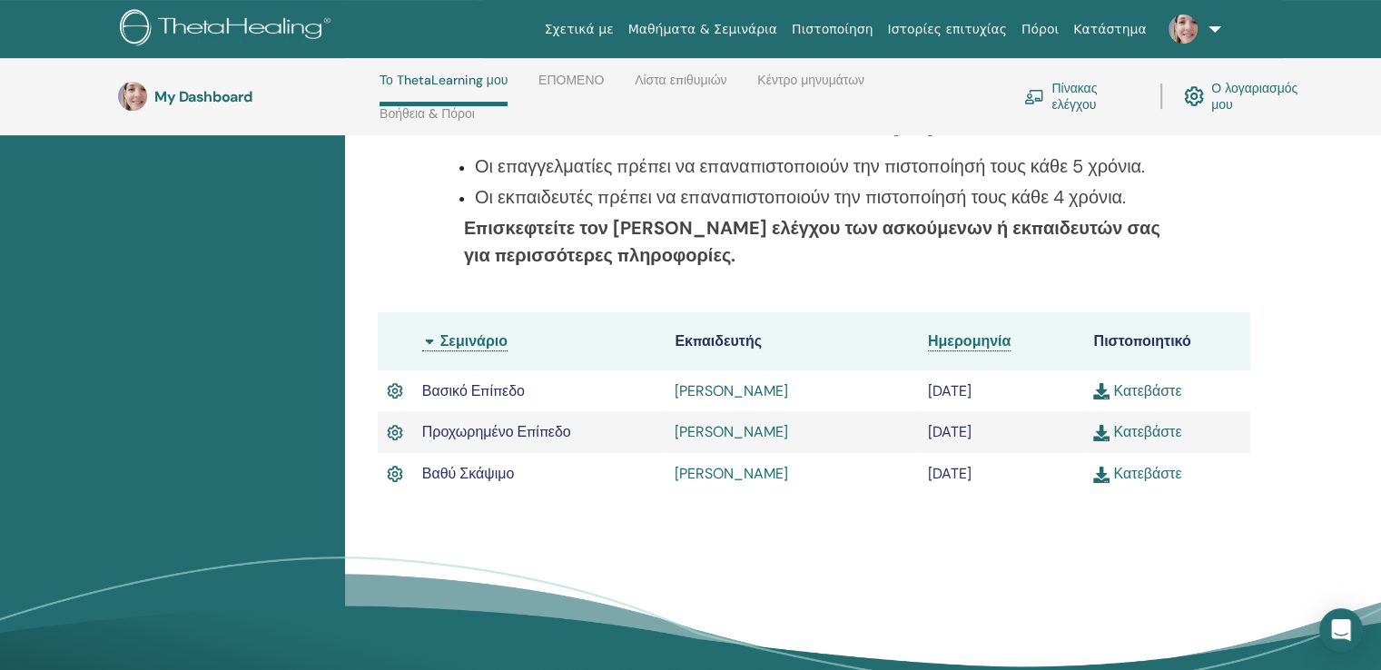
scroll to position [399, 0]
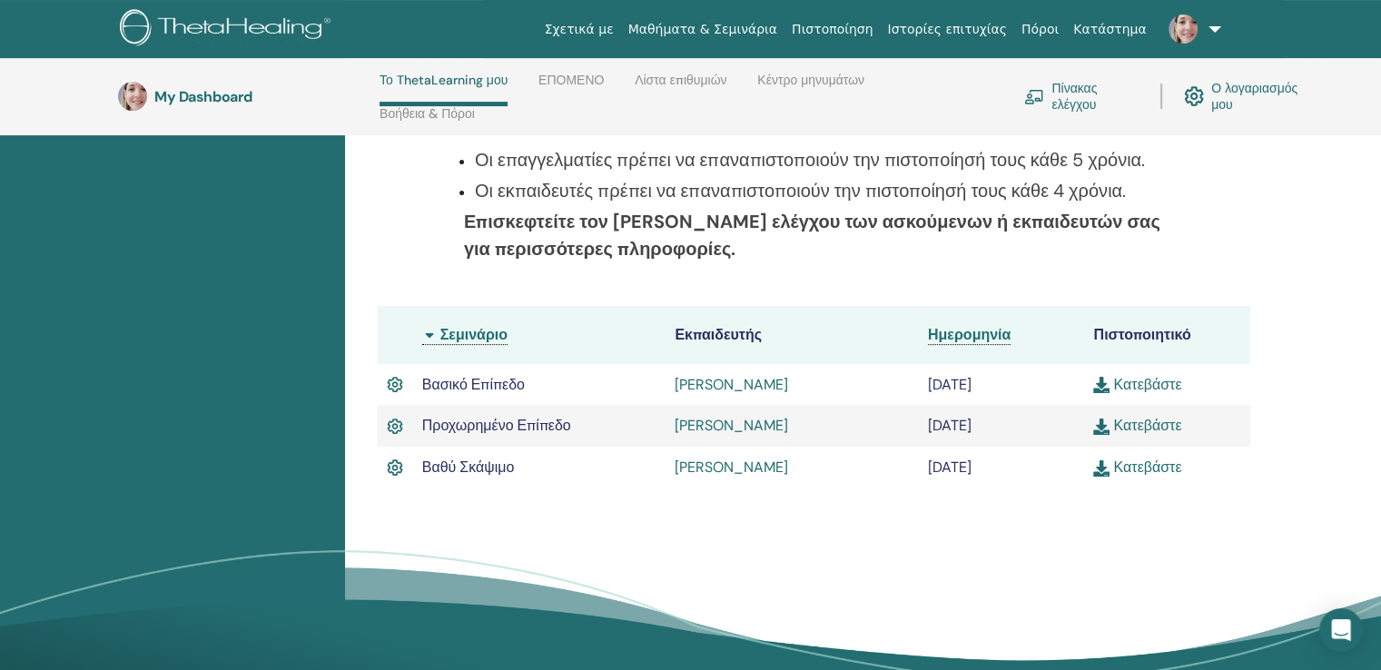
click at [1116, 477] on link "Κατεβάστε" at bounding box center [1137, 467] width 88 height 19
